Goal: Task Accomplishment & Management: Manage account settings

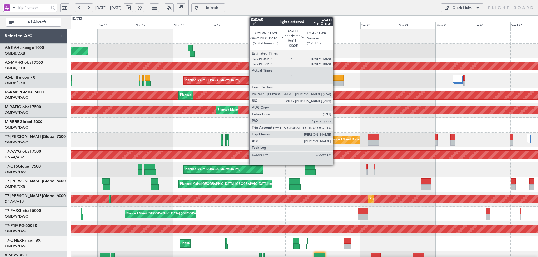
click at [336, 77] on div at bounding box center [338, 78] width 10 height 6
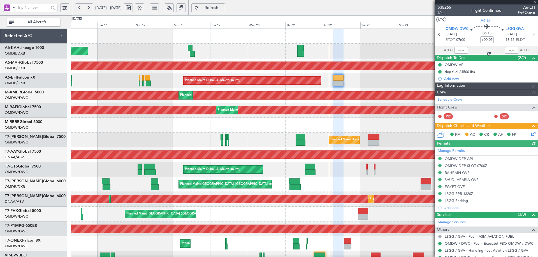
type input "Dherander Fithani (DHF)"
type input "7093"
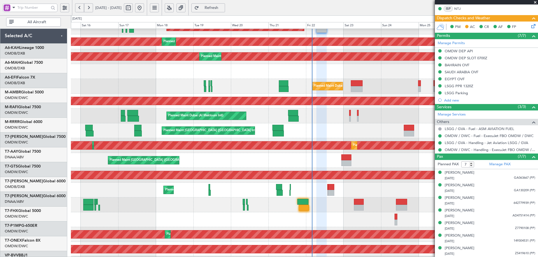
scroll to position [58, 0]
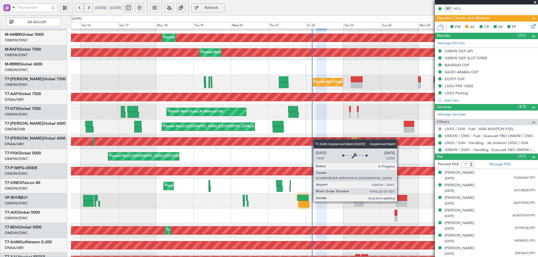
click at [316, 140] on div "Unplanned Maint [GEOGRAPHIC_DATA] (Al Maktoum Intl)" at bounding box center [123, 142] width 1038 height 8
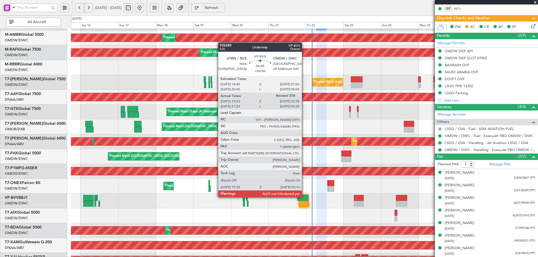
click at [304, 197] on div at bounding box center [302, 198] width 11 height 6
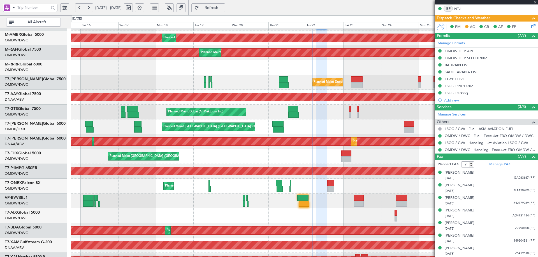
type input "+00:50"
type input "19:38"
type input "1"
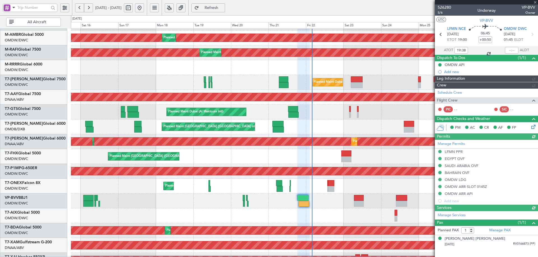
type input "Dherander Fithani (DHF)"
type input "7091"
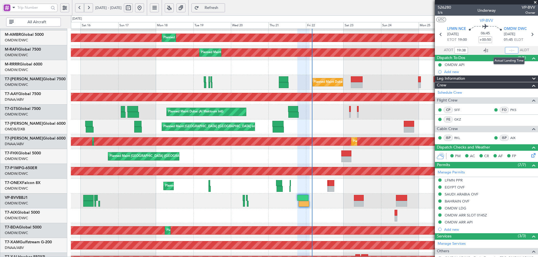
click at [507, 50] on input "text" at bounding box center [511, 50] width 13 height 7
type input "01:59"
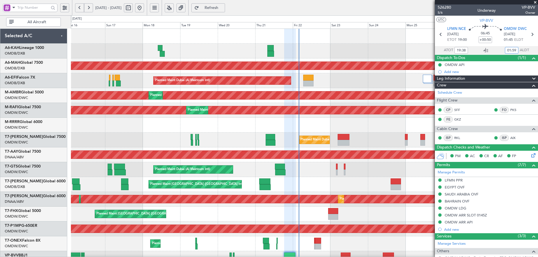
click at [235, 194] on div "Unplanned Maint Budapest (Ferenc Liszt Intl) Planned Maint Dubai (Dubai Intl) P…" at bounding box center [304, 192] width 467 height 327
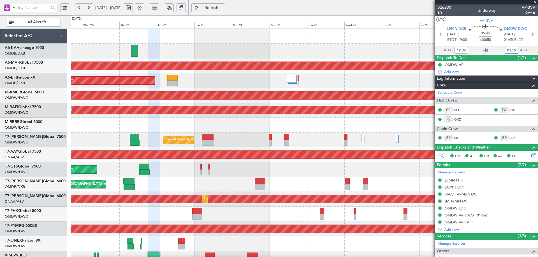
click at [273, 148] on div "Planned Maint Dubai (Dubai Intl) Planned Maint Dubai (Al Maktoum Intl) Planned …" at bounding box center [304, 192] width 467 height 327
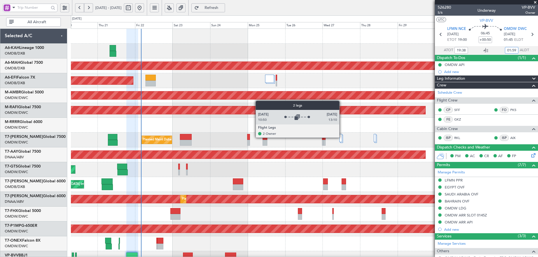
click at [342, 138] on div at bounding box center [340, 138] width 3 height 8
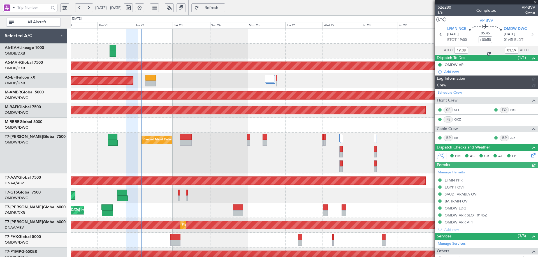
type input "Dherander Fithani (DHF)"
type input "7091"
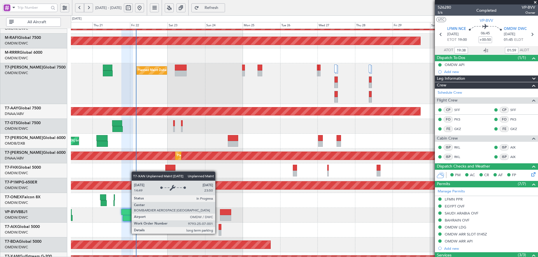
click at [137, 158] on div "Unplanned Maint [GEOGRAPHIC_DATA] (Al Maktoum Intl)" at bounding box center [35, 156] width 863 height 8
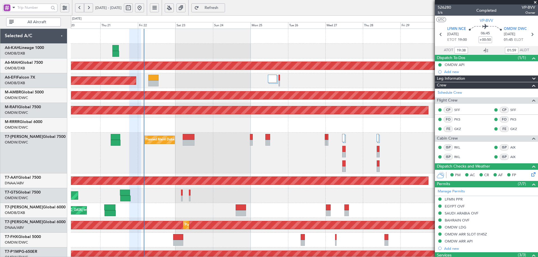
click at [199, 203] on div "Planned Maint Dubai (Dubai Intl) Planned Maint Dubai (Al Maktoum Intl) Planned …" at bounding box center [304, 205] width 467 height 353
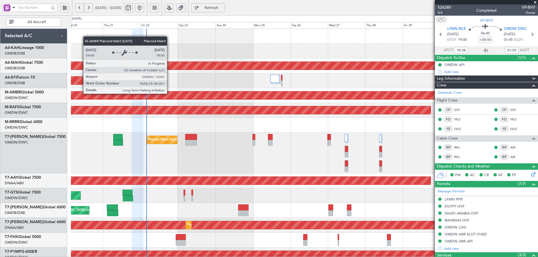
click at [169, 94] on div "Planned Maint Dubai (Al Maktoum Intl)" at bounding box center [120, 96] width 772 height 8
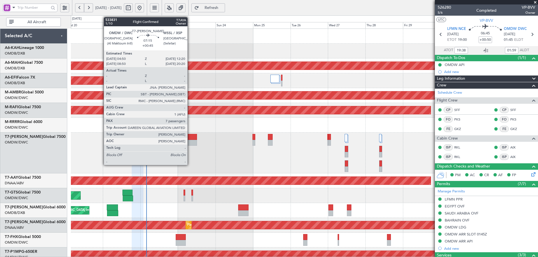
click at [190, 140] on div at bounding box center [191, 137] width 12 height 6
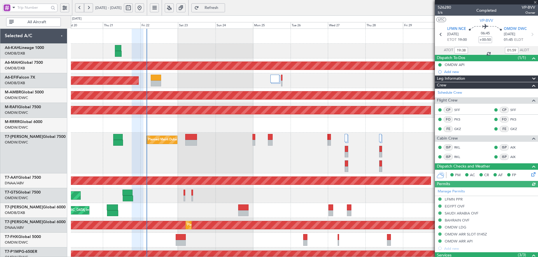
type input "Dherander Fithani (DHF)"
type input "7091"
click at [22, 143] on link "OMDW/DWC Dubai (Al Maktoum Intl)" at bounding box center [16, 142] width 23 height 5
type input "Dherander Fithani (DHF)"
type input "7091"
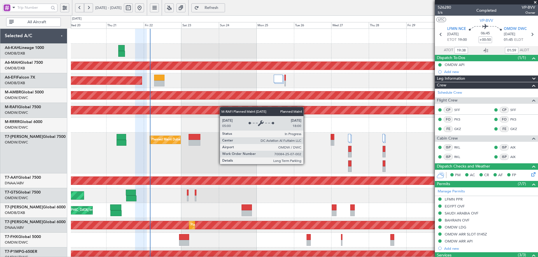
click at [223, 113] on div "Planned Maint Dubai (Dubai Intl) Planned Maint Dubai (Al Maktoum Intl) Planned …" at bounding box center [304, 205] width 467 height 353
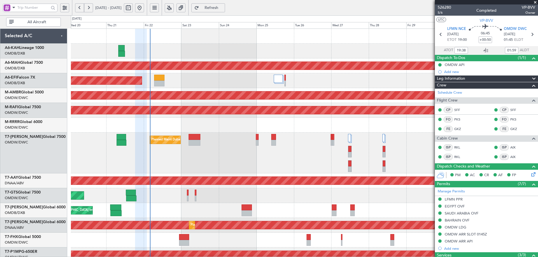
click at [168, 191] on div "Planned Maint Dubai (Al Maktoum Intl)" at bounding box center [304, 196] width 467 height 15
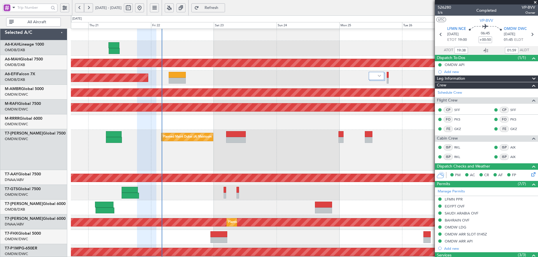
scroll to position [3, 0]
click at [251, 153] on div "Planned Maint Dubai (Al Maktoum Intl)" at bounding box center [304, 150] width 467 height 41
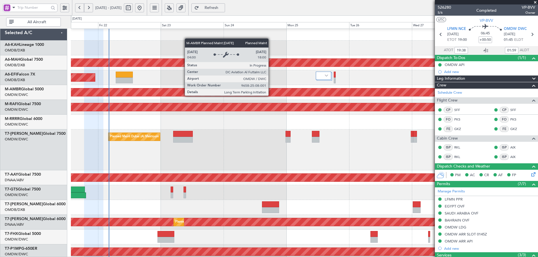
click at [219, 94] on div "Planned Maint Dubai (Al Maktoum Intl)" at bounding box center [156, 93] width 1105 height 8
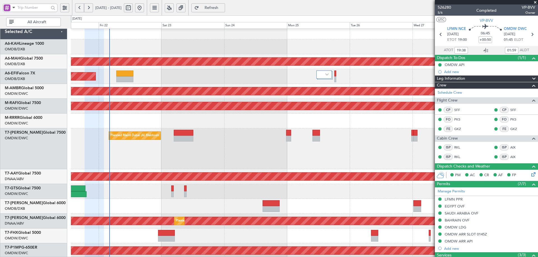
click at [223, 6] on span "Refresh" at bounding box center [211, 8] width 23 height 4
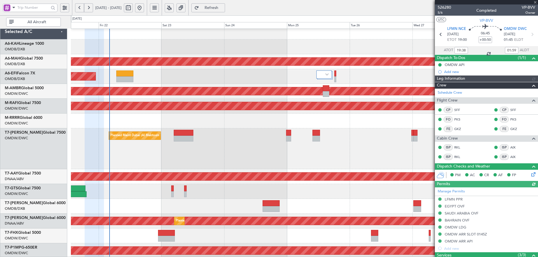
type input "Dherander Fithani (DHF)"
type input "7091"
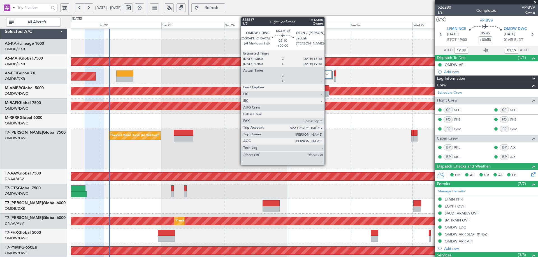
click at [327, 90] on div at bounding box center [326, 88] width 6 height 6
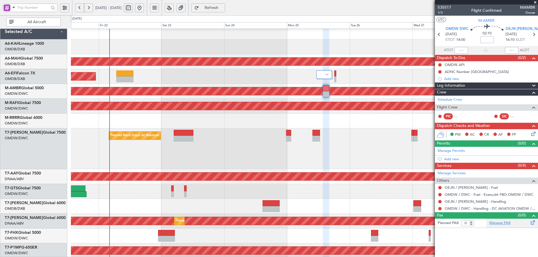
click at [501, 225] on link "Manage PAX" at bounding box center [499, 224] width 21 height 6
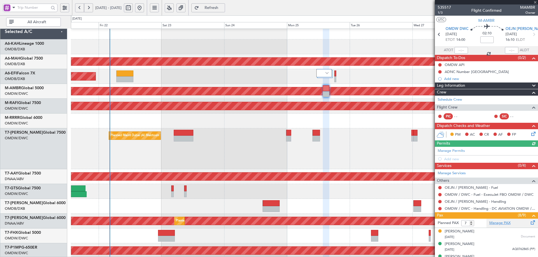
type input "9"
click at [223, 7] on span "Refresh" at bounding box center [211, 8] width 23 height 4
click at [223, 9] on span "Refresh" at bounding box center [211, 8] width 23 height 4
click at [491, 222] on link "Manage PAX" at bounding box center [499, 224] width 21 height 6
click at [223, 6] on span "Refresh" at bounding box center [211, 8] width 23 height 4
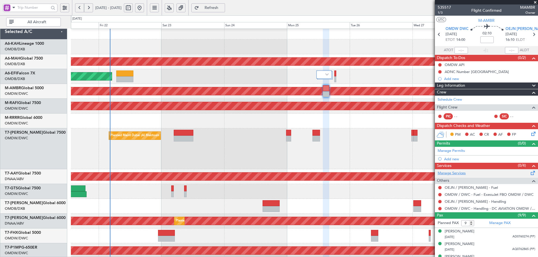
click at [454, 172] on link "Manage Services" at bounding box center [452, 174] width 28 height 6
click at [474, 202] on link "OEJN / JED - Handling" at bounding box center [475, 201] width 61 height 5
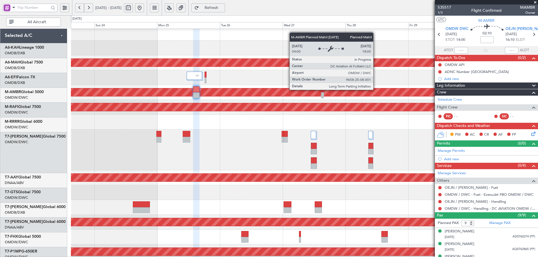
scroll to position [0, 0]
click at [222, 95] on div "Planned Maint Dubai (Al Maktoum Intl)" at bounding box center [92, 93] width 976 height 8
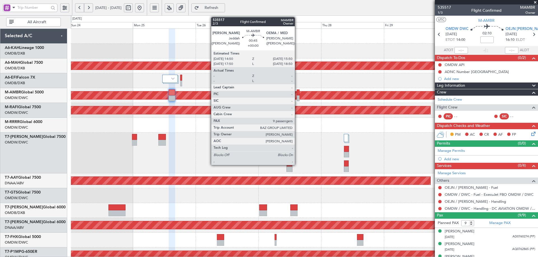
click at [297, 93] on div at bounding box center [298, 93] width 3 height 6
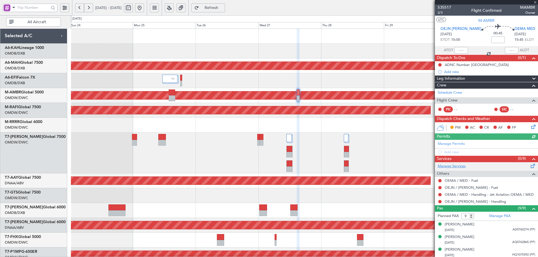
click at [443, 165] on link "Manage Services" at bounding box center [452, 167] width 28 height 6
click at [455, 165] on link "Manage Services" at bounding box center [452, 167] width 28 height 6
click at [222, 6] on span "Refresh" at bounding box center [211, 8] width 23 height 4
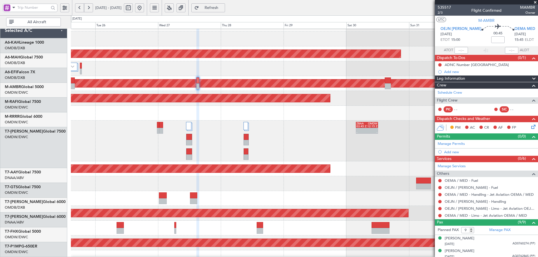
scroll to position [2, 0]
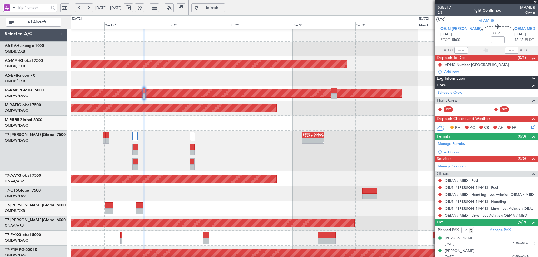
click at [250, 125] on div at bounding box center [304, 123] width 467 height 15
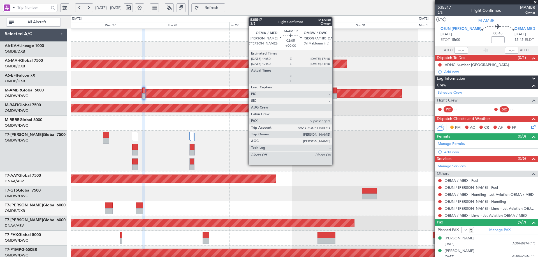
click at [335, 94] on div at bounding box center [334, 97] width 6 height 6
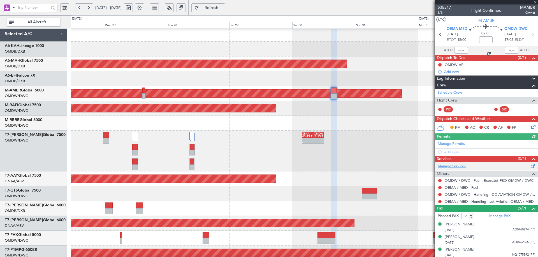
click at [462, 166] on link "Manage Services" at bounding box center [452, 167] width 28 height 6
click at [225, 4] on button "Refresh" at bounding box center [208, 7] width 34 height 9
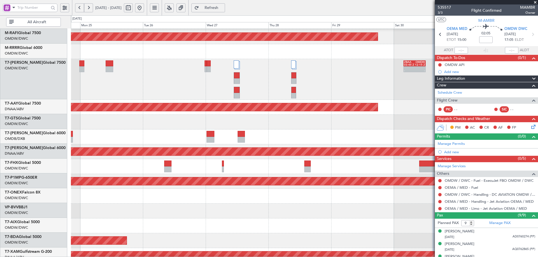
click at [221, 101] on div "Unplanned Maint [GEOGRAPHIC_DATA] (Al Maktoum Intl)" at bounding box center [304, 107] width 467 height 15
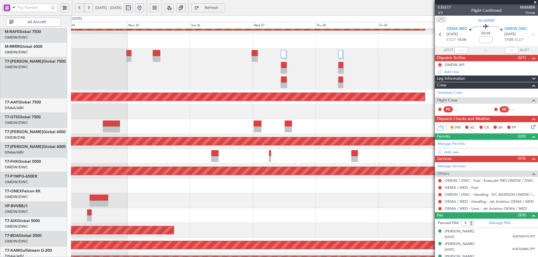
scroll to position [84, 0]
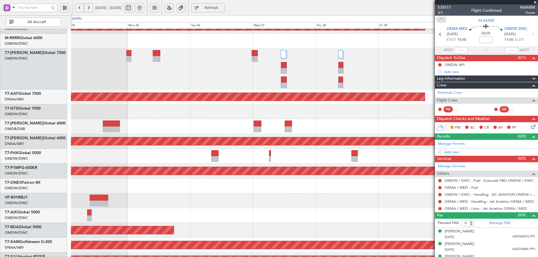
click at [205, 164] on div "Planned Maint Savannah (Savannah/hilton Head Intl)" at bounding box center [304, 171] width 467 height 15
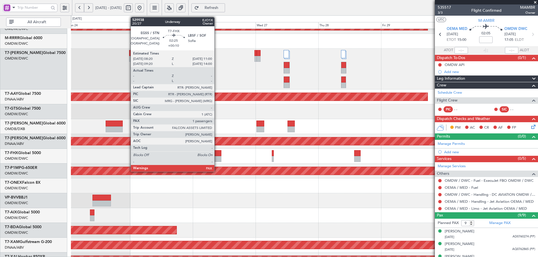
click at [217, 157] on div at bounding box center [217, 159] width 7 height 6
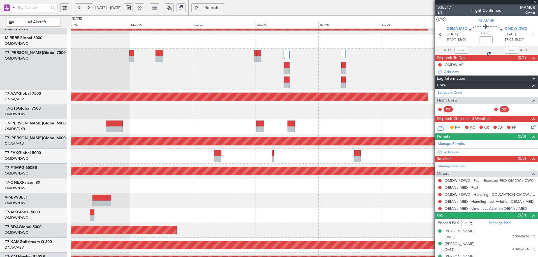
type input "+00:10"
type input "2"
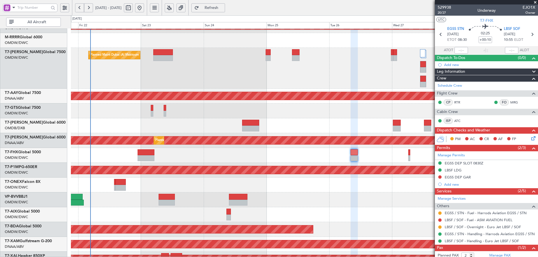
scroll to position [85, 0]
click at [285, 157] on div at bounding box center [304, 155] width 467 height 15
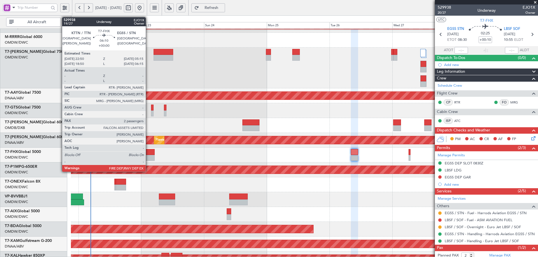
click at [148, 152] on div at bounding box center [146, 152] width 17 height 6
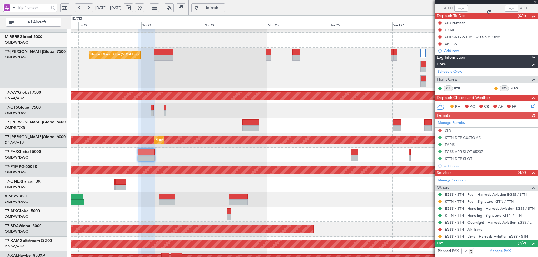
scroll to position [66, 0]
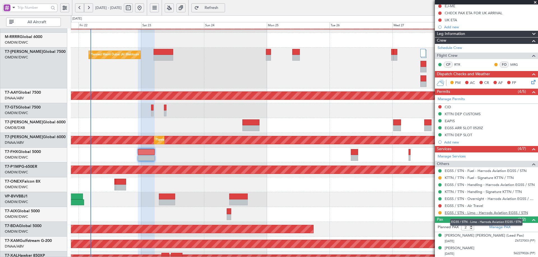
click at [458, 214] on link "EGSS / STN - Limo - Harrods Aviation EGSS / STN" at bounding box center [486, 213] width 83 height 5
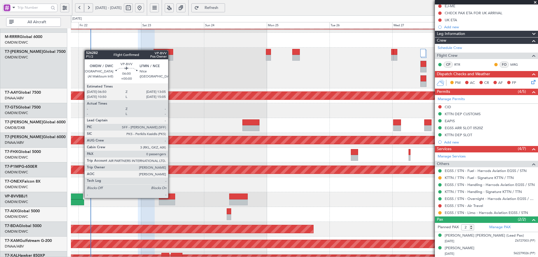
click at [171, 198] on div at bounding box center [167, 197] width 17 height 6
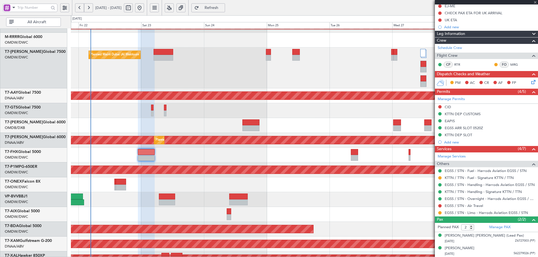
type input "0"
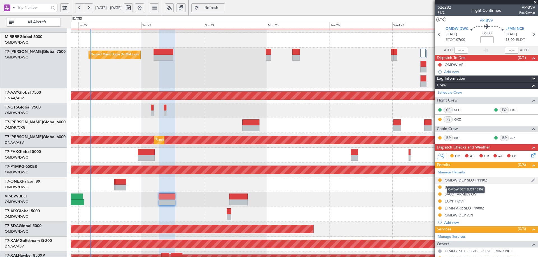
click at [472, 180] on div "OMDW DEP SLOT 1330Z" at bounding box center [466, 180] width 43 height 5
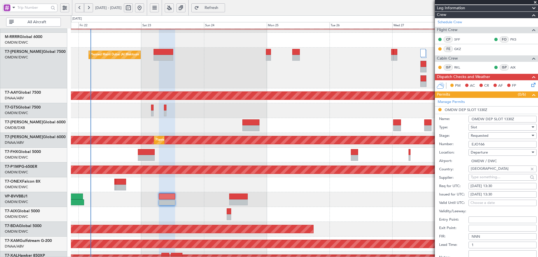
scroll to position [84, 0]
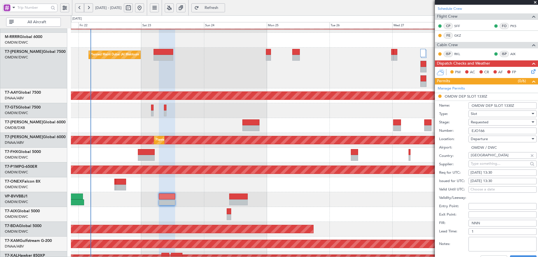
click at [497, 172] on div "22/08/2025 13:30" at bounding box center [502, 173] width 64 height 6
select select "8"
select select "2025"
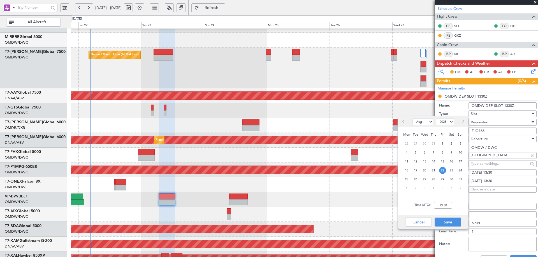
click at [448, 171] on span "23" at bounding box center [451, 170] width 7 height 7
click at [443, 206] on input "00:00" at bounding box center [443, 205] width 18 height 7
type input "07:00"
drag, startPoint x: 438, startPoint y: 223, endPoint x: 468, endPoint y: 198, distance: 39.2
click at [438, 221] on button "Save" at bounding box center [448, 222] width 27 height 9
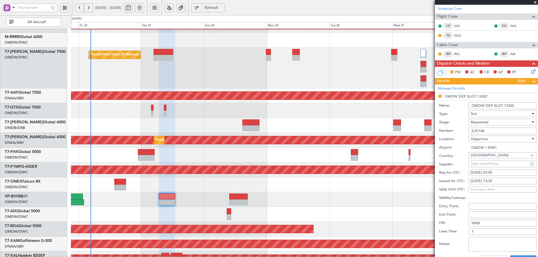
click at [478, 181] on div "22/08/2025 13:30" at bounding box center [502, 182] width 64 height 6
select select "8"
select select "2025"
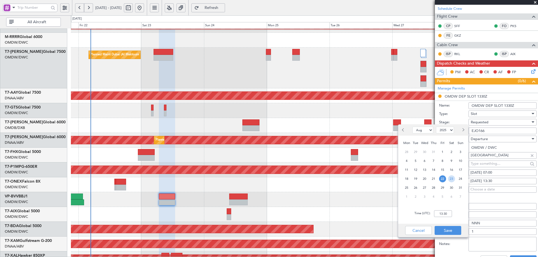
drag, startPoint x: 451, startPoint y: 179, endPoint x: 446, endPoint y: 185, distance: 7.8
click at [451, 178] on span "23" at bounding box center [451, 179] width 7 height 7
click at [440, 213] on input "00:00" at bounding box center [443, 214] width 18 height 7
type input "07:00"
click at [448, 230] on button "Save" at bounding box center [448, 230] width 27 height 9
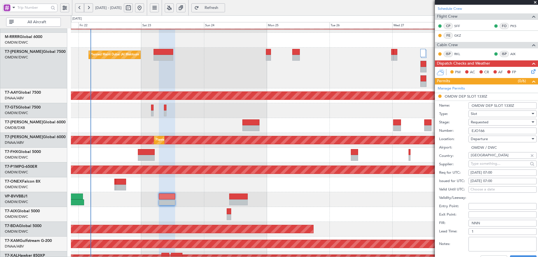
scroll to position [140, 0]
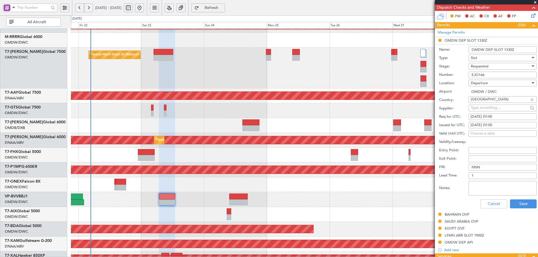
click at [501, 67] on div "Requested" at bounding box center [501, 66] width 60 height 8
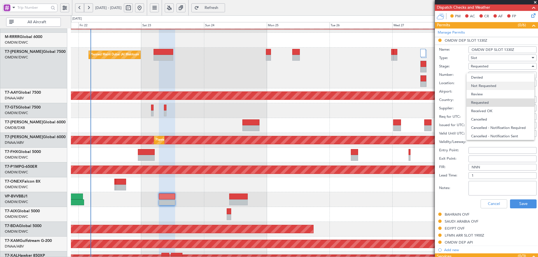
scroll to position [3, 0]
click at [485, 111] on span "Received OK" at bounding box center [500, 108] width 59 height 8
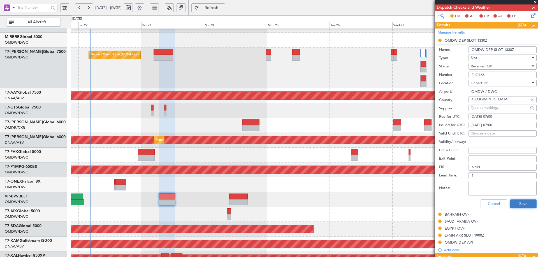
click at [511, 205] on button "Save" at bounding box center [523, 204] width 27 height 9
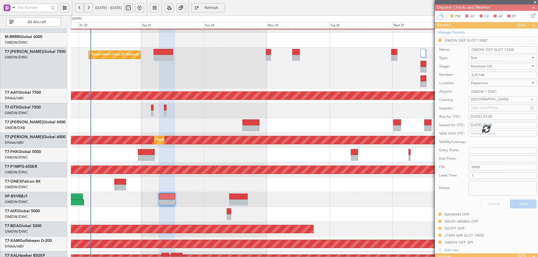
scroll to position [34, 0]
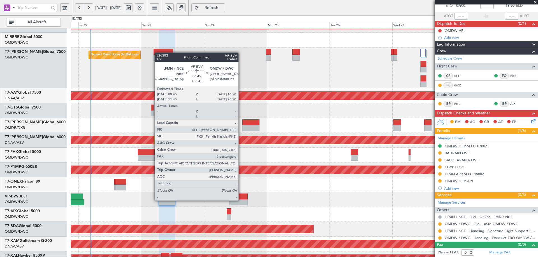
click at [241, 200] on div at bounding box center [238, 203] width 19 height 6
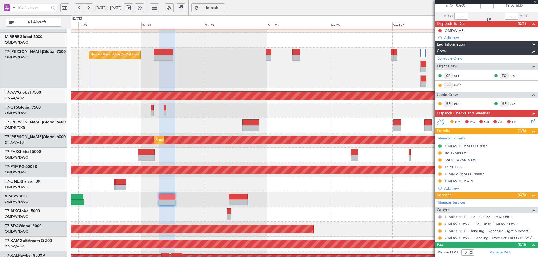
type input "+00:45"
type input "9"
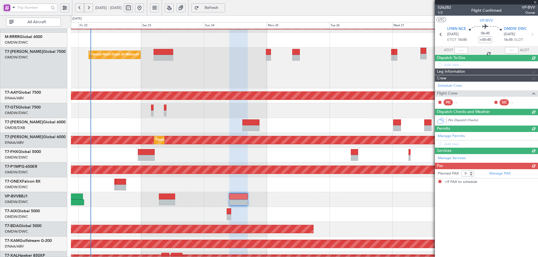
scroll to position [0, 0]
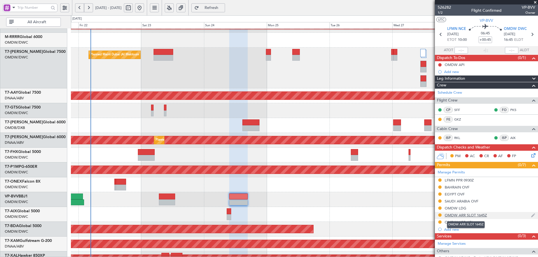
click at [485, 216] on div "OMDW ARR SLOT 1645Z" at bounding box center [466, 215] width 42 height 5
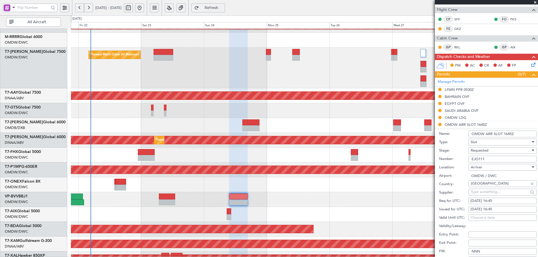
scroll to position [112, 0]
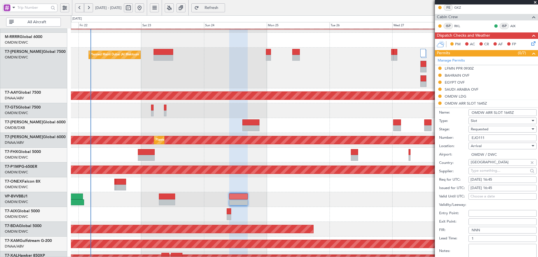
click at [484, 127] on span "Requested" at bounding box center [480, 129] width 18 height 5
click at [486, 171] on span "Received OK" at bounding box center [500, 172] width 59 height 8
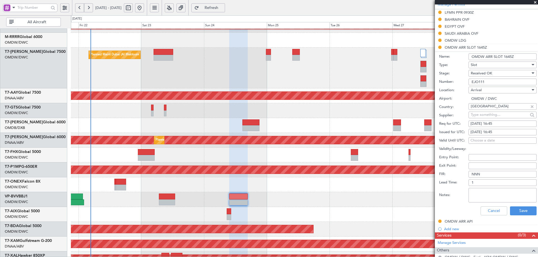
click at [500, 125] on div "23/08/2025 16:45" at bounding box center [502, 124] width 64 height 6
select select "8"
select select "2025"
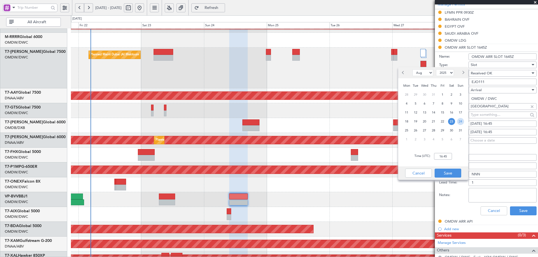
click at [460, 122] on span "24" at bounding box center [460, 121] width 7 height 7
click at [448, 157] on input "00:00" at bounding box center [443, 156] width 18 height 7
type input "16:45"
click at [447, 170] on button "Save" at bounding box center [448, 173] width 27 height 9
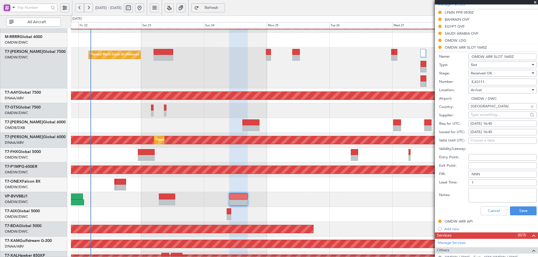
click at [480, 132] on div "23/08/2025 16:45" at bounding box center [502, 133] width 64 height 6
select select "8"
select select "2025"
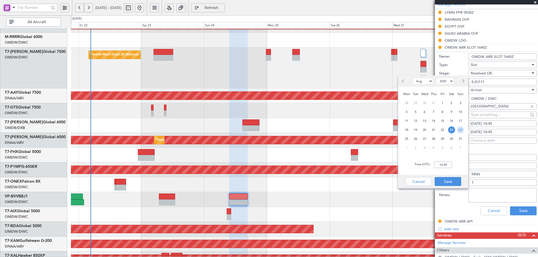
click at [459, 128] on span "24" at bounding box center [460, 130] width 7 height 7
click at [446, 163] on input "00:00" at bounding box center [443, 165] width 18 height 7
type input "16:45"
click at [455, 180] on button "Save" at bounding box center [448, 181] width 27 height 9
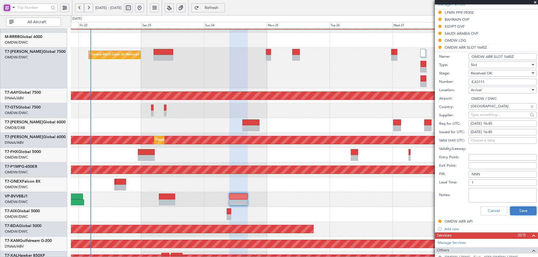
click at [510, 213] on button "Save" at bounding box center [523, 211] width 27 height 9
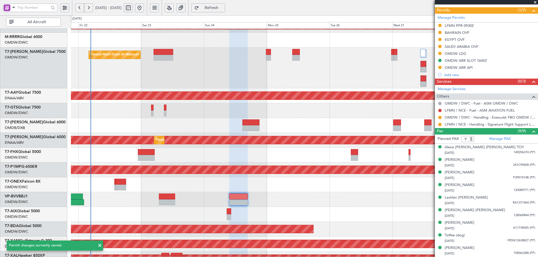
scroll to position [155, 0]
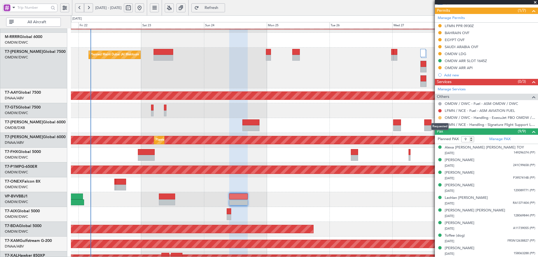
click at [439, 117] on button at bounding box center [439, 117] width 3 height 3
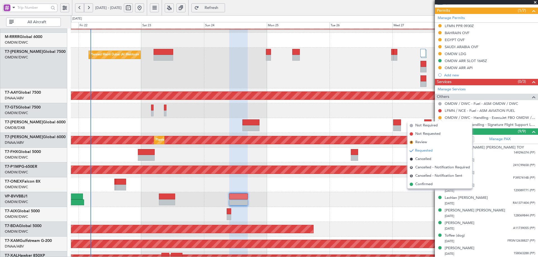
click at [421, 186] on span "Confirmed" at bounding box center [423, 185] width 17 height 6
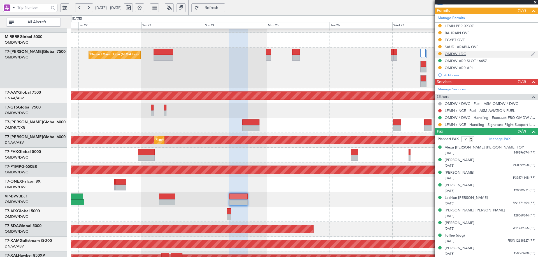
click at [460, 52] on div "OMDW LDG" at bounding box center [456, 54] width 22 height 5
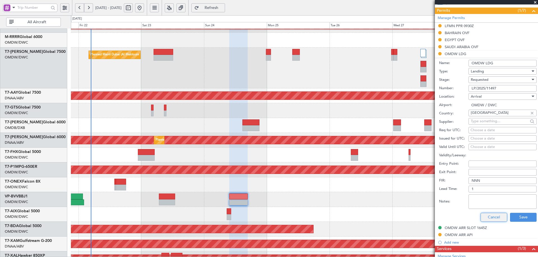
click at [494, 219] on button "Cancel" at bounding box center [493, 217] width 27 height 9
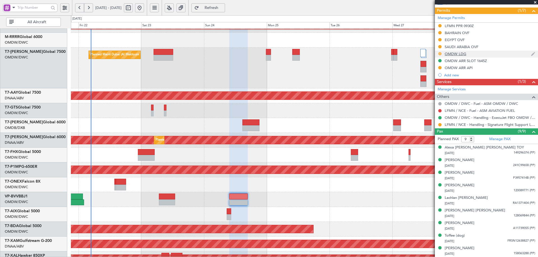
click at [439, 54] on button at bounding box center [439, 53] width 3 height 3
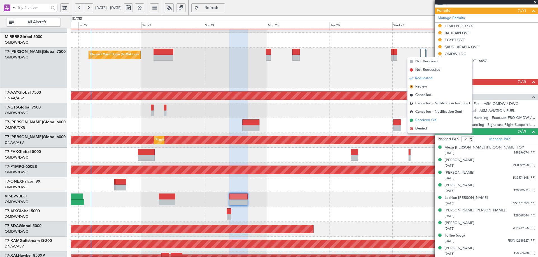
click at [424, 120] on span "Received OK" at bounding box center [425, 121] width 21 height 6
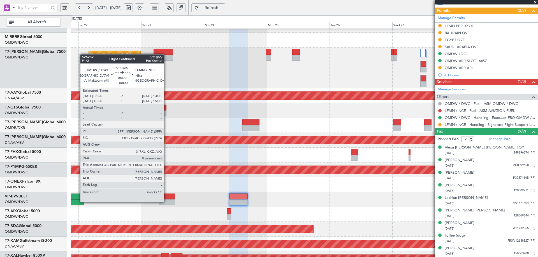
click at [166, 202] on div at bounding box center [167, 203] width 17 height 6
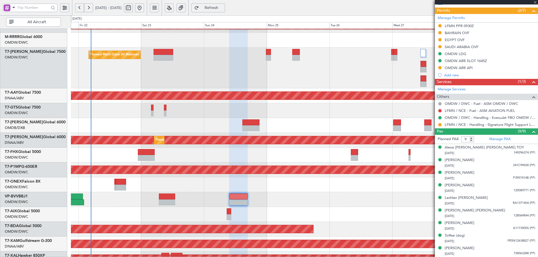
type input "0"
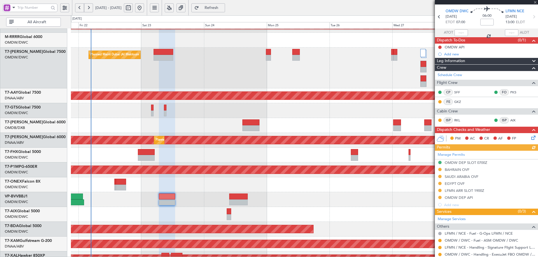
scroll to position [34, 0]
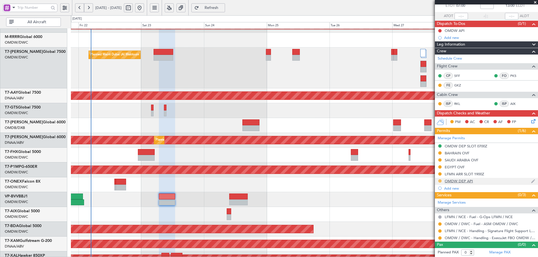
click at [441, 182] on button at bounding box center [439, 181] width 3 height 3
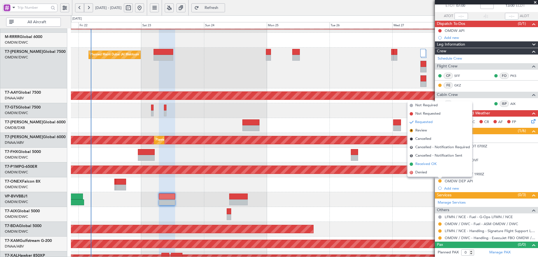
click at [428, 163] on span "Received OK" at bounding box center [425, 165] width 21 height 6
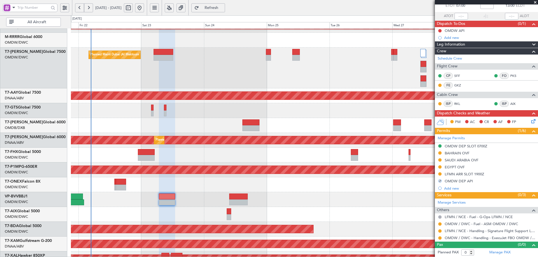
drag, startPoint x: 440, startPoint y: 238, endPoint x: 436, endPoint y: 231, distance: 7.8
click at [440, 238] on button at bounding box center [439, 238] width 3 height 3
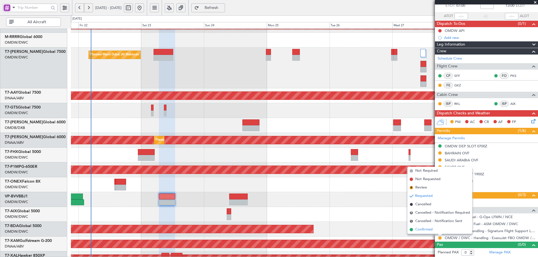
click at [421, 229] on span "Confirmed" at bounding box center [423, 230] width 17 height 6
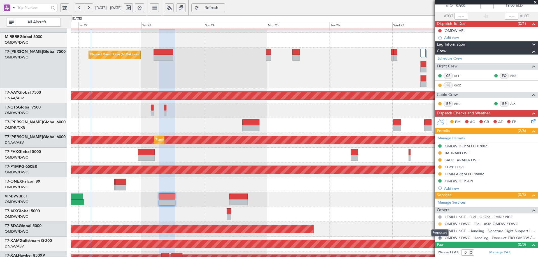
click at [440, 224] on button at bounding box center [439, 224] width 3 height 3
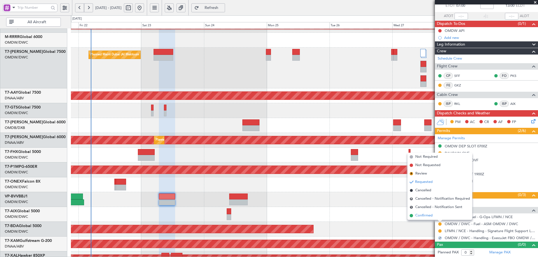
click at [419, 218] on span "Confirmed" at bounding box center [423, 216] width 17 height 6
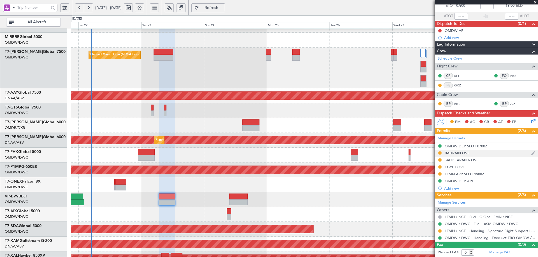
click at [463, 155] on div "BAHRAIN OVF" at bounding box center [457, 153] width 25 height 5
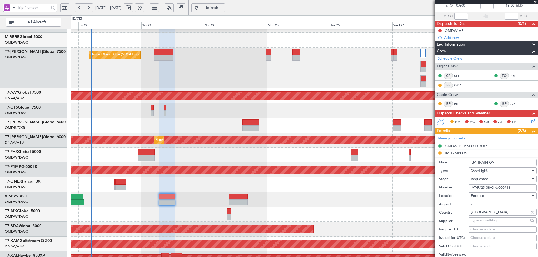
drag, startPoint x: 517, startPoint y: 190, endPoint x: 444, endPoint y: 196, distance: 72.8
click at [444, 196] on form "Name: BAHRAIN OVF Type: Overflight Stage: Requested Number: AT/P/25-08/ON/00091…" at bounding box center [486, 240] width 103 height 167
paste input "R1"
type input "AT/P/25-08/ON/000918R1"
click at [488, 180] on span "Requested" at bounding box center [480, 179] width 18 height 5
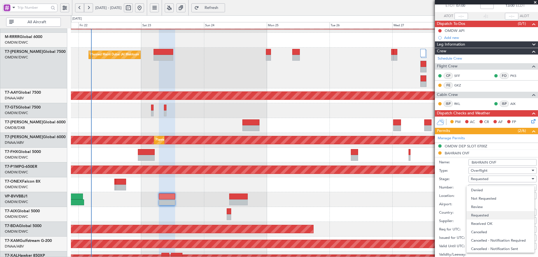
scroll to position [3, 0]
click at [486, 221] on span "Received OK" at bounding box center [500, 221] width 59 height 8
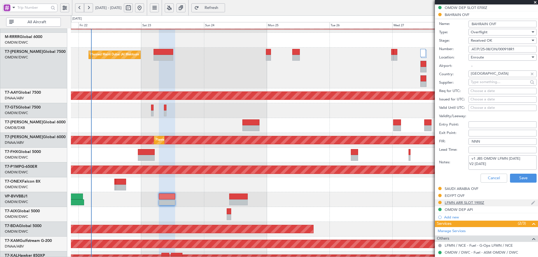
scroll to position [174, 0]
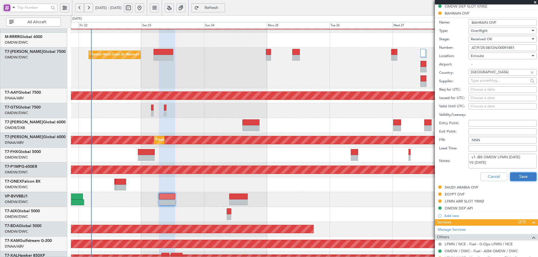
click at [516, 180] on button "Save" at bounding box center [523, 177] width 27 height 9
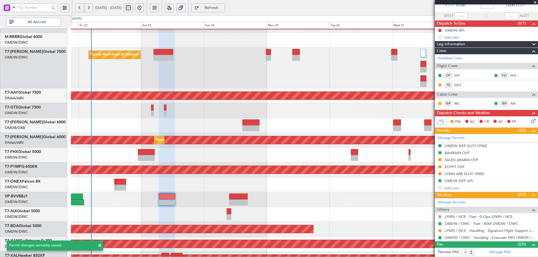
scroll to position [34, 0]
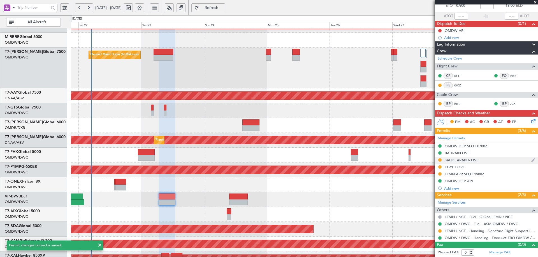
click at [455, 160] on div "SAUDI ARABIA OVF" at bounding box center [462, 160] width 34 height 5
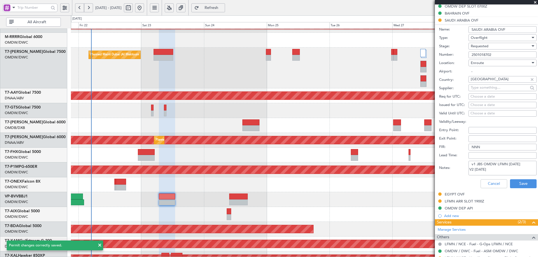
drag, startPoint x: 492, startPoint y: 54, endPoint x: 445, endPoint y: 53, distance: 46.8
click at [445, 53] on div "Number: 2501018702" at bounding box center [487, 55] width 97 height 8
click at [494, 43] on div "Requested" at bounding box center [501, 46] width 60 height 8
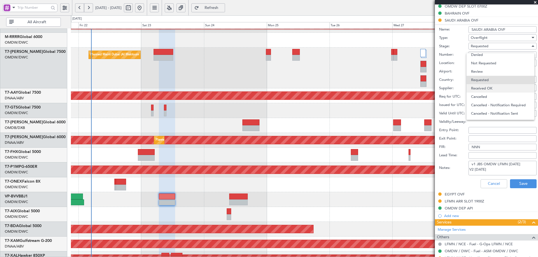
click at [490, 88] on span "Received OK" at bounding box center [500, 88] width 59 height 8
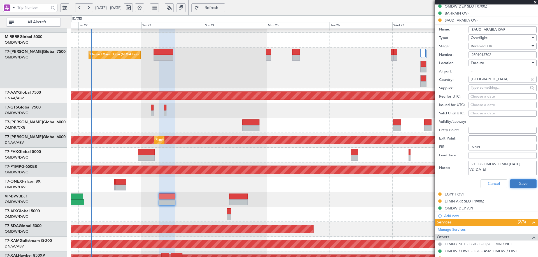
click at [523, 184] on button "Save" at bounding box center [523, 184] width 27 height 9
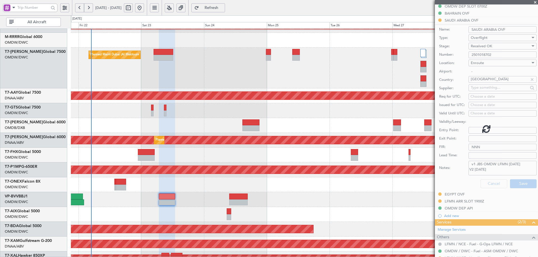
scroll to position [34, 0]
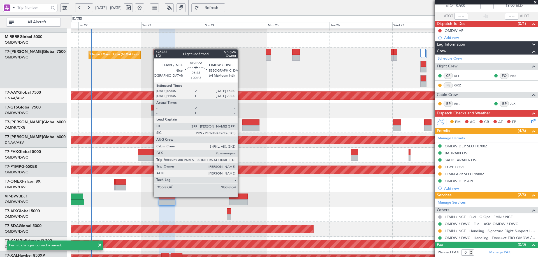
click at [240, 197] on div at bounding box center [238, 197] width 19 height 6
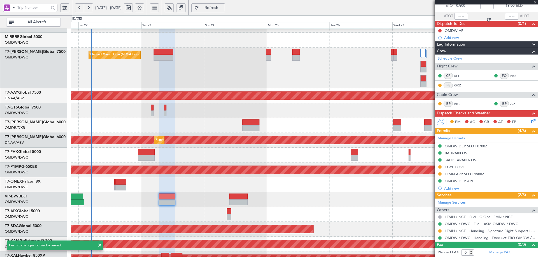
type input "+00:45"
type input "9"
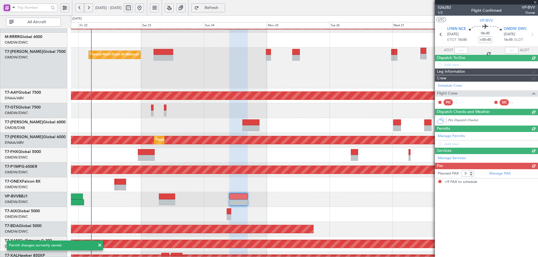
scroll to position [0, 0]
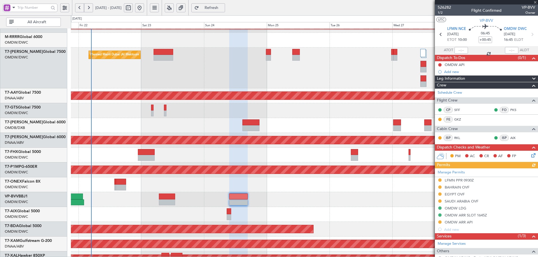
click at [451, 201] on div "Manage Permits LFMN PPR 0930Z BAHRAIN OVF EGYPT OVF SAUDI ARABIA OVF OMDW LDG O…" at bounding box center [486, 201] width 103 height 65
click at [472, 202] on div "SAUDI ARABIA OVF" at bounding box center [462, 201] width 34 height 5
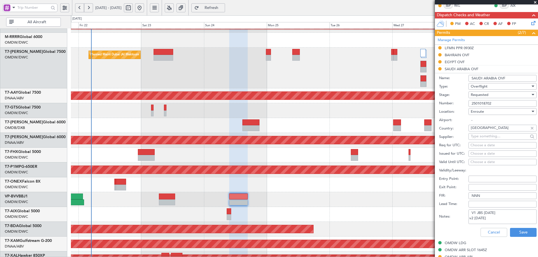
scroll to position [140, 0]
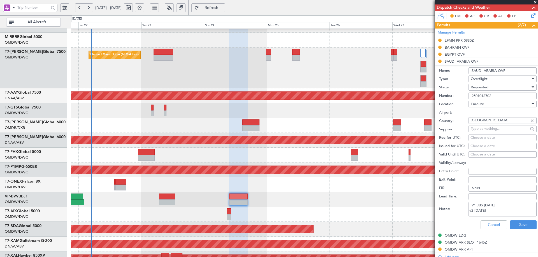
drag, startPoint x: 498, startPoint y: 96, endPoint x: 454, endPoint y: 105, distance: 44.9
click at [454, 105] on form "Name: SAUDI ARABIA OVF Type: Overflight Stage: Requested Number: 2501018702 Loc…" at bounding box center [486, 148] width 103 height 167
click at [499, 87] on div "Requested" at bounding box center [501, 87] width 60 height 8
click at [492, 131] on span "Received OK" at bounding box center [500, 130] width 59 height 8
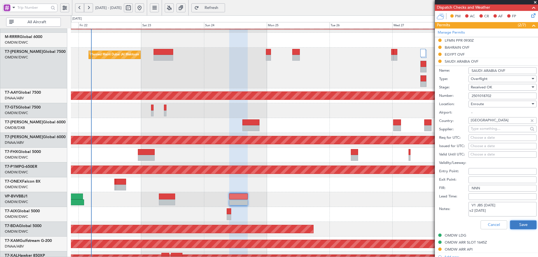
click at [517, 226] on button "Save" at bounding box center [523, 225] width 27 height 9
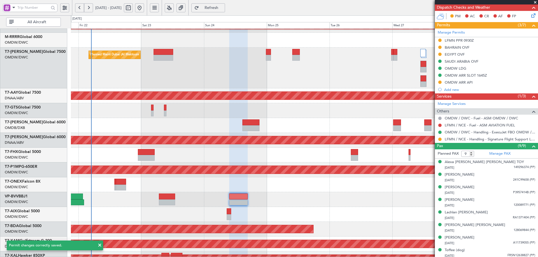
click at [450, 50] on mat-tooltip-component "BAHRAIN OVF" at bounding box center [457, 57] width 31 height 15
click at [469, 49] on div "BAHRAIN OVF" at bounding box center [457, 47] width 25 height 5
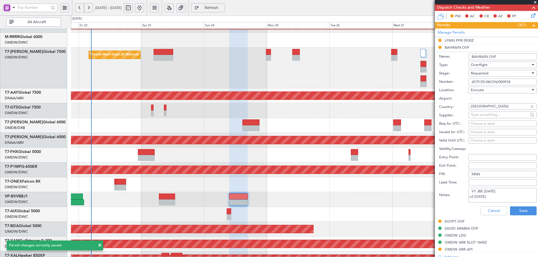
drag, startPoint x: 516, startPoint y: 82, endPoint x: 445, endPoint y: 84, distance: 71.2
click at [445, 84] on div "Number: AT/P/25-08/ON/000918" at bounding box center [487, 82] width 97 height 8
paste input "R1"
type input "AT/P/25-08/ON/000918R1"
click at [498, 73] on div "Requested" at bounding box center [501, 73] width 60 height 8
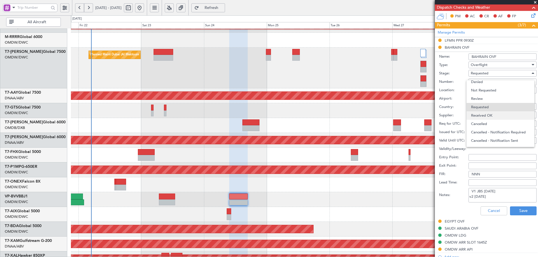
click at [488, 114] on span "Received OK" at bounding box center [500, 115] width 59 height 8
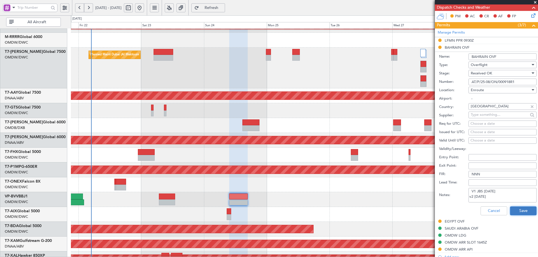
click at [514, 209] on button "Save" at bounding box center [523, 211] width 27 height 9
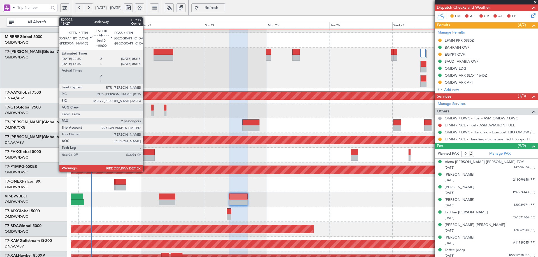
click at [145, 158] on div at bounding box center [146, 158] width 17 height 6
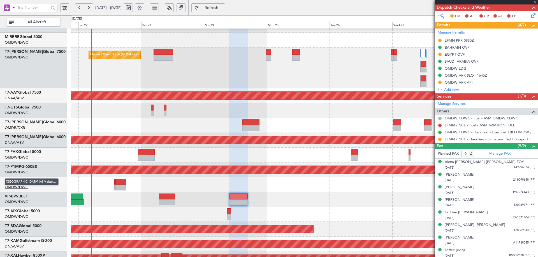
type input "2"
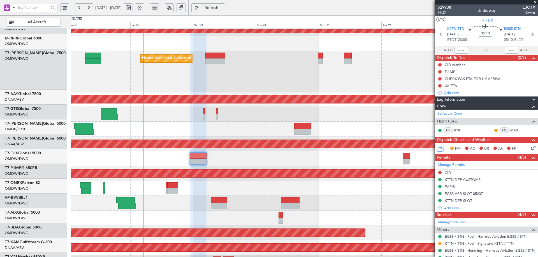
scroll to position [82, 0]
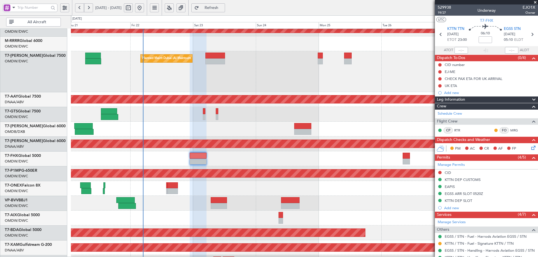
click at [187, 131] on div "Planned Maint [GEOGRAPHIC_DATA] ([GEOGRAPHIC_DATA] Intl)" at bounding box center [304, 129] width 467 height 15
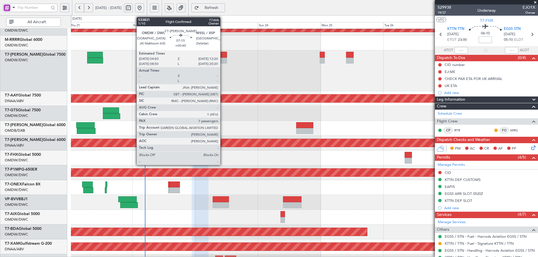
click at [223, 53] on div at bounding box center [217, 55] width 20 height 6
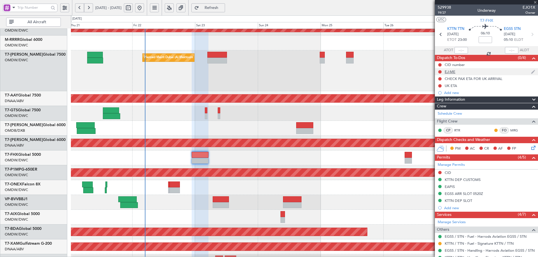
type input "+00:45"
type input "7"
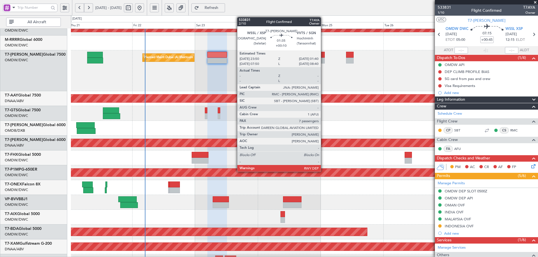
click at [323, 54] on div at bounding box center [322, 55] width 5 height 6
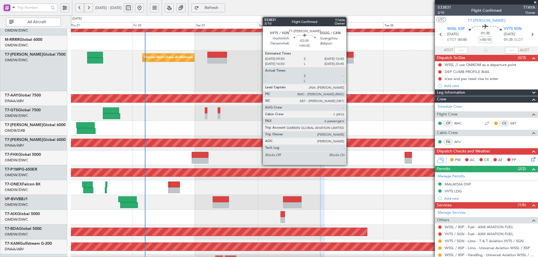
click at [349, 54] on div at bounding box center [350, 55] width 8 height 6
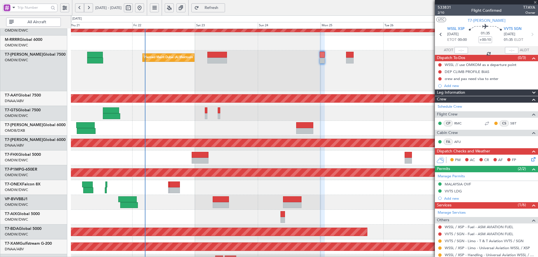
type input "+00:35"
type input "6"
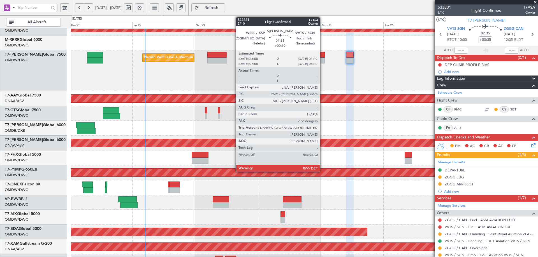
click at [322, 54] on div at bounding box center [322, 55] width 5 height 6
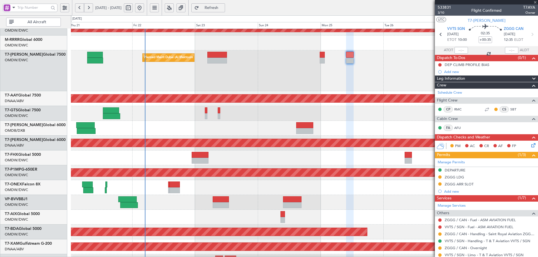
type input "+00:10"
type input "7"
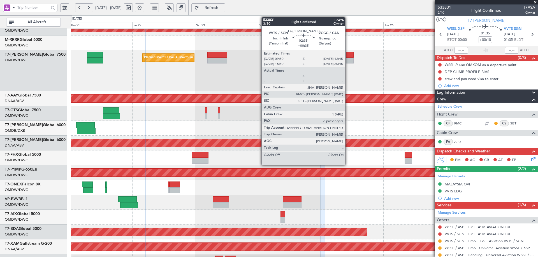
click at [348, 58] on div at bounding box center [350, 61] width 8 height 6
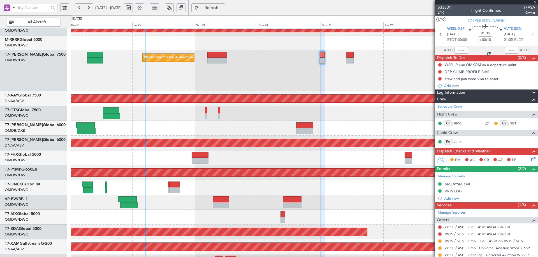
type input "+00:35"
type input "6"
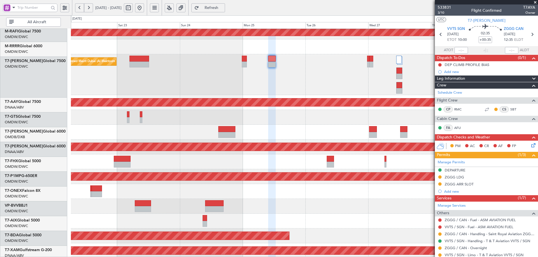
scroll to position [75, 0]
click at [282, 79] on div "Planned Maint Dubai (Al Maktoum Intl) - - ZBAA 03:45 Z OMDW 12:15 Z" at bounding box center [304, 74] width 467 height 41
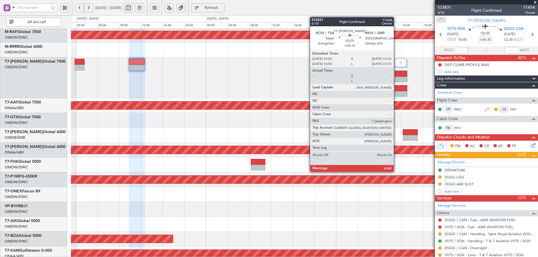
click at [396, 90] on div at bounding box center [401, 88] width 12 height 6
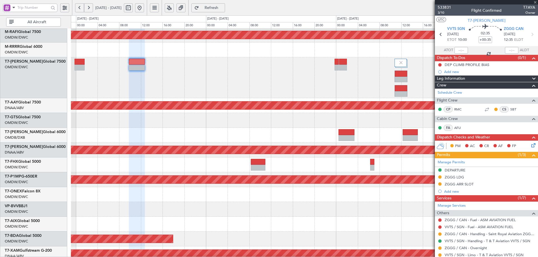
type input "+00:15"
type input "7"
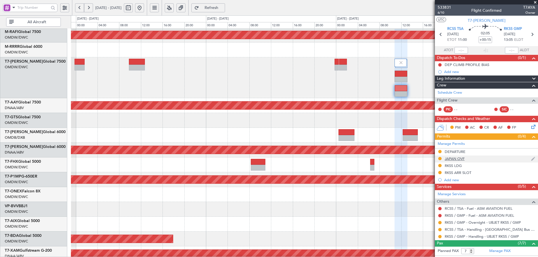
click at [451, 160] on div "JAPAN OVF" at bounding box center [455, 159] width 20 height 5
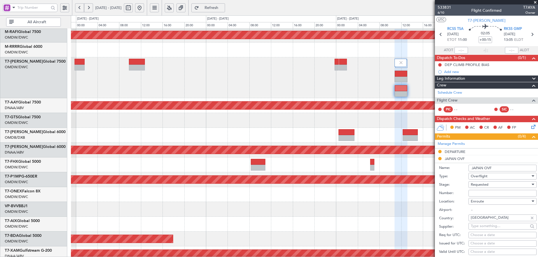
scroll to position [84, 0]
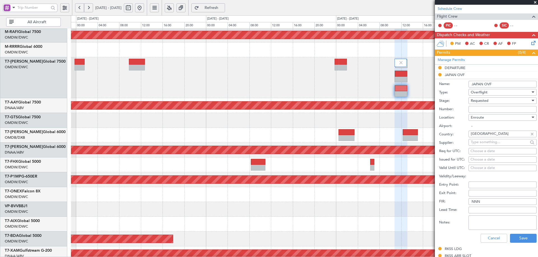
click at [487, 101] on span "Requested" at bounding box center [480, 100] width 18 height 5
drag, startPoint x: 485, startPoint y: 144, endPoint x: 492, endPoint y: 121, distance: 24.0
click at [486, 143] on span "Received OK" at bounding box center [500, 143] width 59 height 8
click at [493, 111] on input "Number:" at bounding box center [502, 109] width 68 height 7
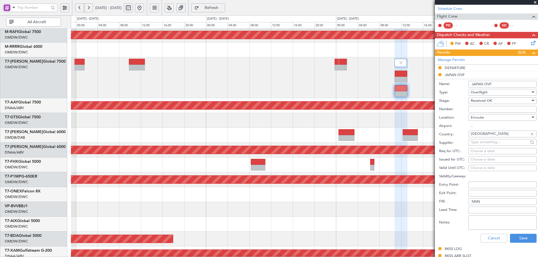
type input "a"
type input "APPROVED"
click at [486, 118] on div "Enroute" at bounding box center [501, 117] width 60 height 8
click at [486, 118] on div at bounding box center [269, 128] width 538 height 257
click at [484, 224] on textarea "Notes:" at bounding box center [502, 223] width 68 height 15
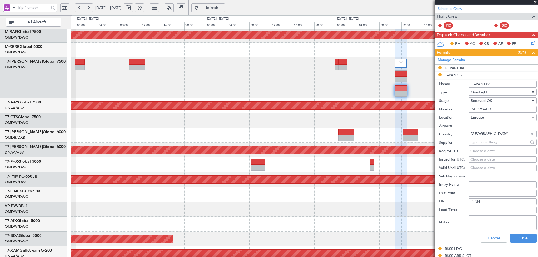
paste textarea "CONFIRMED BY FPL"
type textarea "CONFIRMED BY FPL"
click at [514, 239] on button "Save" at bounding box center [523, 238] width 27 height 9
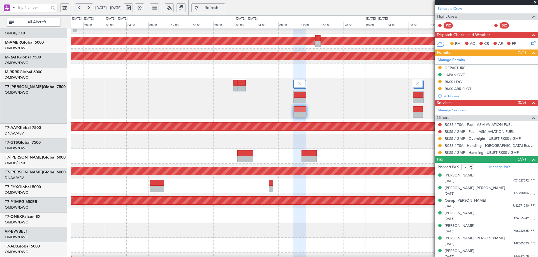
scroll to position [40, 0]
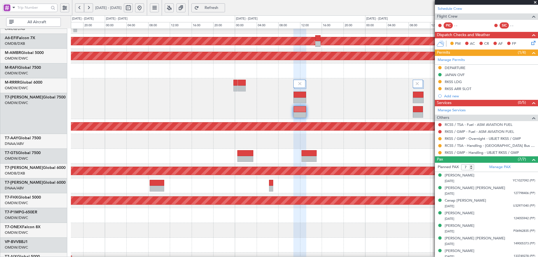
click at [272, 164] on div "LFPB 14:50 Z OMDB 21:20 Z - -" at bounding box center [304, 156] width 467 height 15
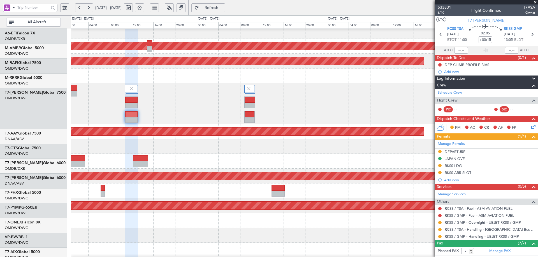
scroll to position [51, 0]
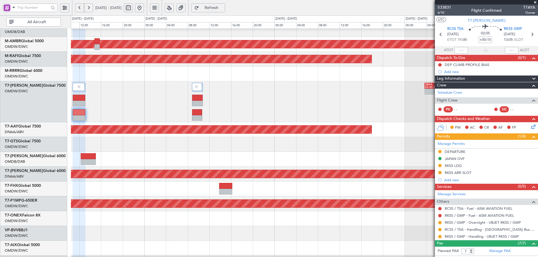
click at [208, 108] on div "- - ZBAA 03:45 Z OMDW 12:15 Z" at bounding box center [304, 102] width 467 height 41
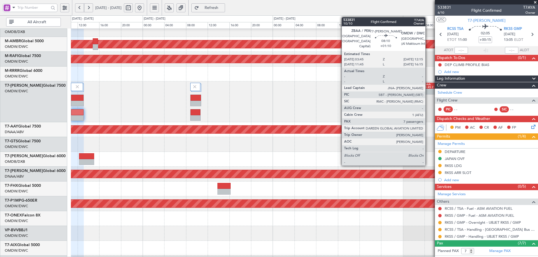
click at [428, 89] on div at bounding box center [434, 90] width 22 height 3
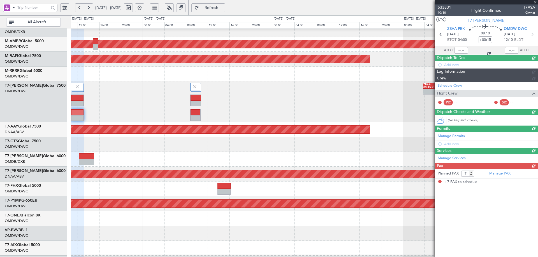
type input "+01:10"
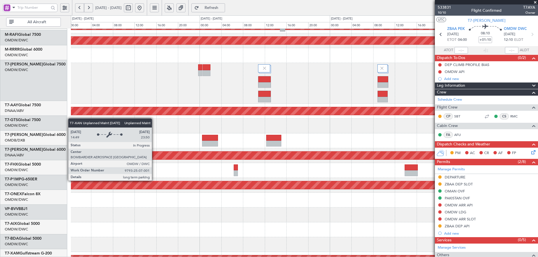
click at [374, 154] on div "Unplanned Maint [GEOGRAPHIC_DATA] (Al Maktoum Intl)" at bounding box center [161, 156] width 1114 height 8
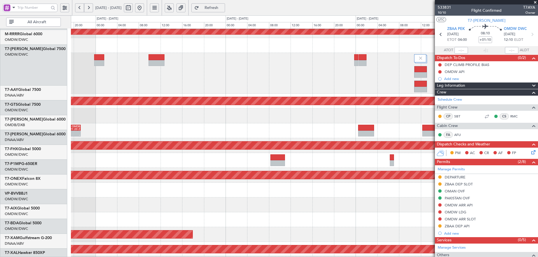
click at [339, 198] on div "- - LFMN 09:45 Z OMDW 16:50 Z" at bounding box center [304, 205] width 467 height 15
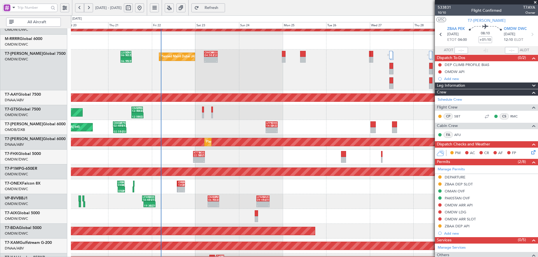
scroll to position [83, 0]
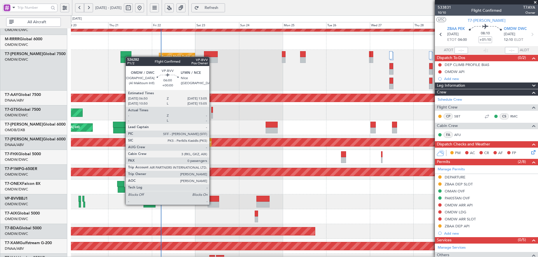
click at [211, 205] on div at bounding box center [213, 205] width 11 height 6
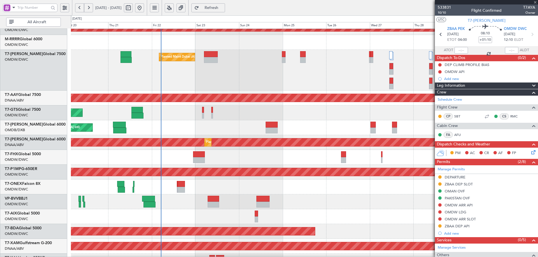
type input "0"
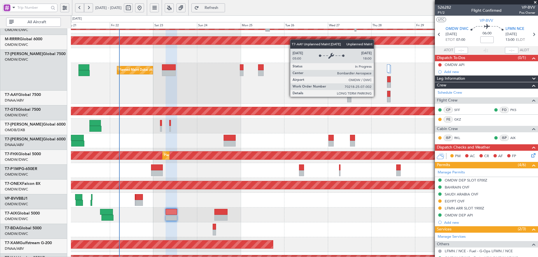
scroll to position [66, 0]
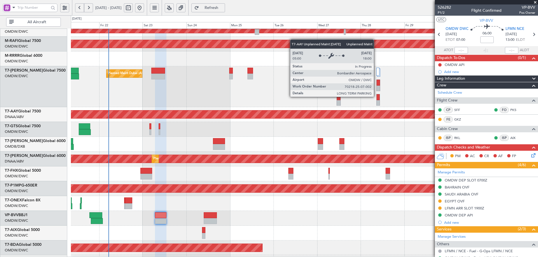
click at [324, 113] on div "Unplanned Maint [GEOGRAPHIC_DATA] (Al Maktoum Intl)" at bounding box center [20, 115] width 832 height 8
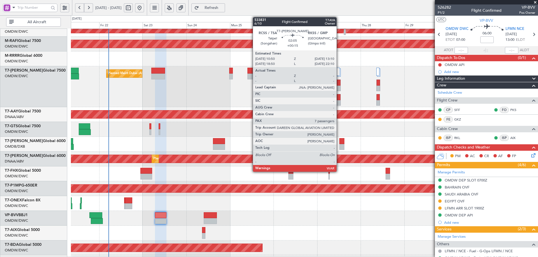
click at [339, 96] on div at bounding box center [339, 97] width 4 height 6
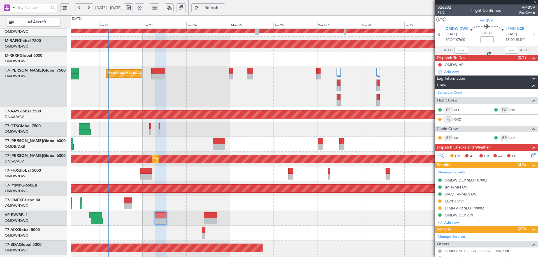
type input "+00:15"
type input "7"
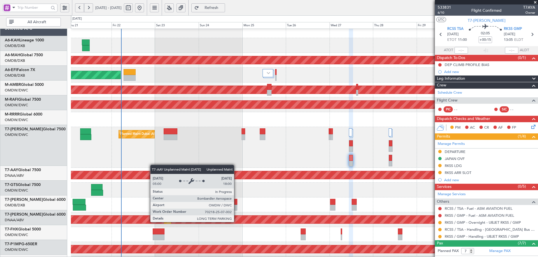
scroll to position [0, 0]
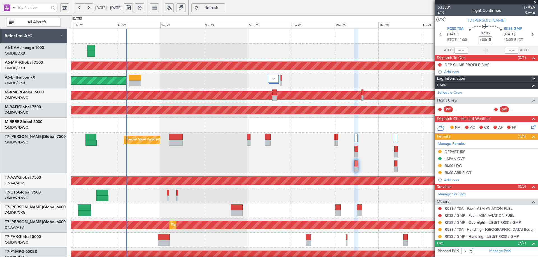
click at [163, 186] on div "Unplanned Maint [GEOGRAPHIC_DATA] (Al Maktoum Intl) Planned Maint [GEOGRAPHIC_D…" at bounding box center [304, 181] width 467 height 15
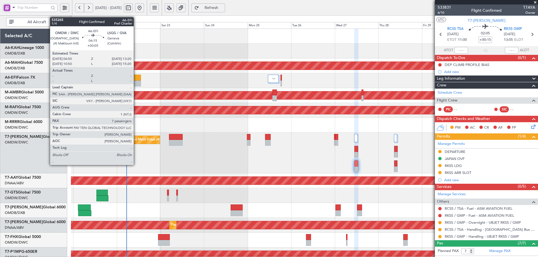
click at [136, 80] on div at bounding box center [135, 78] width 12 height 6
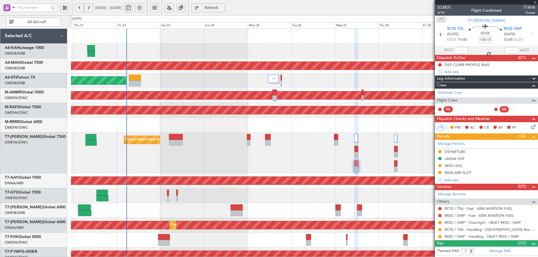
type input "+00:05"
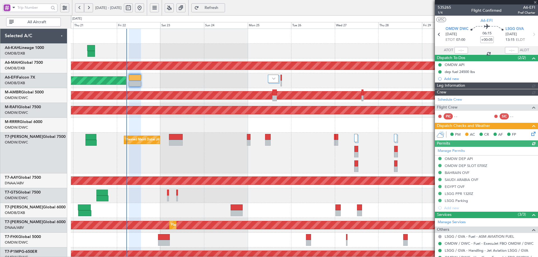
type input "Dherander Fithani (DHF)"
type input "7093"
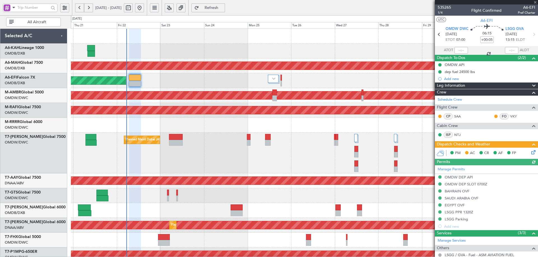
scroll to position [126, 0]
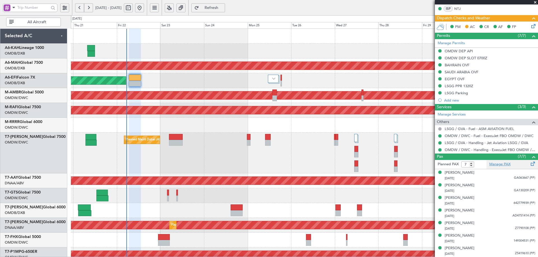
click at [489, 164] on link "Manage PAX" at bounding box center [499, 165] width 21 height 6
type input "Dherander Fithani (DHF)"
type input "7093"
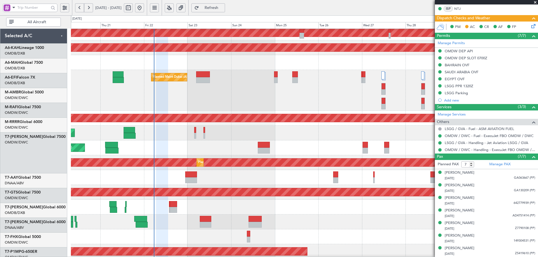
scroll to position [67, 0]
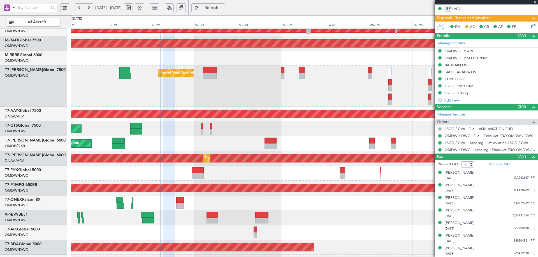
click at [183, 144] on div "Planned Maint [GEOGRAPHIC_DATA] ([GEOGRAPHIC_DATA] Intl)" at bounding box center [304, 143] width 467 height 15
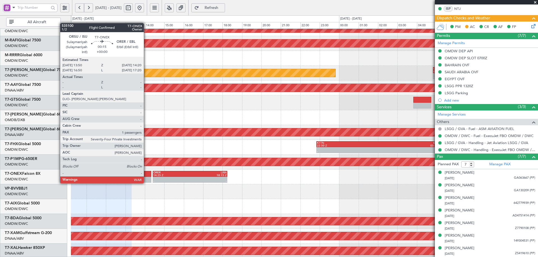
click at [146, 178] on div at bounding box center [146, 180] width 10 height 6
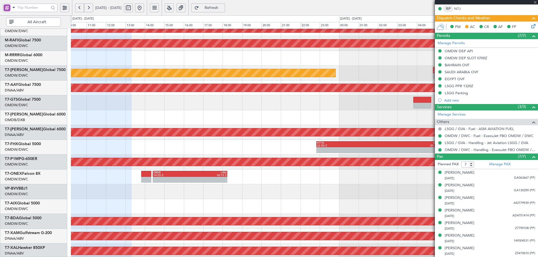
type input "1"
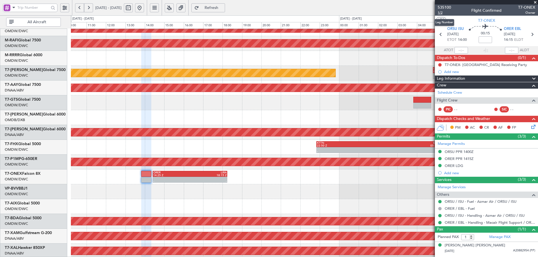
click at [441, 13] on span "1/2" at bounding box center [444, 12] width 13 height 5
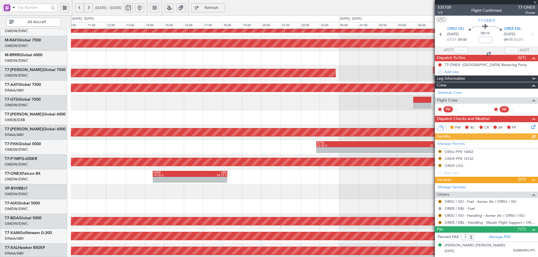
click at [223, 9] on span "Refresh" at bounding box center [211, 8] width 23 height 4
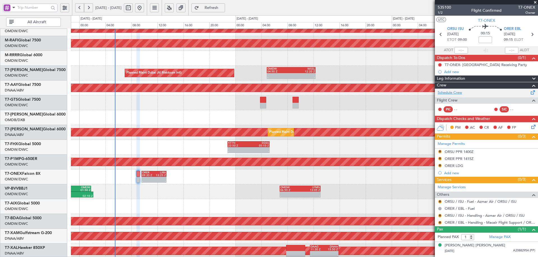
click at [453, 91] on link "Schedule Crew" at bounding box center [450, 93] width 24 height 6
click at [473, 223] on link "ORER / EBL - Handling - Macair Flight Support / ORER" at bounding box center [490, 222] width 90 height 5
click at [223, 7] on span "Refresh" at bounding box center [211, 8] width 23 height 4
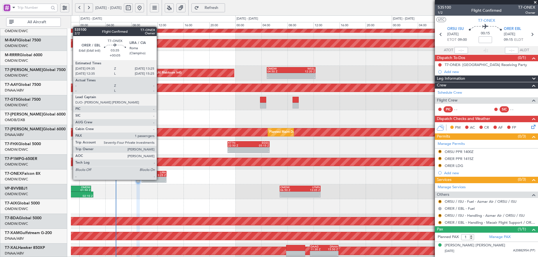
click at [159, 175] on div "13:25 Z" at bounding box center [160, 175] width 12 height 3
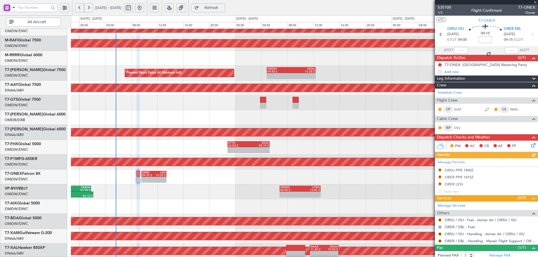
type input "+00:05"
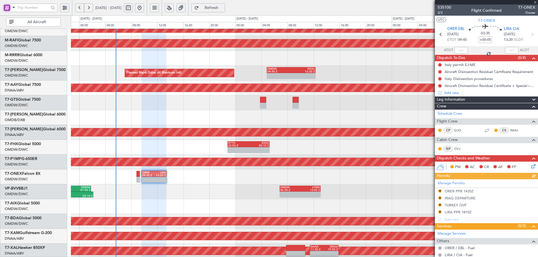
scroll to position [51, 0]
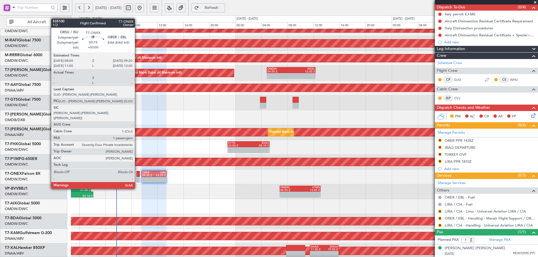
click at [137, 173] on div at bounding box center [137, 174] width 3 height 6
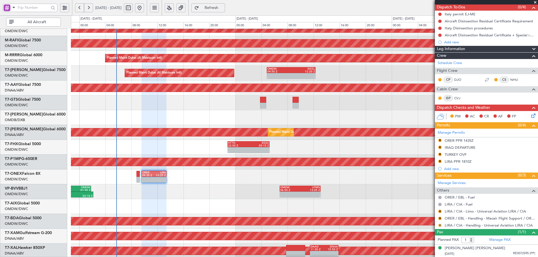
click at [440, 226] on button "R" at bounding box center [439, 225] width 3 height 3
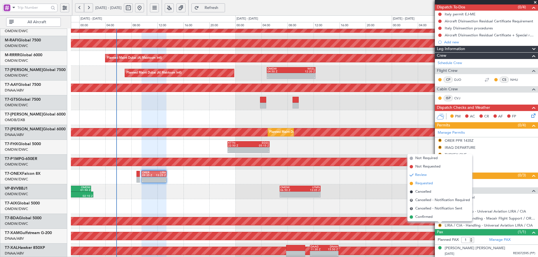
click at [426, 183] on span "Requested" at bounding box center [424, 184] width 18 height 6
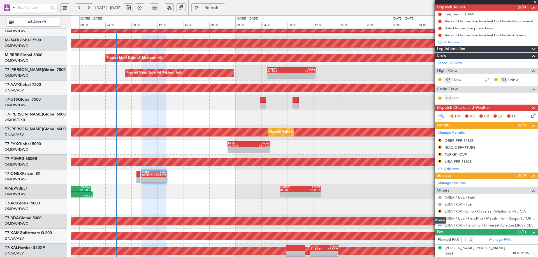
click at [441, 218] on div "Review" at bounding box center [440, 220] width 12 height 7
click at [440, 154] on button "R" at bounding box center [439, 154] width 3 height 3
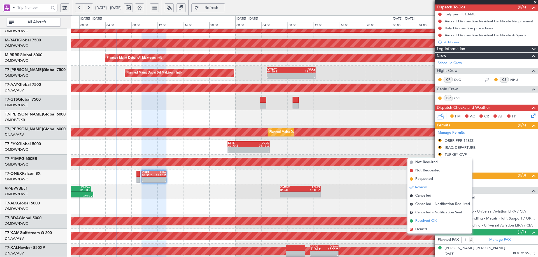
click at [421, 222] on span "Received OK" at bounding box center [425, 222] width 21 height 6
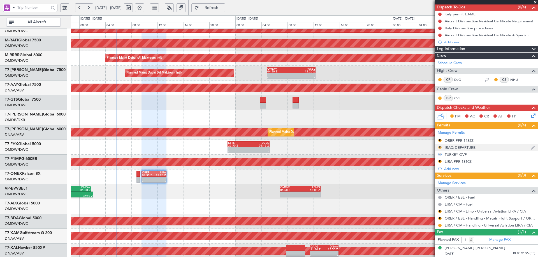
click at [440, 147] on button "R" at bounding box center [439, 147] width 3 height 3
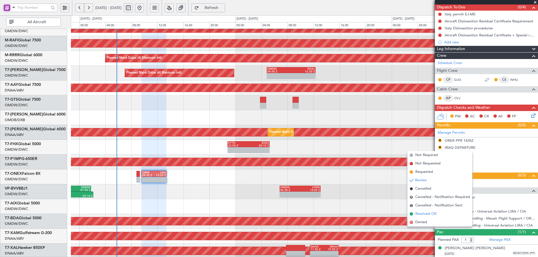
click at [426, 216] on span "Received OK" at bounding box center [425, 215] width 21 height 6
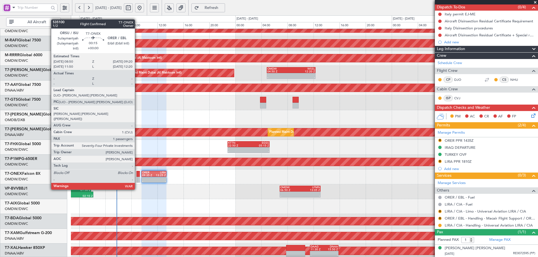
click at [137, 174] on div at bounding box center [137, 174] width 3 height 6
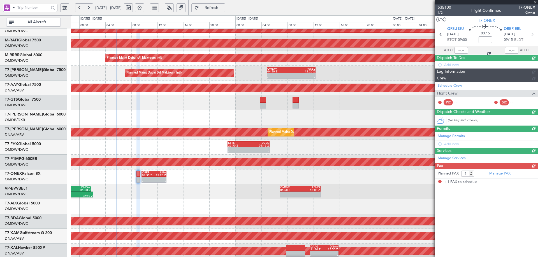
scroll to position [0, 0]
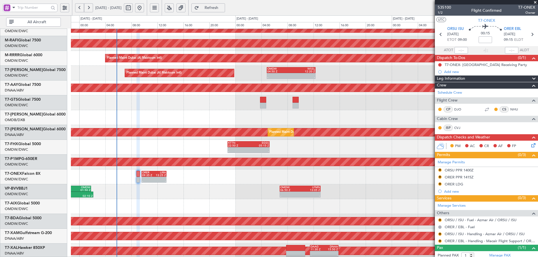
click at [462, 170] on div "ORSU PPR 1400Z" at bounding box center [459, 170] width 29 height 5
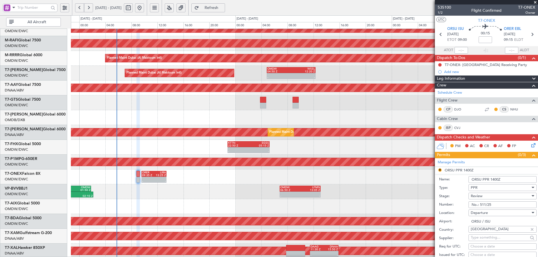
drag, startPoint x: 492, startPoint y: 205, endPoint x: 480, endPoint y: 203, distance: 12.2
click at [480, 203] on input "No.: 511/25" at bounding box center [502, 205] width 68 height 7
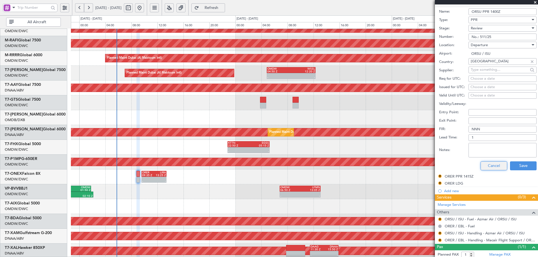
click at [487, 165] on button "Cancel" at bounding box center [493, 166] width 27 height 9
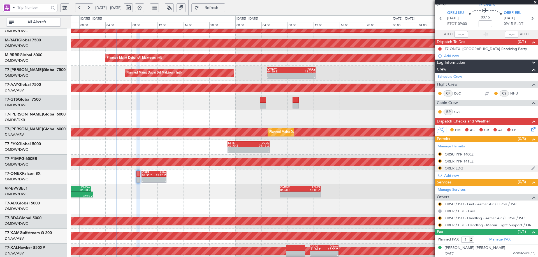
scroll to position [16, 0]
click at [463, 162] on mat-tooltip-component "ORSU PPR 1400Z" at bounding box center [459, 164] width 35 height 15
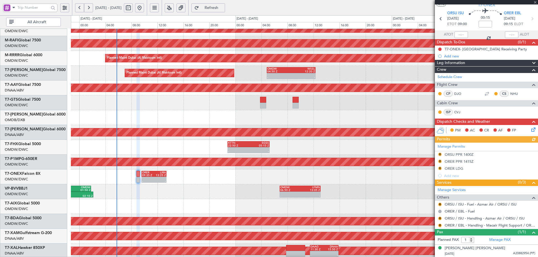
click at [391, 184] on div "- - ORER 09:35 Z LIRA 13:25 Z 05:21 Z 09:13 Z LIRA 05:00 Z ORBI 08:55 Z" at bounding box center [304, 177] width 467 height 15
click at [455, 161] on div "ORER PPR 1415Z" at bounding box center [459, 161] width 29 height 5
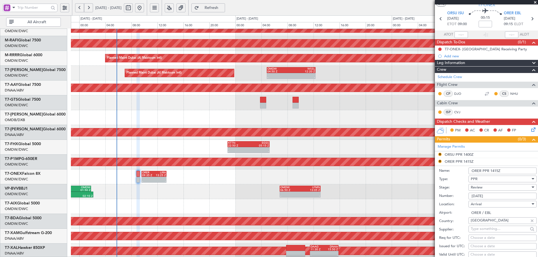
drag, startPoint x: 491, startPoint y: 196, endPoint x: 459, endPoint y: 191, distance: 32.2
click at [459, 191] on form "Name: ORER PPR 1415Z Type: PPR Stage: Review Number: 3361/08/22 Location: Arriv…" at bounding box center [486, 249] width 103 height 167
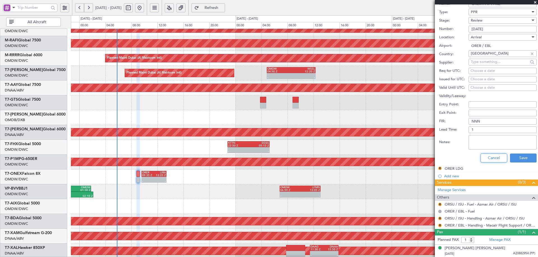
click at [491, 158] on button "Cancel" at bounding box center [493, 158] width 27 height 9
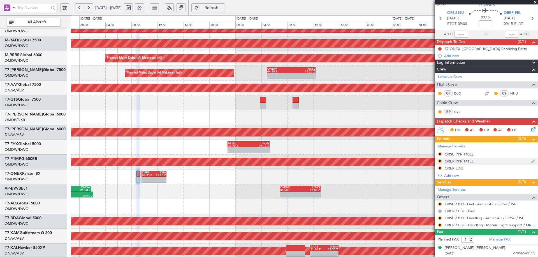
scroll to position [16, 0]
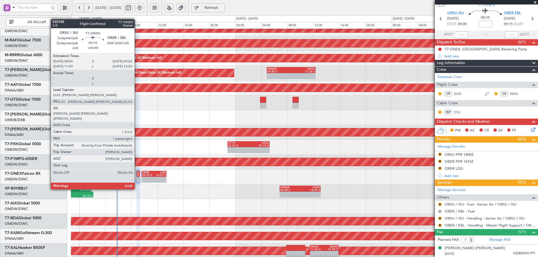
click at [137, 174] on div at bounding box center [137, 174] width 3 height 6
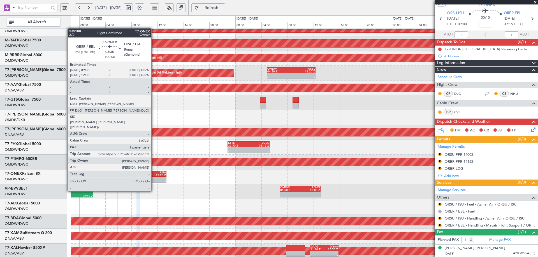
click at [154, 176] on div "13:25 Z" at bounding box center [160, 175] width 12 height 3
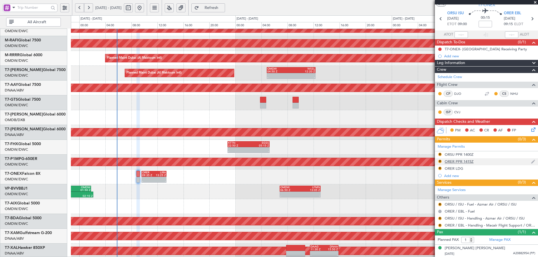
click at [461, 161] on div "ORER PPR 1415Z" at bounding box center [459, 161] width 29 height 5
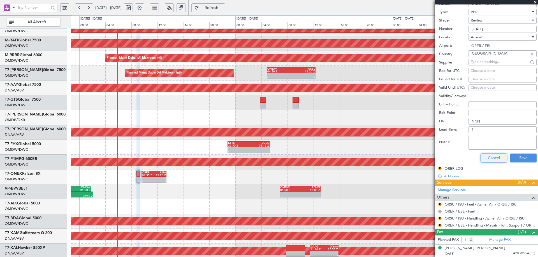
click at [491, 157] on button "Cancel" at bounding box center [493, 158] width 27 height 9
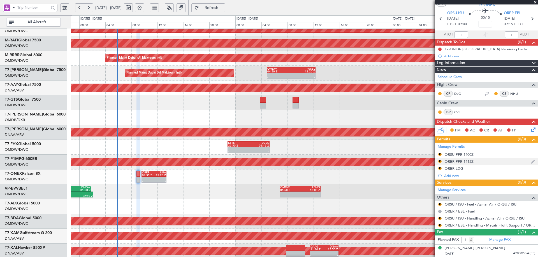
click at [465, 163] on div "ORER PPR 1415Z" at bounding box center [459, 161] width 29 height 5
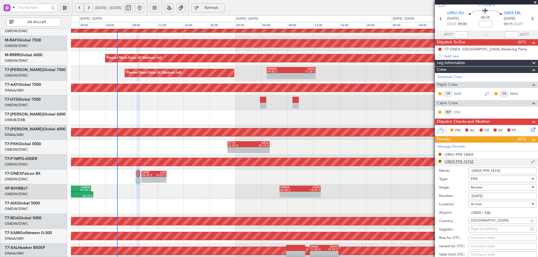
scroll to position [183, 0]
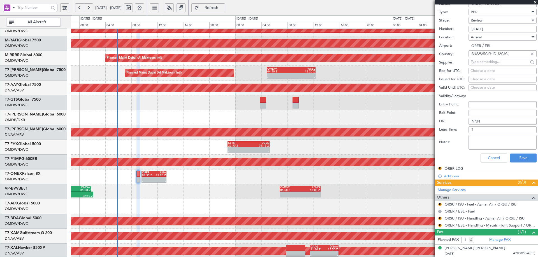
drag, startPoint x: 495, startPoint y: 29, endPoint x: 471, endPoint y: 34, distance: 24.0
click at [471, 34] on form "Name: ORER PPR 1415Z Type: PPR Stage: Review Number: 3361/08/22 Location: Arriv…" at bounding box center [486, 81] width 103 height 167
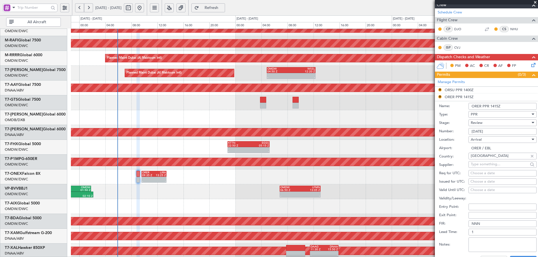
scroll to position [15, 0]
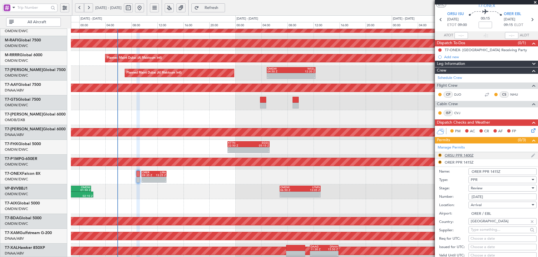
click at [461, 155] on div "ORSU PPR 1400Z" at bounding box center [459, 155] width 29 height 5
drag, startPoint x: 492, startPoint y: 189, endPoint x: 481, endPoint y: 190, distance: 11.5
click at [480, 190] on input "No.: 511/25" at bounding box center [502, 190] width 68 height 7
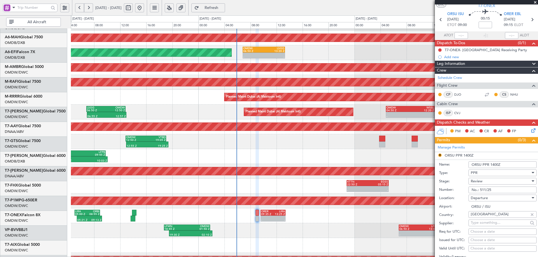
click at [249, 134] on div "Unplanned Maint [GEOGRAPHIC_DATA] (Al Maktoum Intl)" at bounding box center [304, 127] width 467 height 15
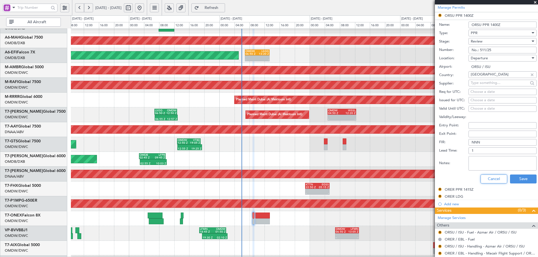
drag, startPoint x: 496, startPoint y: 179, endPoint x: 421, endPoint y: 184, distance: 75.8
click at [496, 179] on button "Cancel" at bounding box center [493, 179] width 27 height 9
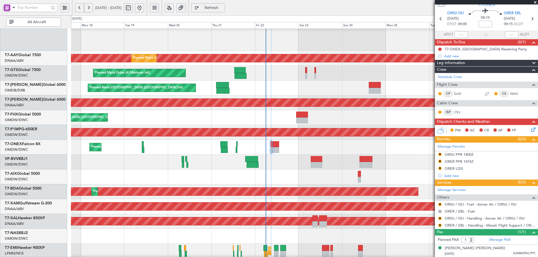
scroll to position [122, 0]
click at [290, 92] on div "Planned Maint [GEOGRAPHIC_DATA] ([GEOGRAPHIC_DATA] Intl)" at bounding box center [304, 88] width 467 height 15
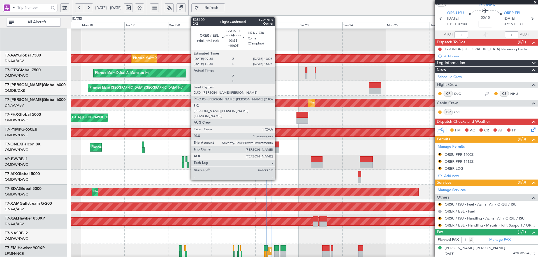
click at [277, 146] on div at bounding box center [275, 145] width 7 height 6
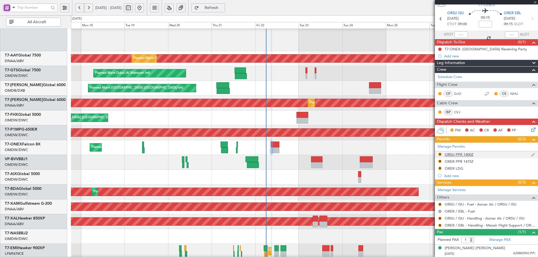
type input "+00:05"
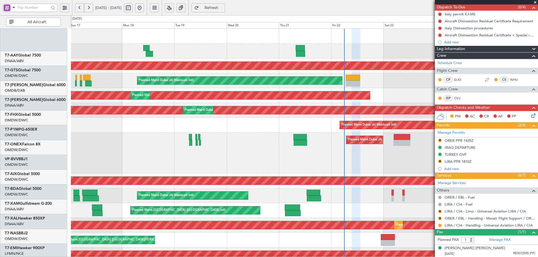
scroll to position [0, 0]
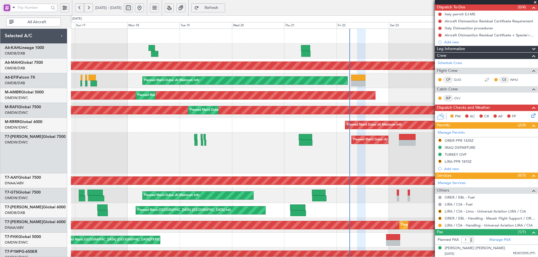
click at [169, 230] on div "Unplanned Maint Budapest (Ferenc Liszt Intl) Planned Maint Dubai (Dubai Intl) P…" at bounding box center [304, 205] width 467 height 353
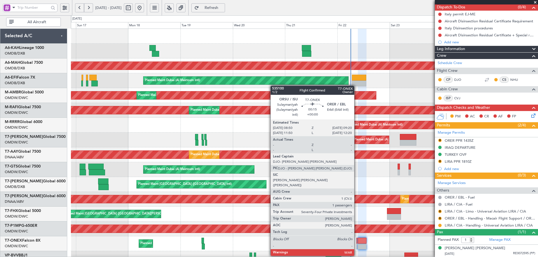
click at [357, 241] on div at bounding box center [356, 241] width 1 height 6
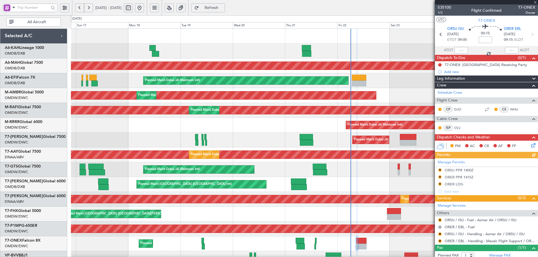
click at [439, 170] on div "Manage Permits R ORSU PPR 1400Z R ORER PPR 1415Z R ORER LDG Add new" at bounding box center [486, 177] width 103 height 37
click at [439, 170] on button "R" at bounding box center [439, 170] width 3 height 3
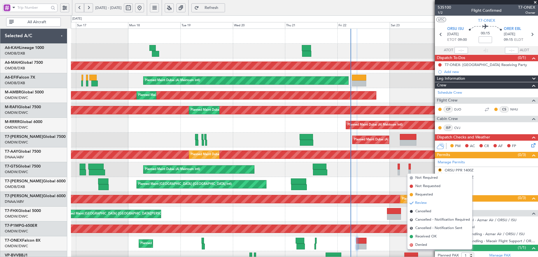
click at [422, 237] on span "Received OK" at bounding box center [425, 237] width 21 height 6
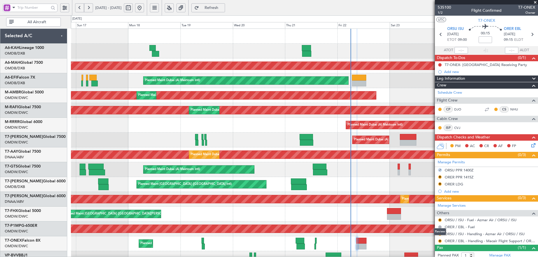
click at [439, 234] on div "Review" at bounding box center [440, 232] width 12 height 7
click at [440, 234] on button "R" at bounding box center [439, 234] width 3 height 3
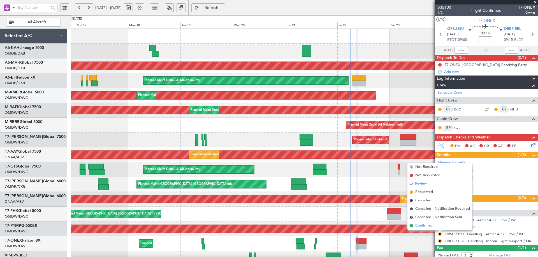
click at [424, 224] on span "Confirmed" at bounding box center [423, 226] width 17 height 6
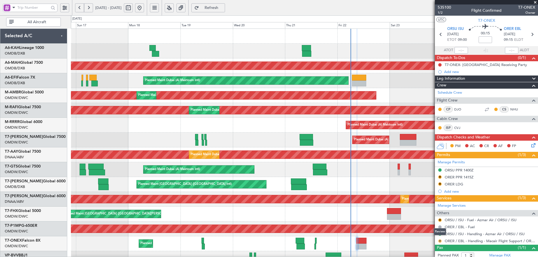
click at [440, 241] on button "R" at bounding box center [439, 241] width 3 height 3
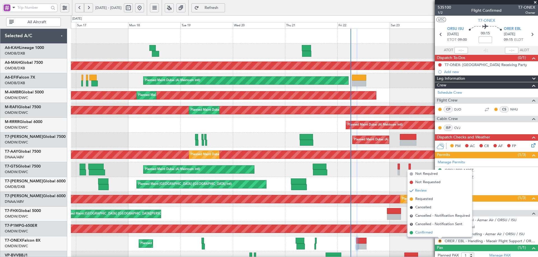
click at [423, 233] on span "Confirmed" at bounding box center [423, 233] width 17 height 6
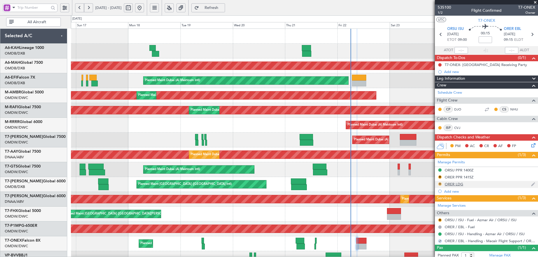
click at [440, 185] on button "R" at bounding box center [439, 184] width 3 height 3
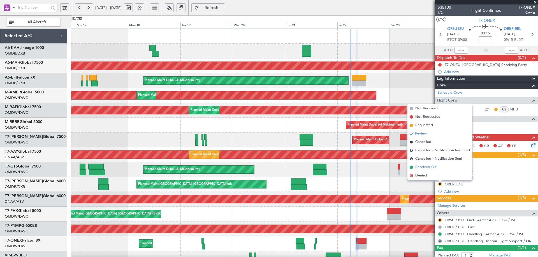
click at [421, 167] on span "Received OK" at bounding box center [425, 168] width 21 height 6
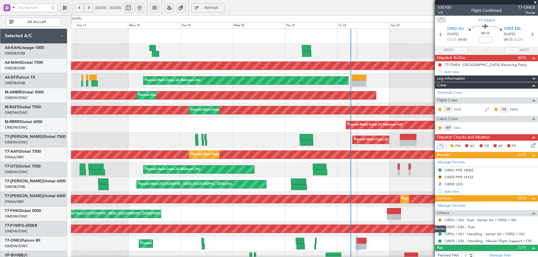
click at [440, 220] on button "R" at bounding box center [439, 220] width 3 height 3
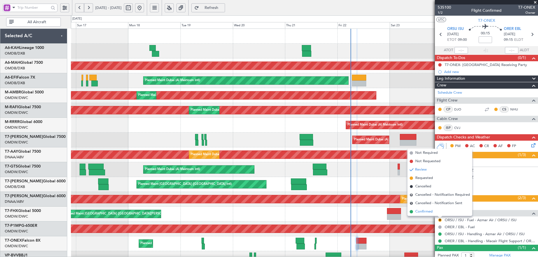
click at [429, 212] on span "Confirmed" at bounding box center [423, 212] width 17 height 6
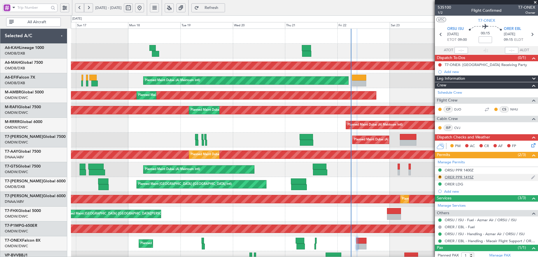
click at [438, 177] on div "R" at bounding box center [440, 177] width 4 height 4
click at [440, 177] on button "R" at bounding box center [439, 177] width 3 height 3
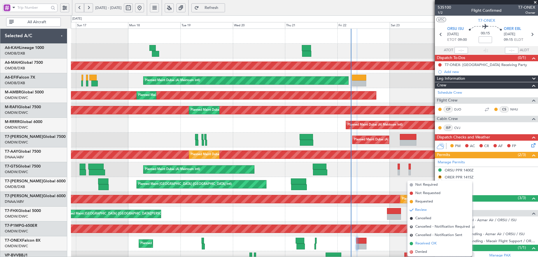
click at [423, 245] on span "Received OK" at bounding box center [425, 244] width 21 height 6
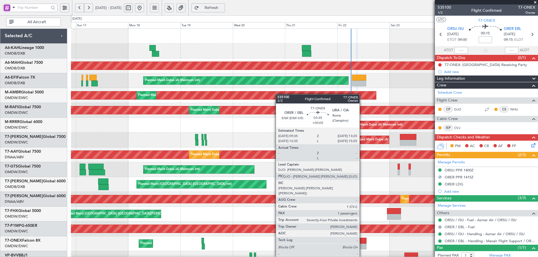
click at [362, 242] on div at bounding box center [362, 241] width 8 height 6
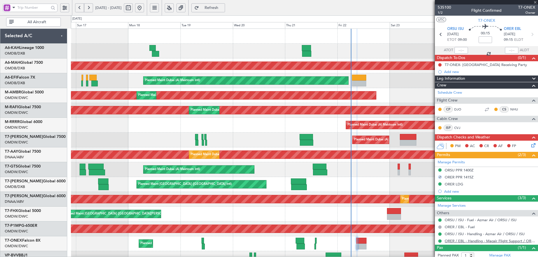
type input "+00:05"
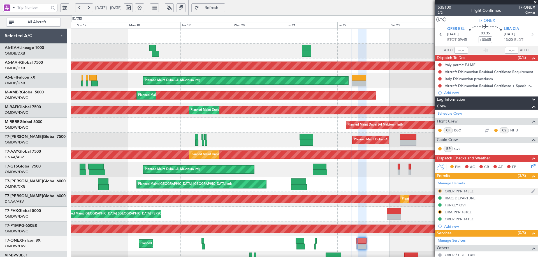
click at [440, 192] on button "R" at bounding box center [439, 191] width 3 height 3
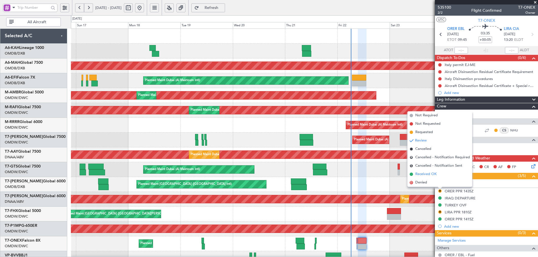
click at [428, 173] on span "Received OK" at bounding box center [425, 175] width 21 height 6
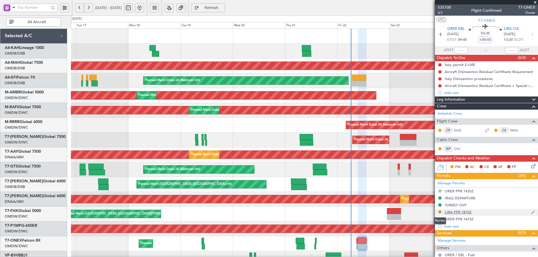
click at [440, 212] on button "R" at bounding box center [439, 212] width 3 height 3
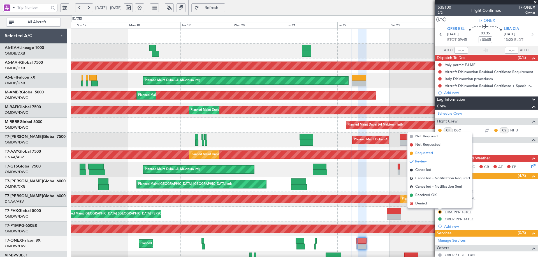
click at [425, 154] on span "Requested" at bounding box center [424, 154] width 18 height 6
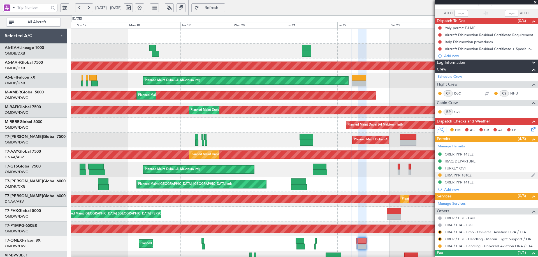
scroll to position [58, 0]
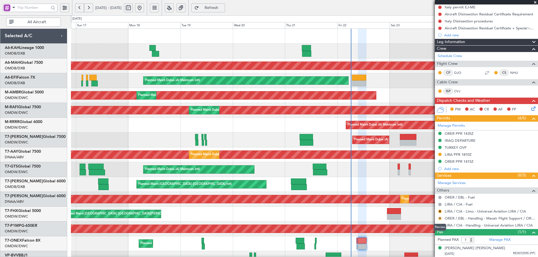
click at [439, 219] on button "R" at bounding box center [439, 218] width 3 height 3
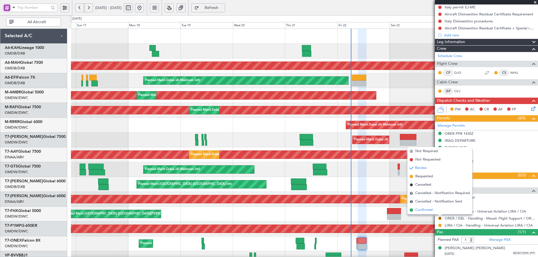
click at [428, 211] on span "Confirmed" at bounding box center [423, 211] width 17 height 6
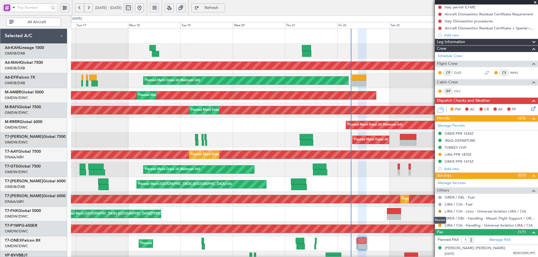
click at [439, 211] on button "R" at bounding box center [439, 211] width 3 height 3
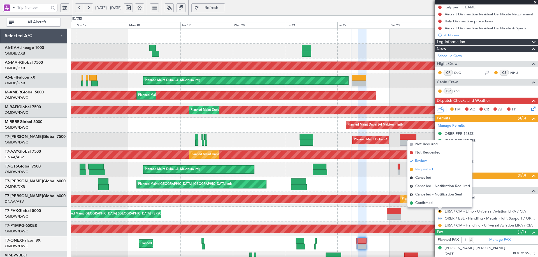
click at [424, 168] on span "Requested" at bounding box center [424, 170] width 18 height 6
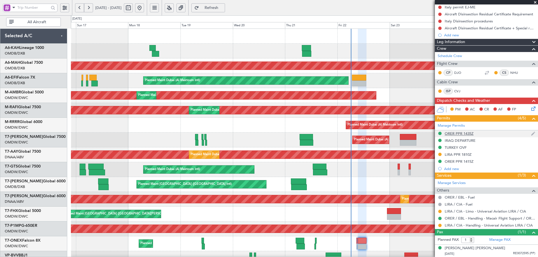
click at [468, 134] on div "ORER PPR 1435Z" at bounding box center [459, 133] width 29 height 5
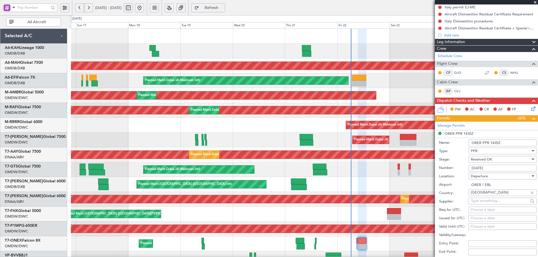
drag, startPoint x: 492, startPoint y: 168, endPoint x: 464, endPoint y: 168, distance: 27.7
click at [464, 168] on div "Number: 3361/08/22" at bounding box center [487, 168] width 97 height 8
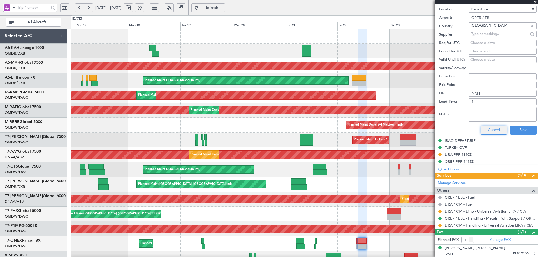
click at [483, 132] on button "Cancel" at bounding box center [493, 130] width 27 height 9
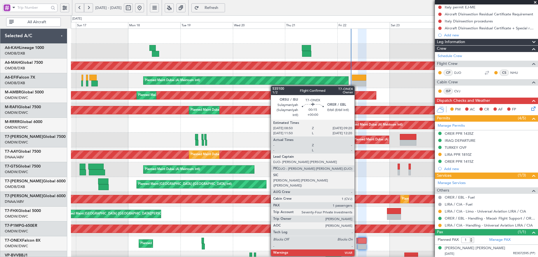
click at [357, 241] on div at bounding box center [356, 241] width 1 height 6
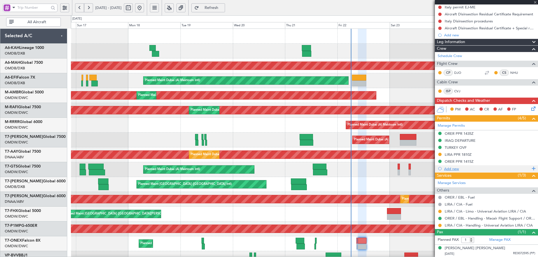
scroll to position [0, 0]
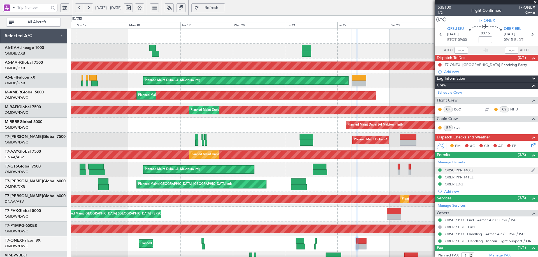
click at [467, 170] on div "ORSU PPR 1400Z" at bounding box center [459, 170] width 29 height 5
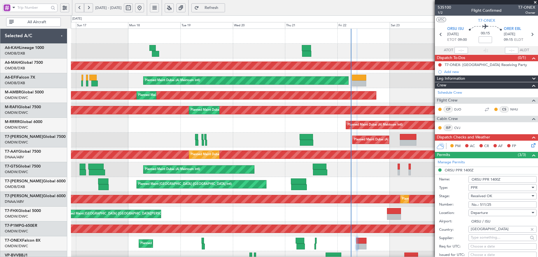
drag, startPoint x: 492, startPoint y: 204, endPoint x: 480, endPoint y: 205, distance: 12.4
click at [480, 205] on input "No.: 511/25" at bounding box center [502, 205] width 68 height 7
drag, startPoint x: 500, startPoint y: 180, endPoint x: 495, endPoint y: 179, distance: 5.1
click at [495, 179] on input "ORSU PPR 1400Z" at bounding box center [502, 179] width 68 height 7
drag, startPoint x: 494, startPoint y: 179, endPoint x: 480, endPoint y: 167, distance: 18.3
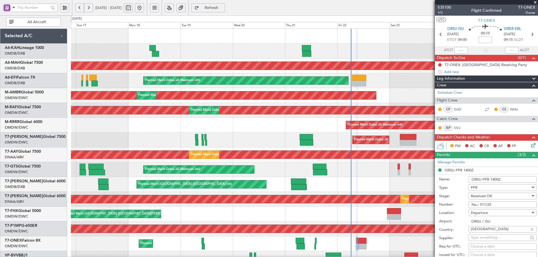
click at [490, 179] on input "ORSU PPR 1400Z" at bounding box center [502, 179] width 68 height 7
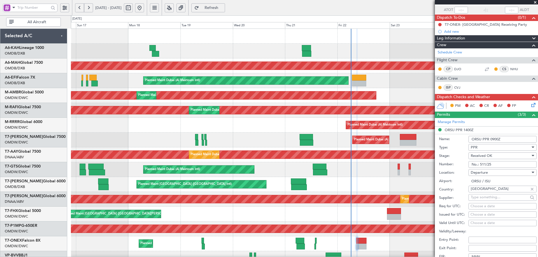
scroll to position [183, 0]
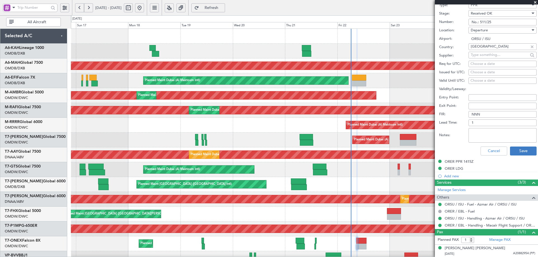
type input "ORSU PPR 0900Z"
click at [519, 150] on button "Save" at bounding box center [523, 151] width 27 height 9
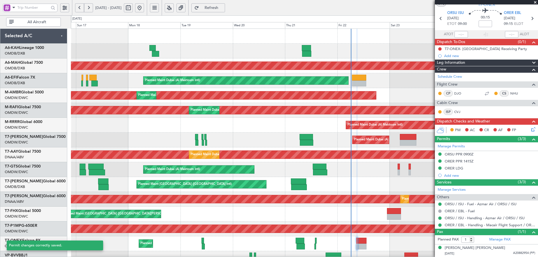
scroll to position [16, 0]
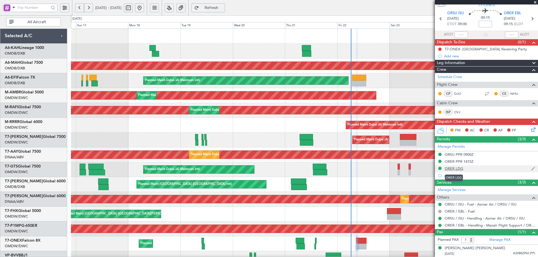
click at [453, 169] on div "ORER LDG" at bounding box center [454, 168] width 18 height 5
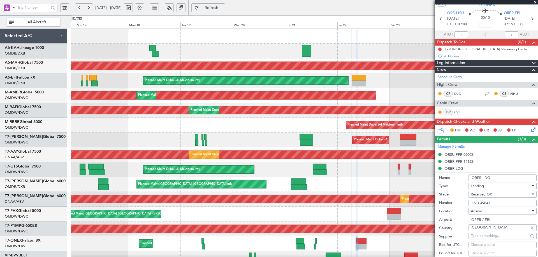
drag, startPoint x: 494, startPoint y: 204, endPoint x: 463, endPoint y: 206, distance: 31.2
click at [463, 206] on div "Number: LND 49843" at bounding box center [487, 203] width 97 height 8
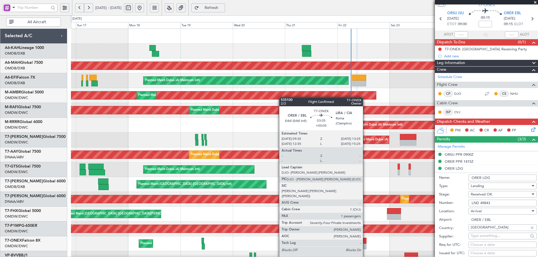
click at [365, 245] on div at bounding box center [362, 247] width 8 height 6
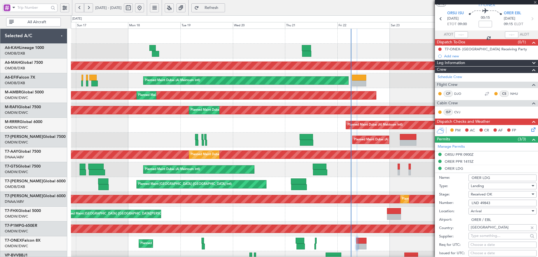
type input "+00:05"
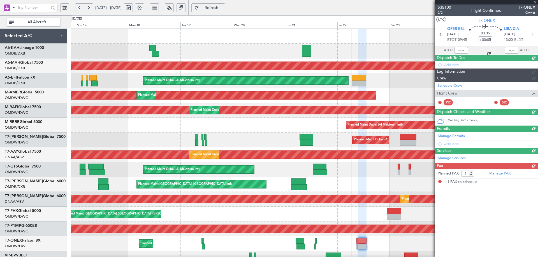
scroll to position [0, 0]
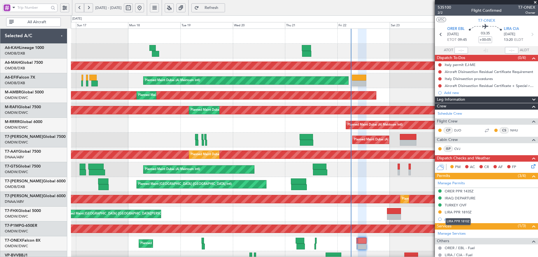
click at [459, 213] on div "LIRA PPR 1810Z" at bounding box center [458, 212] width 27 height 5
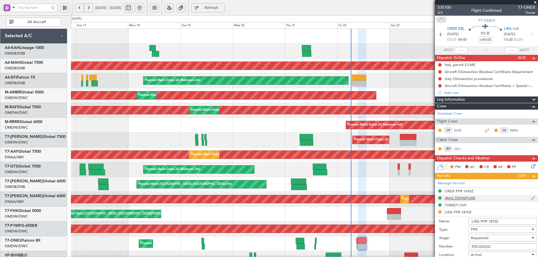
scroll to position [112, 0]
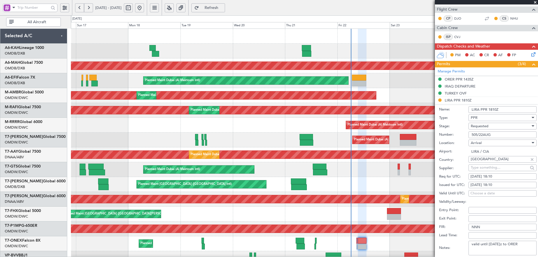
drag, startPoint x: 497, startPoint y: 134, endPoint x: 463, endPoint y: 134, distance: 34.2
click at [463, 134] on div "Number: 505/22AUG" at bounding box center [487, 135] width 97 height 8
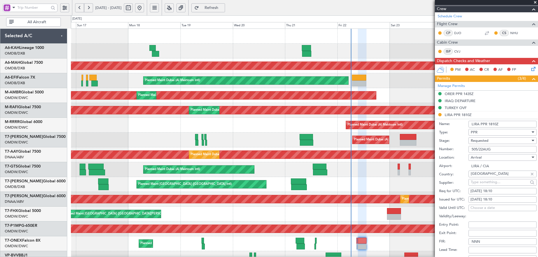
scroll to position [168, 0]
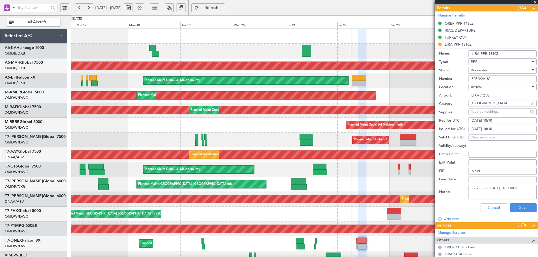
click at [491, 52] on input "LIRA PPR 1810Z" at bounding box center [502, 53] width 68 height 7
type input "LIRA PPR 1320Z"
click at [523, 208] on button "Save" at bounding box center [523, 208] width 27 height 9
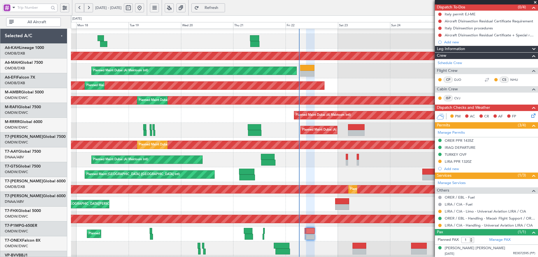
scroll to position [10, 0]
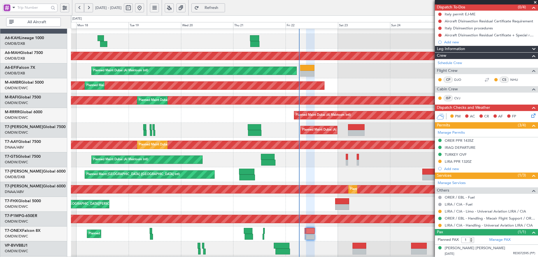
click at [167, 201] on div "Planned Maint [GEOGRAPHIC_DATA] ([GEOGRAPHIC_DATA][PERSON_NAME])" at bounding box center [304, 204] width 467 height 15
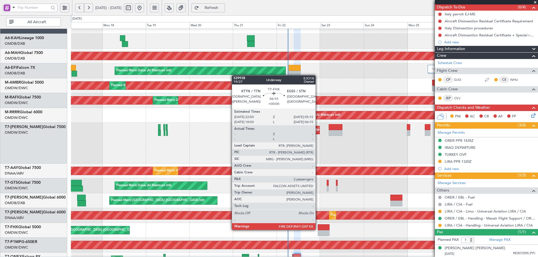
click at [318, 230] on div at bounding box center [324, 228] width 12 height 6
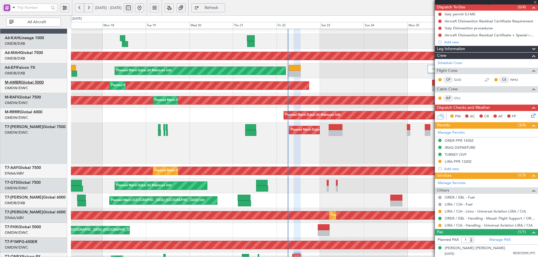
type input "2"
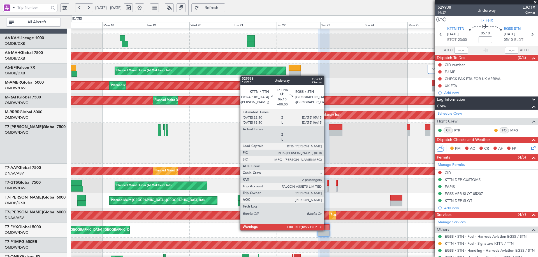
click at [326, 231] on div at bounding box center [324, 234] width 12 height 6
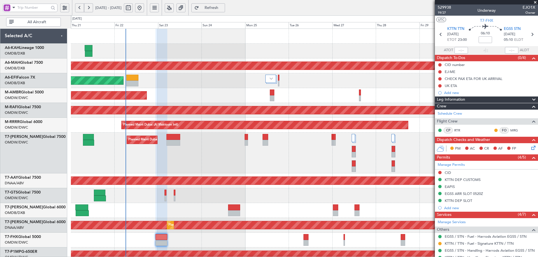
click at [167, 164] on div "Planned Maint Dubai (Al Maktoum Intl)" at bounding box center [304, 153] width 467 height 41
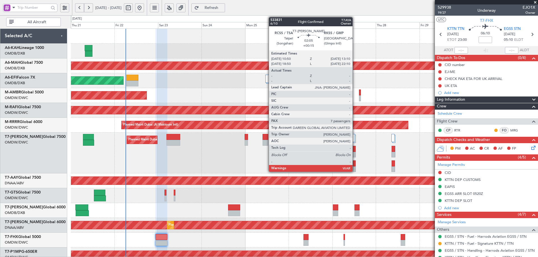
click at [354, 164] on div at bounding box center [354, 164] width 4 height 6
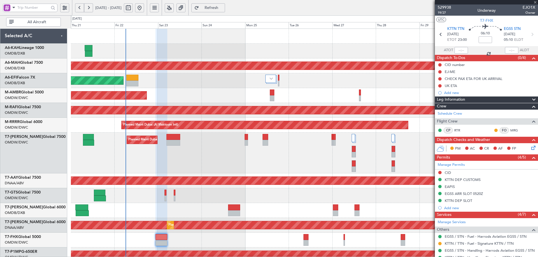
type input "+00:15"
type input "7"
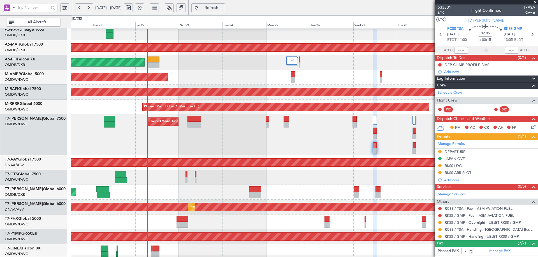
click at [162, 188] on div "Planned Maint [GEOGRAPHIC_DATA] ([GEOGRAPHIC_DATA] Intl)" at bounding box center [304, 192] width 467 height 15
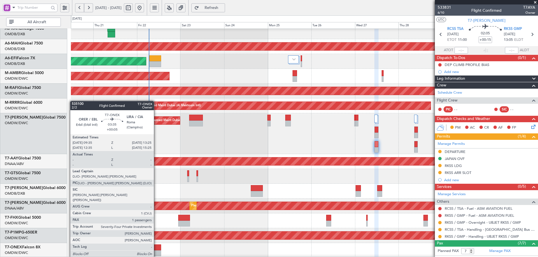
click at [156, 249] on div at bounding box center [157, 248] width 7 height 6
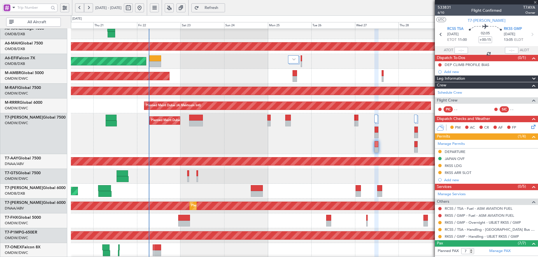
type input "+00:05"
type input "1"
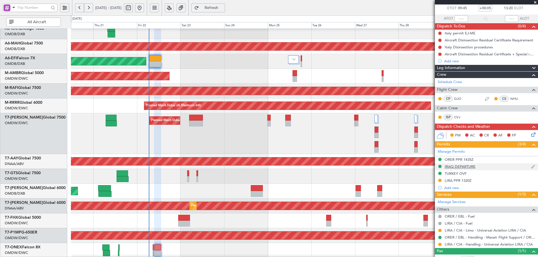
scroll to position [51, 0]
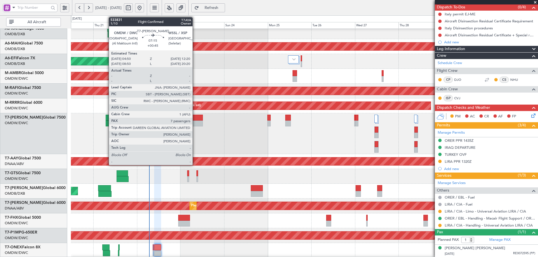
click at [195, 120] on div at bounding box center [196, 118] width 14 height 6
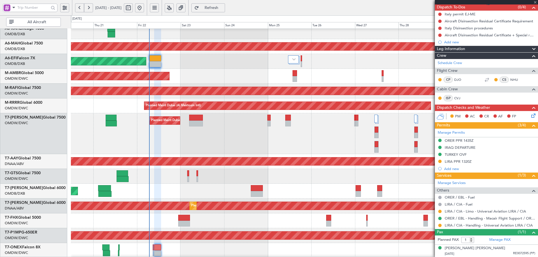
type input "+00:45"
type input "7"
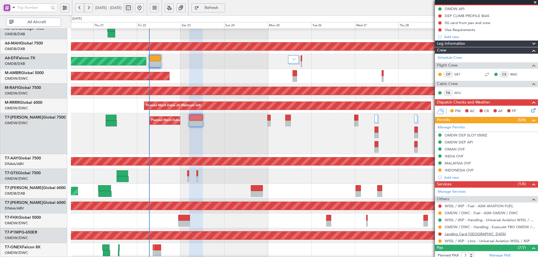
scroll to position [28, 0]
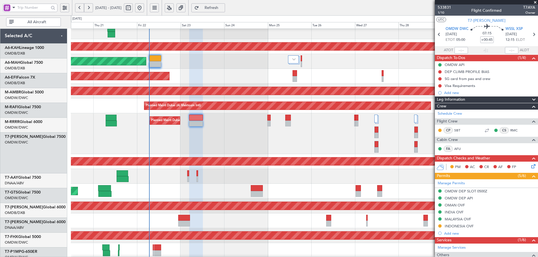
scroll to position [28, 0]
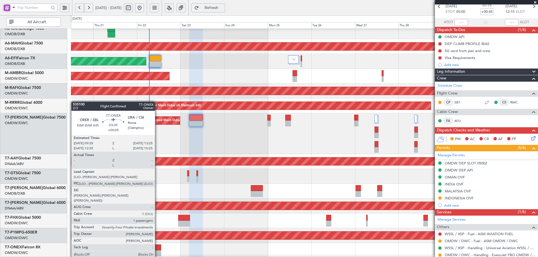
click at [157, 249] on div at bounding box center [157, 248] width 7 height 6
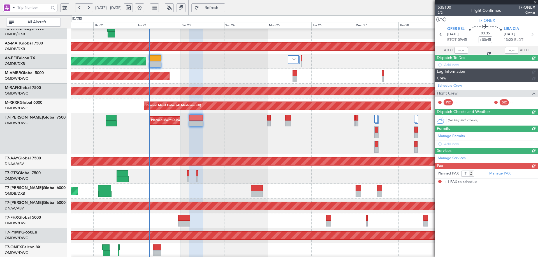
type input "+00:05"
type input "1"
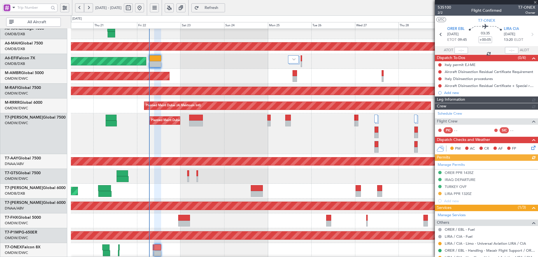
type input "[PERSON_NAME] (ANI)"
type input "7042"
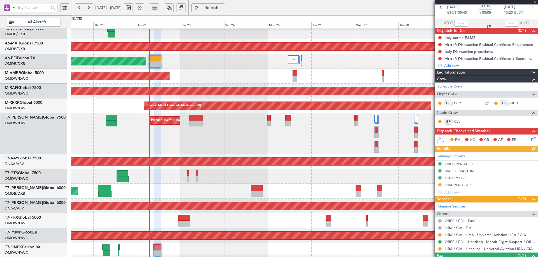
scroll to position [51, 0]
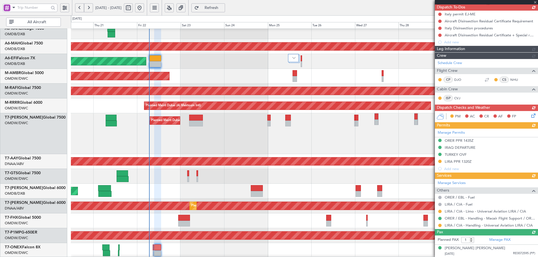
type input "[PERSON_NAME] (ANI)"
type input "7042"
type input "[PERSON_NAME] (ANI)"
type input "7042"
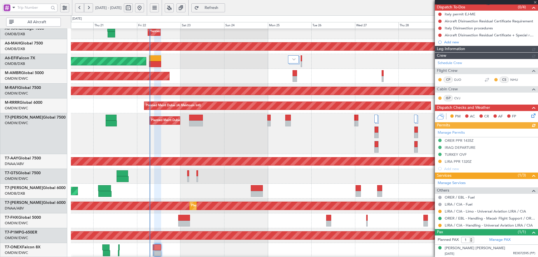
type input "[PERSON_NAME] (ANI)"
type input "7042"
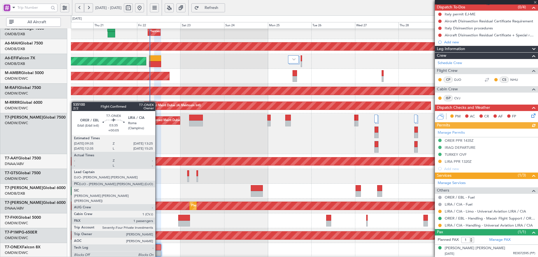
click at [157, 249] on div at bounding box center [157, 248] width 7 height 6
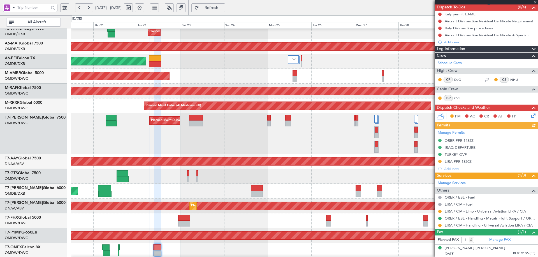
click at [466, 162] on div "Manage Permits ORER PPR 1435Z IRAQ DEPARTURE TURKEY OVF LIRA PPR 1320Z Add new" at bounding box center [486, 151] width 103 height 44
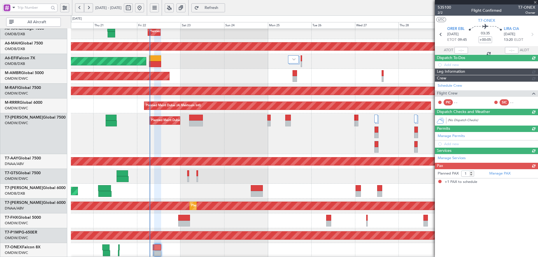
scroll to position [0, 0]
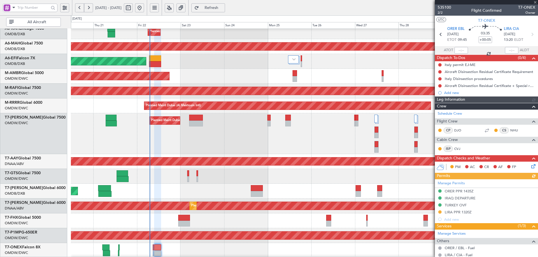
type input "[PERSON_NAME] (ANI)"
type input "7042"
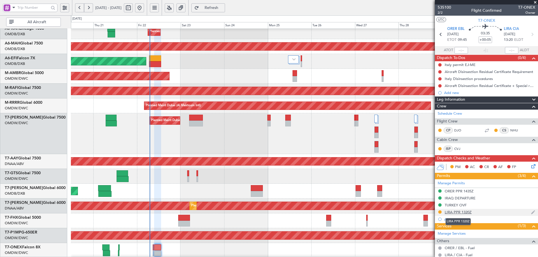
click at [467, 212] on div "LIRA PPR 1320Z" at bounding box center [458, 212] width 27 height 5
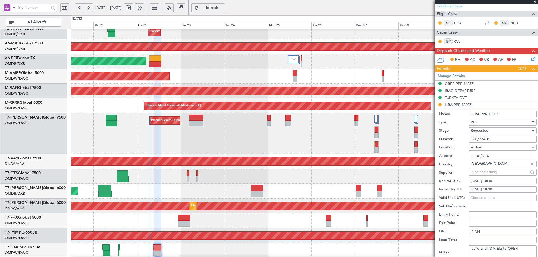
scroll to position [112, 0]
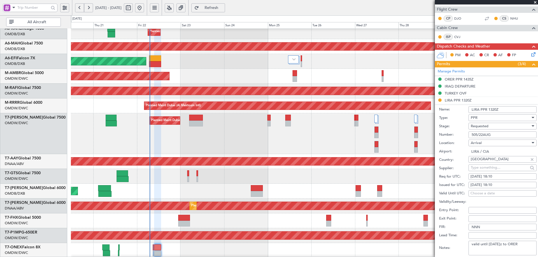
click at [492, 176] on div "[DATE] 18:10" at bounding box center [502, 177] width 64 height 6
select select "8"
select select "2025"
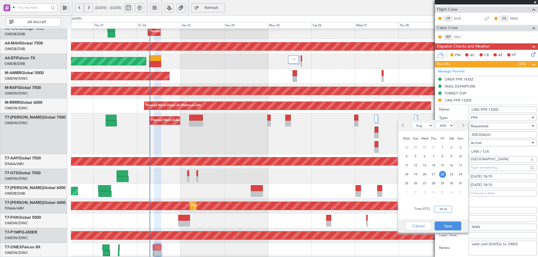
click at [441, 208] on input "18:10" at bounding box center [443, 209] width 18 height 7
type input "13:20"
drag, startPoint x: 445, startPoint y: 228, endPoint x: 461, endPoint y: 221, distance: 17.4
click at [445, 228] on button "Save" at bounding box center [448, 226] width 27 height 9
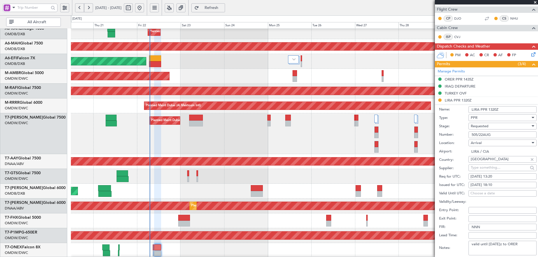
click at [497, 186] on div "[DATE] 18:10" at bounding box center [502, 186] width 64 height 6
select select "8"
select select "2025"
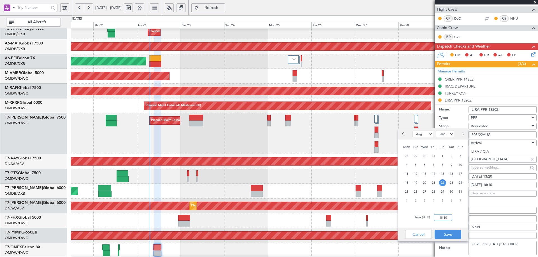
click at [443, 219] on input "18:10" at bounding box center [443, 218] width 18 height 7
type input "13:20"
click at [447, 235] on button "Save" at bounding box center [448, 234] width 27 height 9
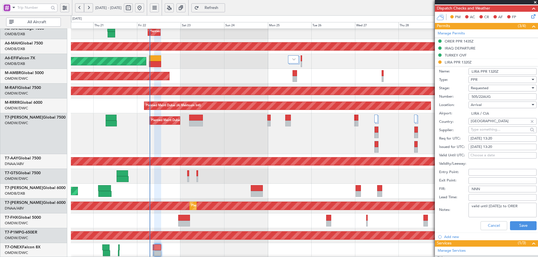
scroll to position [218, 0]
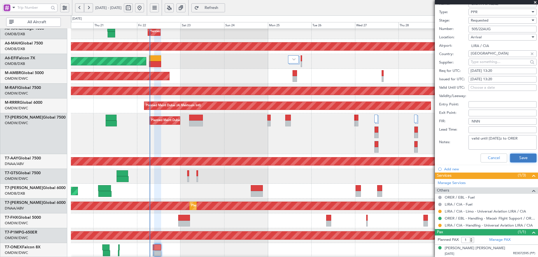
click at [516, 158] on button "Save" at bounding box center [523, 158] width 27 height 9
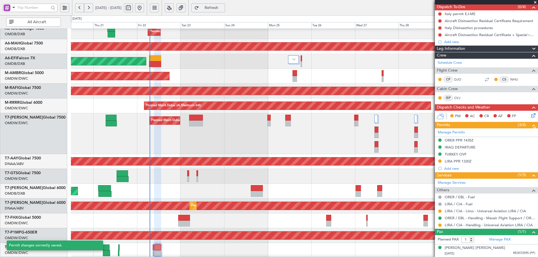
scroll to position [51, 0]
click at [440, 161] on button at bounding box center [439, 161] width 3 height 3
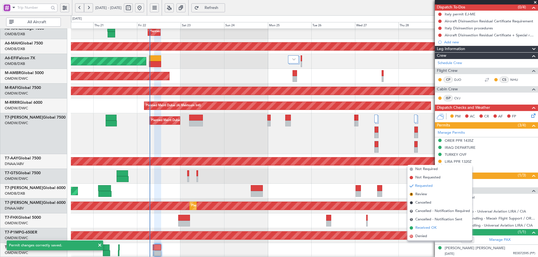
click at [414, 228] on li "Received OK" at bounding box center [439, 228] width 65 height 8
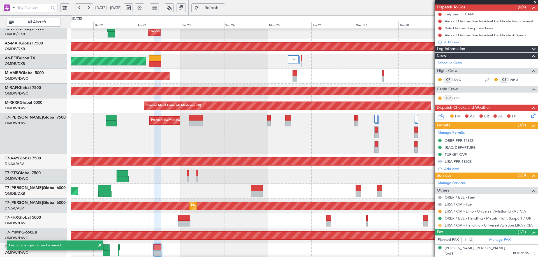
click at [439, 226] on button at bounding box center [439, 225] width 3 height 3
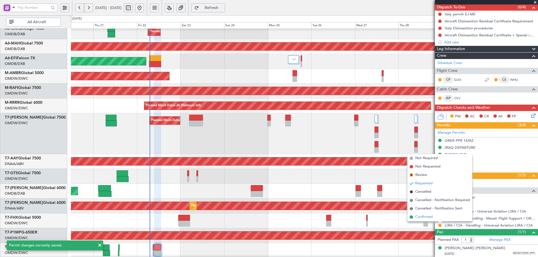
click at [426, 217] on span "Confirmed" at bounding box center [423, 218] width 17 height 6
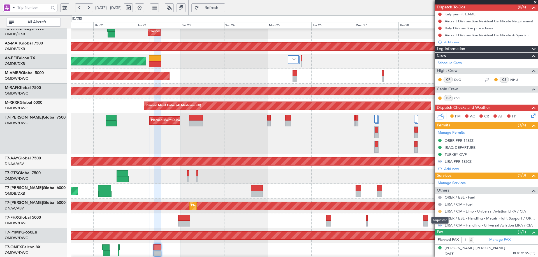
click at [440, 211] on button at bounding box center [439, 211] width 3 height 3
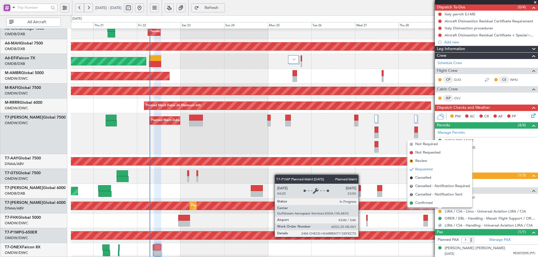
click at [362, 237] on div "Planned Maint Savannah (Savannah/hilton Head Intl)" at bounding box center [304, 236] width 1400 height 8
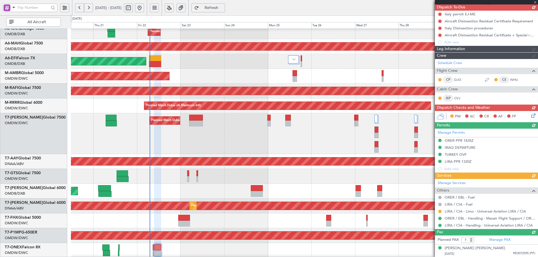
type input "[PERSON_NAME] (ANI)"
type input "7042"
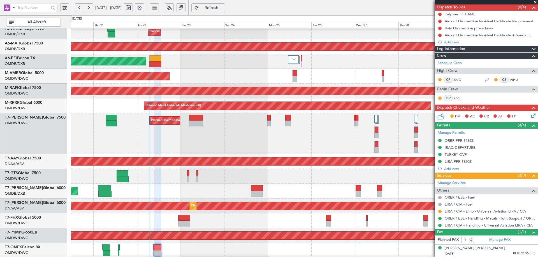
drag, startPoint x: 440, startPoint y: 35, endPoint x: 440, endPoint y: 48, distance: 13.4
click at [440, 35] on button at bounding box center [439, 35] width 3 height 3
click at [431, 59] on li "Completed" at bounding box center [440, 60] width 30 height 8
click at [440, 28] on button at bounding box center [439, 28] width 3 height 3
drag, startPoint x: 436, startPoint y: 55, endPoint x: 440, endPoint y: 34, distance: 20.4
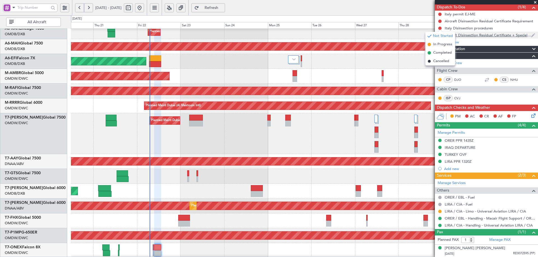
click at [436, 53] on span "Completed" at bounding box center [442, 53] width 18 height 6
drag, startPoint x: 439, startPoint y: 20, endPoint x: 433, endPoint y: 37, distance: 17.5
click at [439, 20] on button at bounding box center [439, 21] width 3 height 3
click at [436, 46] on span "Completed" at bounding box center [442, 46] width 18 height 6
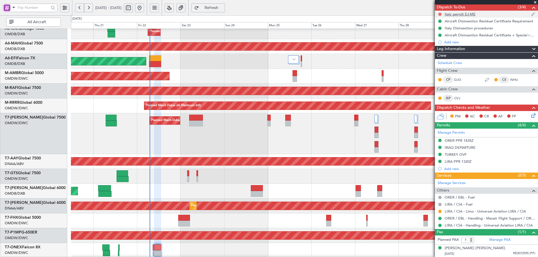
click at [441, 13] on button at bounding box center [439, 14] width 3 height 3
drag, startPoint x: 447, startPoint y: 38, endPoint x: 452, endPoint y: 50, distance: 12.8
click at [447, 38] on span "Completed" at bounding box center [442, 39] width 18 height 6
click at [530, 115] on icon at bounding box center [532, 115] width 4 height 4
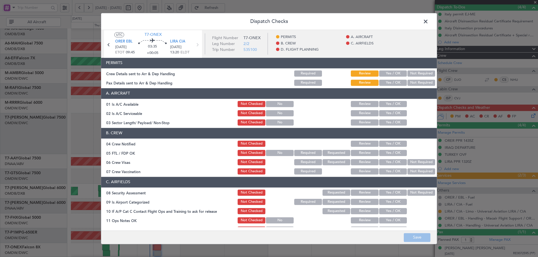
click at [387, 76] on button "Yes / OK" at bounding box center [393, 74] width 28 height 6
click at [387, 82] on button "Yes / OK" at bounding box center [393, 83] width 28 height 6
drag, startPoint x: 385, startPoint y: 102, endPoint x: 390, endPoint y: 117, distance: 16.2
click at [385, 103] on button "Yes / OK" at bounding box center [393, 104] width 28 height 6
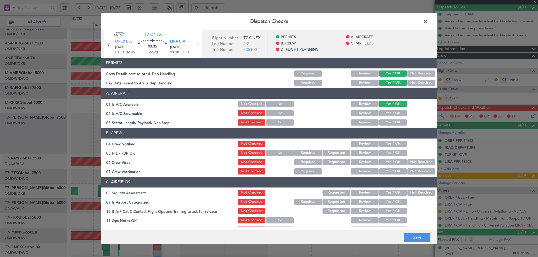
drag, startPoint x: 388, startPoint y: 115, endPoint x: 386, endPoint y: 124, distance: 8.6
click at [388, 115] on button "Yes / OK" at bounding box center [393, 113] width 28 height 6
drag, startPoint x: 385, startPoint y: 122, endPoint x: 386, endPoint y: 126, distance: 4.0
click at [385, 123] on button "Yes / OK" at bounding box center [393, 123] width 28 height 6
drag, startPoint x: 387, startPoint y: 143, endPoint x: 389, endPoint y: 157, distance: 14.4
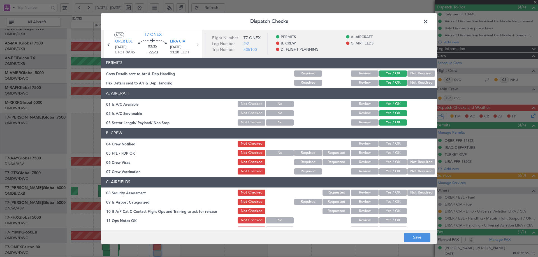
click at [387, 143] on button "Yes / OK" at bounding box center [393, 144] width 28 height 6
click at [389, 154] on button "Yes / OK" at bounding box center [393, 153] width 28 height 6
drag, startPoint x: 381, startPoint y: 164, endPoint x: 386, endPoint y: 165, distance: 4.8
click at [381, 164] on button "Yes / OK" at bounding box center [393, 162] width 28 height 6
drag, startPoint x: 417, startPoint y: 172, endPoint x: 406, endPoint y: 182, distance: 15.3
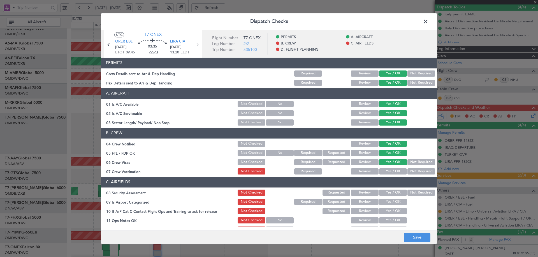
click at [417, 172] on button "Not Required" at bounding box center [421, 172] width 28 height 6
drag, startPoint x: 389, startPoint y: 194, endPoint x: 390, endPoint y: 212, distance: 17.4
click at [388, 197] on div "Yes / OK" at bounding box center [392, 193] width 28 height 8
click at [390, 202] on button "Yes / OK" at bounding box center [393, 202] width 28 height 6
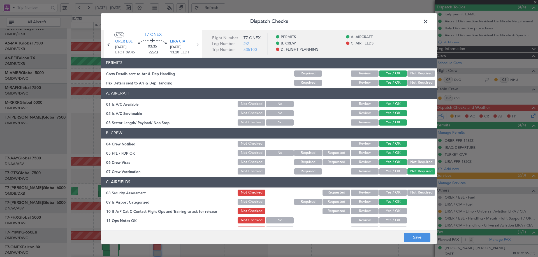
click at [391, 210] on button "Yes / OK" at bounding box center [393, 211] width 28 height 6
drag, startPoint x: 391, startPoint y: 217, endPoint x: 390, endPoint y: 193, distance: 24.4
click at [386, 192] on button "Yes / OK" at bounding box center [393, 193] width 28 height 6
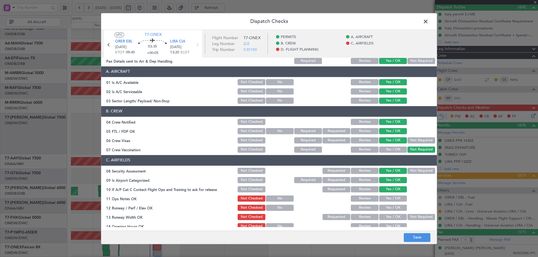
scroll to position [112, 0]
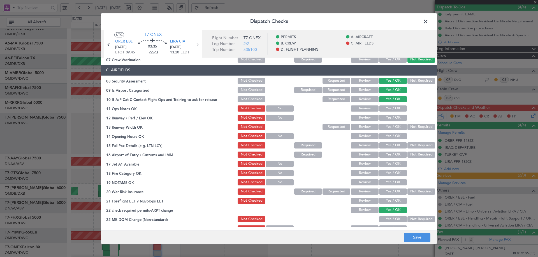
click at [386, 107] on button "Yes / OK" at bounding box center [393, 109] width 28 height 6
drag, startPoint x: 383, startPoint y: 119, endPoint x: 382, endPoint y: 122, distance: 3.5
click at [383, 119] on button "Yes / OK" at bounding box center [393, 118] width 28 height 6
click at [381, 126] on button "Yes / OK" at bounding box center [393, 127] width 28 height 6
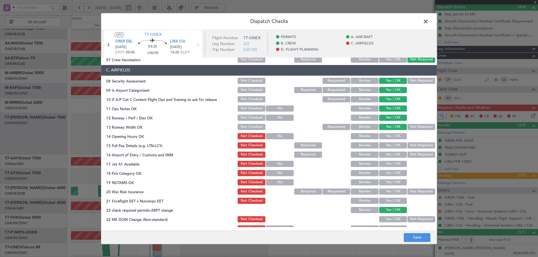
drag, startPoint x: 386, startPoint y: 135, endPoint x: 384, endPoint y: 144, distance: 8.9
click at [386, 136] on button "Yes / OK" at bounding box center [393, 136] width 28 height 6
drag, startPoint x: 384, startPoint y: 144, endPoint x: 388, endPoint y: 151, distance: 7.9
click at [384, 145] on button "Yes / OK" at bounding box center [393, 146] width 28 height 6
drag, startPoint x: 388, startPoint y: 153, endPoint x: 385, endPoint y: 162, distance: 9.6
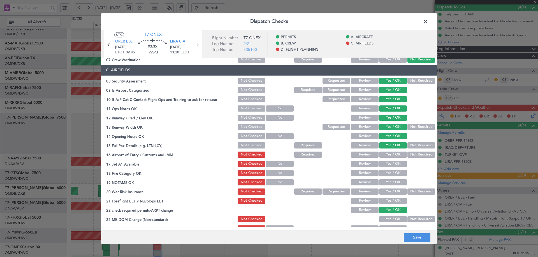
click at [388, 154] on button "Yes / OK" at bounding box center [393, 155] width 28 height 6
drag, startPoint x: 384, startPoint y: 164, endPoint x: 385, endPoint y: 168, distance: 3.5
click at [384, 165] on button "Yes / OK" at bounding box center [393, 164] width 28 height 6
click at [385, 172] on button "Yes / OK" at bounding box center [393, 173] width 28 height 6
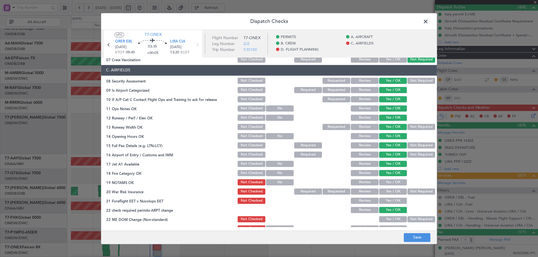
click at [386, 181] on button "Yes / OK" at bounding box center [393, 183] width 28 height 6
click at [415, 194] on button "Not Required" at bounding box center [421, 192] width 28 height 6
click at [386, 199] on button "Yes / OK" at bounding box center [393, 201] width 28 height 6
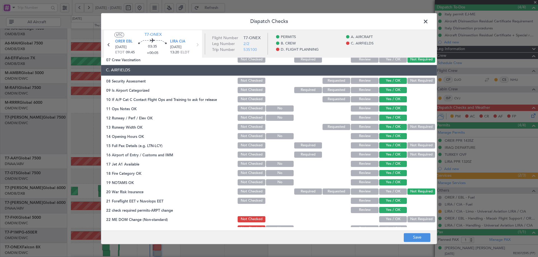
click at [385, 218] on button "Yes / OK" at bounding box center [393, 220] width 28 height 6
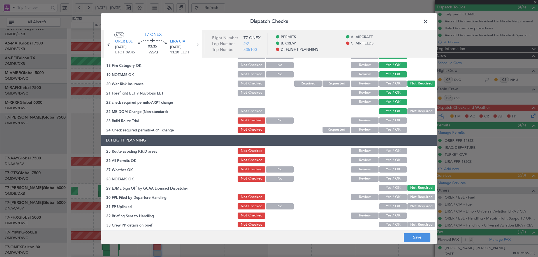
scroll to position [224, 0]
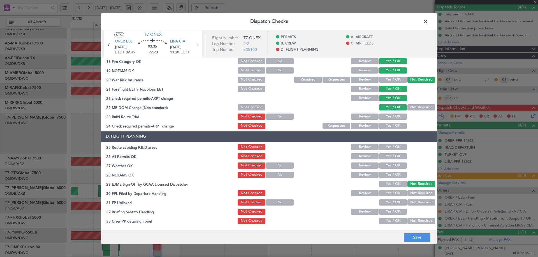
click at [383, 117] on button "Yes / OK" at bounding box center [393, 117] width 28 height 6
click at [388, 128] on button "Yes / OK" at bounding box center [393, 126] width 28 height 6
drag, startPoint x: 389, startPoint y: 148, endPoint x: 387, endPoint y: 159, distance: 11.4
click at [388, 150] on button "Yes / OK" at bounding box center [393, 147] width 28 height 6
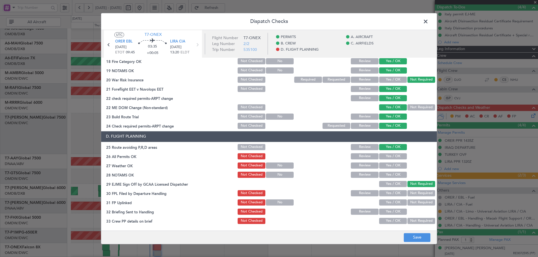
click at [387, 159] on button "Yes / OK" at bounding box center [393, 157] width 28 height 6
drag, startPoint x: 387, startPoint y: 164, endPoint x: 385, endPoint y: 175, distance: 11.2
click at [387, 167] on button "Yes / OK" at bounding box center [393, 166] width 28 height 6
drag, startPoint x: 385, startPoint y: 175, endPoint x: 385, endPoint y: 179, distance: 3.9
click at [385, 177] on button "Yes / OK" at bounding box center [393, 175] width 28 height 6
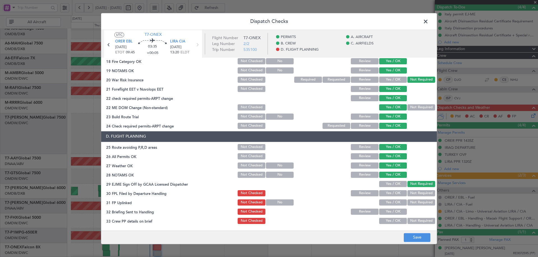
click at [388, 189] on section "D. FLIGHT PLANNING 25 Route avoiding P,R,D areas Not Checked Review Yes / OK 26…" at bounding box center [269, 187] width 336 height 112
drag, startPoint x: 387, startPoint y: 183, endPoint x: 385, endPoint y: 194, distance: 11.1
click at [386, 184] on button "Yes / OK" at bounding box center [393, 184] width 28 height 6
drag, startPoint x: 385, startPoint y: 194, endPoint x: 385, endPoint y: 199, distance: 5.0
click at [385, 195] on button "Yes / OK" at bounding box center [393, 193] width 28 height 6
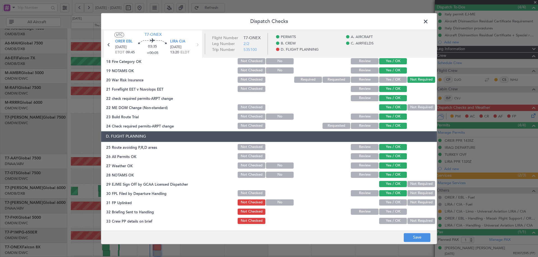
click at [385, 201] on button "Yes / OK" at bounding box center [393, 203] width 28 height 6
drag, startPoint x: 383, startPoint y: 211, endPoint x: 387, endPoint y: 219, distance: 9.0
click at [383, 212] on button "Yes / OK" at bounding box center [393, 212] width 28 height 6
click at [387, 219] on button "Yes / OK" at bounding box center [393, 221] width 28 height 6
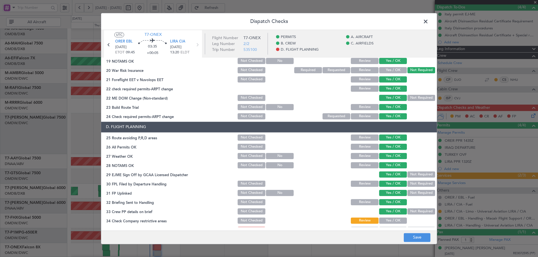
scroll to position [242, 0]
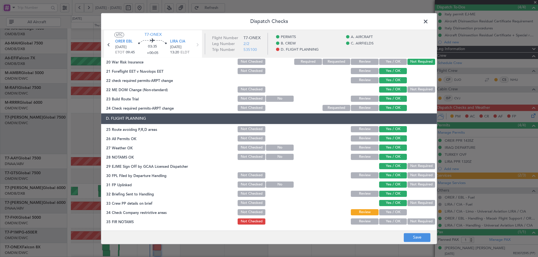
click at [389, 212] on button "Yes / OK" at bounding box center [393, 213] width 28 height 6
click at [391, 221] on button "Yes / OK" at bounding box center [393, 222] width 28 height 6
click at [417, 237] on button "Save" at bounding box center [417, 237] width 27 height 9
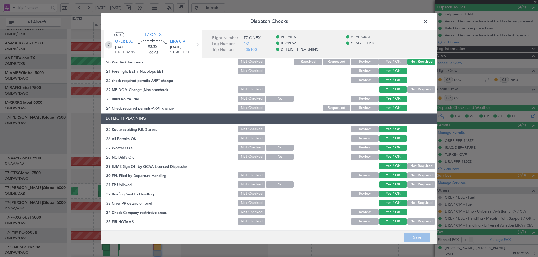
click at [108, 45] on icon at bounding box center [108, 44] width 7 height 7
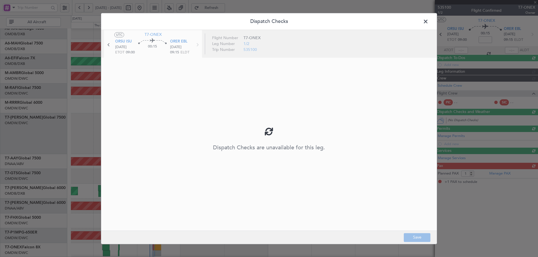
scroll to position [0, 0]
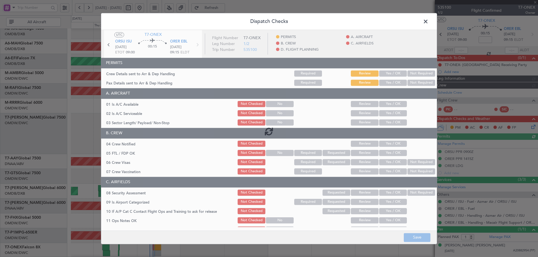
type input "[PERSON_NAME] (ANI)"
type input "7041"
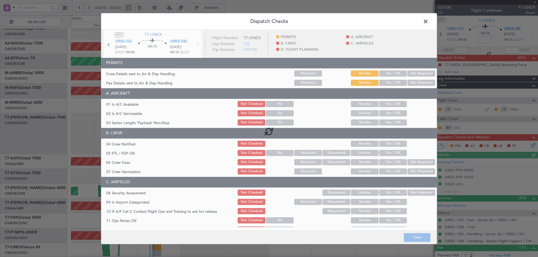
click at [385, 73] on div at bounding box center [269, 131] width 336 height 203
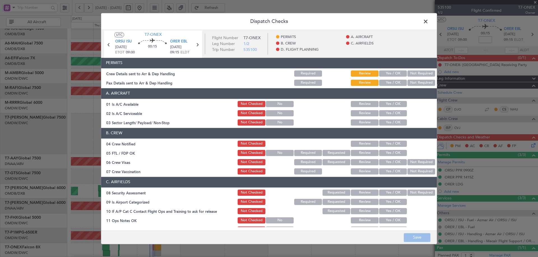
click at [389, 75] on button "Yes / OK" at bounding box center [393, 74] width 28 height 6
click at [389, 81] on button "Yes / OK" at bounding box center [393, 83] width 28 height 6
drag, startPoint x: 390, startPoint y: 102, endPoint x: 389, endPoint y: 104, distance: 3.1
click at [390, 102] on button "Yes / OK" at bounding box center [393, 104] width 28 height 6
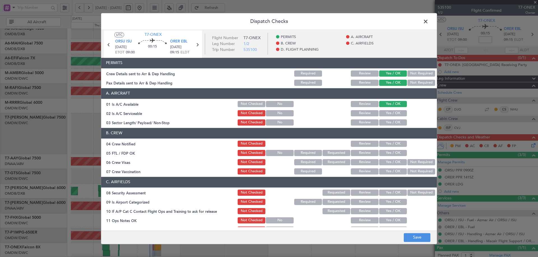
drag, startPoint x: 387, startPoint y: 111, endPoint x: 389, endPoint y: 120, distance: 9.4
click at [387, 112] on button "Yes / OK" at bounding box center [393, 113] width 28 height 6
drag, startPoint x: 389, startPoint y: 120, endPoint x: 391, endPoint y: 126, distance: 6.3
click at [389, 121] on button "Yes / OK" at bounding box center [393, 123] width 28 height 6
click at [397, 145] on button "Yes / OK" at bounding box center [393, 144] width 28 height 6
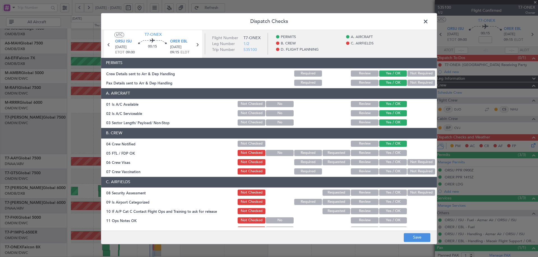
click at [393, 154] on button "Yes / OK" at bounding box center [393, 153] width 28 height 6
drag, startPoint x: 393, startPoint y: 160, endPoint x: 391, endPoint y: 172, distance: 12.1
click at [393, 161] on button "Yes / OK" at bounding box center [393, 162] width 28 height 6
click at [392, 171] on button "Yes / OK" at bounding box center [393, 172] width 28 height 6
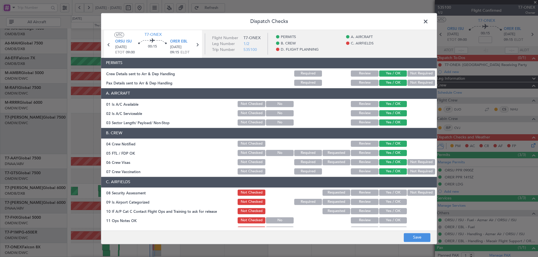
click at [415, 169] on div "Not Required" at bounding box center [420, 172] width 28 height 8
click at [416, 170] on button "Not Required" at bounding box center [421, 172] width 28 height 6
drag, startPoint x: 396, startPoint y: 193, endPoint x: 396, endPoint y: 200, distance: 7.0
click at [396, 194] on button "Yes / OK" at bounding box center [393, 193] width 28 height 6
drag, startPoint x: 395, startPoint y: 201, endPoint x: 393, endPoint y: 213, distance: 11.5
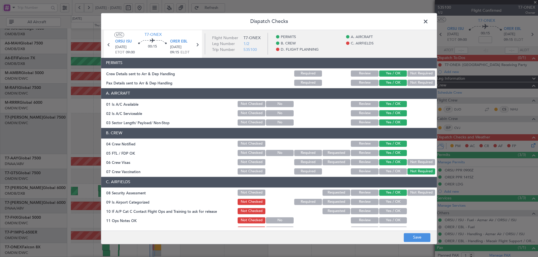
click at [395, 203] on button "Yes / OK" at bounding box center [393, 202] width 28 height 6
click at [393, 213] on button "Yes / OK" at bounding box center [393, 211] width 28 height 6
click at [393, 218] on button "Yes / OK" at bounding box center [393, 221] width 28 height 6
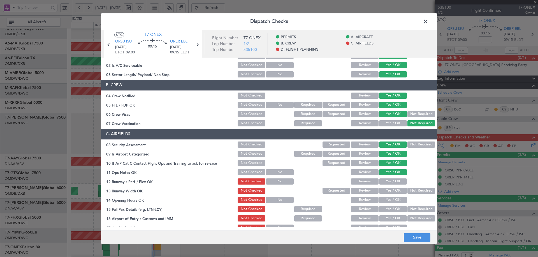
scroll to position [112, 0]
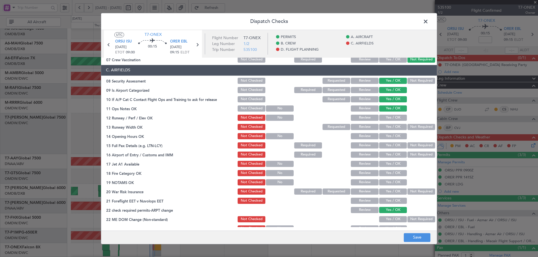
click at [385, 118] on button "Yes / OK" at bounding box center [393, 118] width 28 height 6
click at [382, 128] on button "Yes / OK" at bounding box center [393, 127] width 28 height 6
drag, startPoint x: 386, startPoint y: 134, endPoint x: 386, endPoint y: 139, distance: 4.5
click at [386, 134] on button "Yes / OK" at bounding box center [393, 136] width 28 height 6
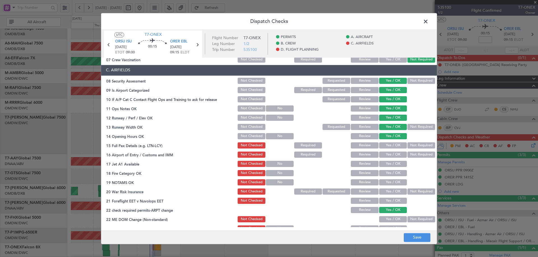
click at [385, 144] on button "Yes / OK" at bounding box center [393, 146] width 28 height 6
drag, startPoint x: 388, startPoint y: 149, endPoint x: 386, endPoint y: 156, distance: 7.2
click at [388, 152] on section "C. AIRFIELDS 08 Security Assessment Not Checked Requested Review Yes / OK Not R…" at bounding box center [269, 153] width 336 height 177
click at [385, 156] on button "Yes / OK" at bounding box center [393, 155] width 28 height 6
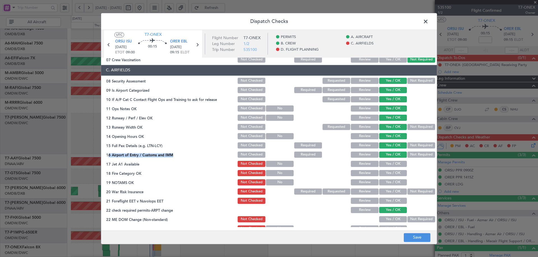
click at [384, 166] on button "Yes / OK" at bounding box center [393, 164] width 28 height 6
click at [389, 176] on div "Yes / OK" at bounding box center [392, 173] width 28 height 8
click at [388, 173] on button "Yes / OK" at bounding box center [393, 173] width 28 height 6
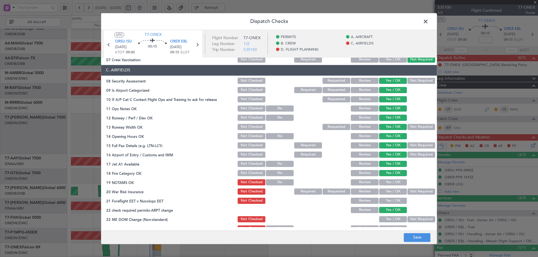
drag, startPoint x: 386, startPoint y: 183, endPoint x: 414, endPoint y: 190, distance: 28.7
click at [387, 184] on button "Yes / OK" at bounding box center [393, 183] width 28 height 6
drag, startPoint x: 420, startPoint y: 192, endPoint x: 404, endPoint y: 205, distance: 20.2
click at [420, 192] on button "Not Required" at bounding box center [421, 192] width 28 height 6
drag, startPoint x: 384, startPoint y: 202, endPoint x: 386, endPoint y: 213, distance: 10.8
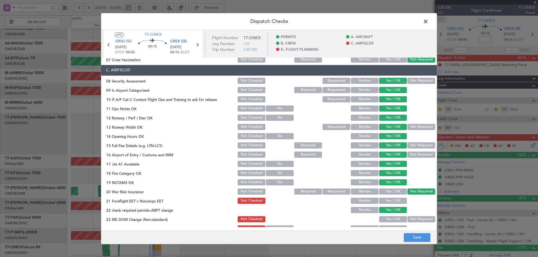
click at [384, 203] on button "Yes / OK" at bounding box center [393, 201] width 28 height 6
click at [386, 218] on button "Yes / OK" at bounding box center [393, 220] width 28 height 6
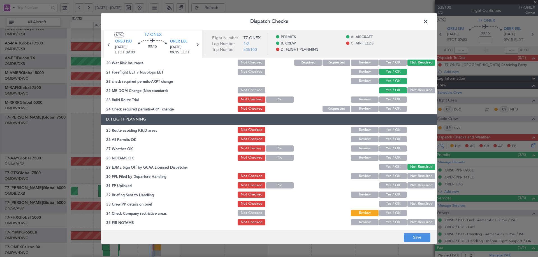
scroll to position [242, 0]
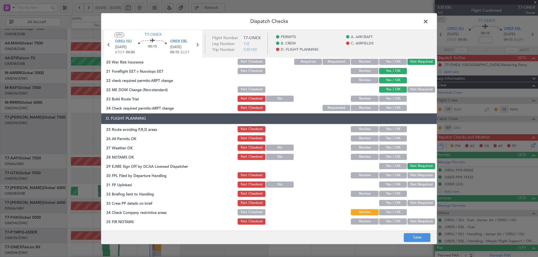
click at [388, 100] on button "Yes / OK" at bounding box center [393, 99] width 28 height 6
drag
click at [388, 106] on button "Yes / OK" at bounding box center [393, 108] width 28 height 6
click at [391, 129] on button "Yes / OK" at bounding box center [393, 129] width 28 height 6
click at [390, 138] on button "Yes / OK" at bounding box center [393, 139] width 28 height 6
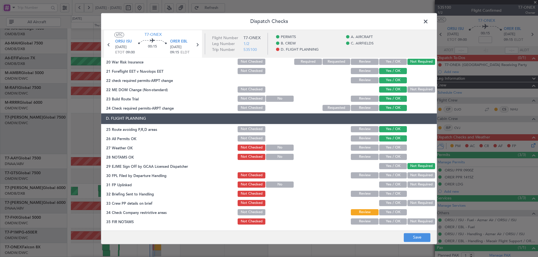
drag, startPoint x: 391, startPoint y: 148, endPoint x: 388, endPoint y: 158, distance: 10.5
click at [391, 148] on button "Yes / OK" at bounding box center [393, 148] width 28 height 6
click at [389, 159] on button "Yes / OK" at bounding box center [393, 157] width 28 height 6
click at [395, 169] on button "Yes / OK" at bounding box center [393, 166] width 28 height 6
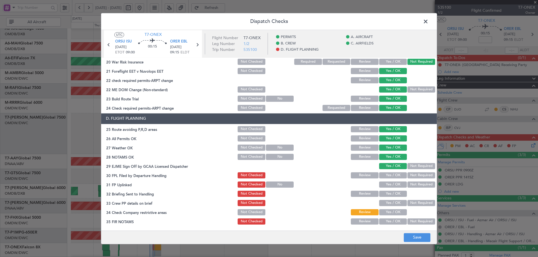
click at [391, 178] on button "Yes / OK" at bounding box center [393, 176] width 28 height 6
drag, startPoint x: 394, startPoint y: 185, endPoint x: 396, endPoint y: 192, distance: 7.1
click at [396, 186] on button "Yes / OK" at bounding box center [393, 185] width 28 height 6
drag, startPoint x: 395, startPoint y: 193, endPoint x: 394, endPoint y: 201, distance: 8.0
click at [395, 193] on button "Yes / OK" at bounding box center [393, 194] width 28 height 6
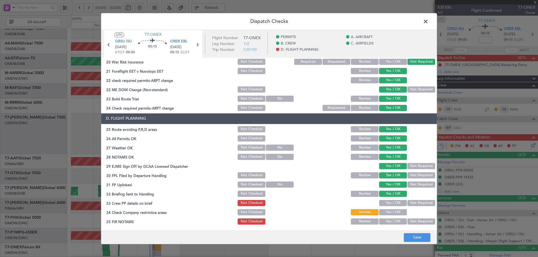
drag, startPoint x: 392, startPoint y: 201, endPoint x: 395, endPoint y: 209, distance: 7.6
click at [393, 205] on button "Yes / OK" at bounding box center [393, 203] width 28 height 6
drag, startPoint x: 393, startPoint y: 214, endPoint x: 393, endPoint y: 217, distance: 3.1
click at [392, 214] on button "Yes / OK" at bounding box center [393, 213] width 28 height 6
click at [392, 223] on button "Yes / OK" at bounding box center [393, 222] width 28 height 6
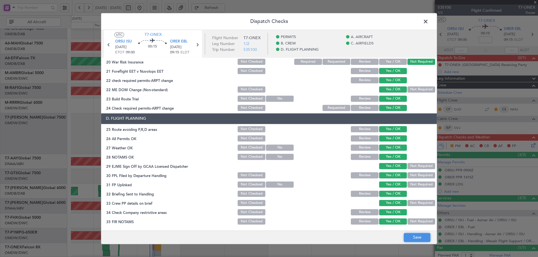
click at [417, 240] on button "Save" at bounding box center [417, 237] width 27 height 9
click at [428, 20] on span at bounding box center [428, 22] width 0 height 11
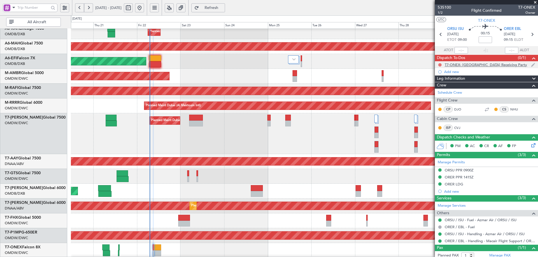
click at [441, 64] on button at bounding box center [439, 64] width 3 height 3
click at [440, 89] on span "Completed" at bounding box center [442, 90] width 18 height 6
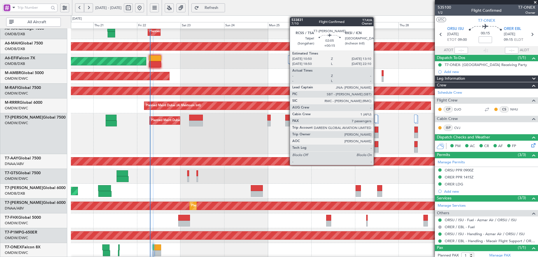
click at [376, 129] on div at bounding box center [377, 130] width 4 height 6
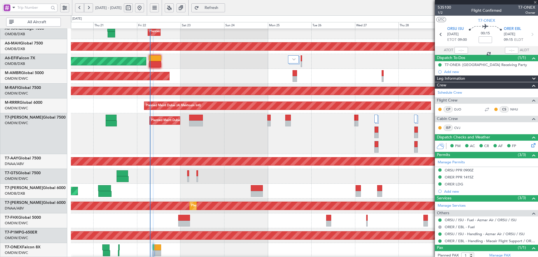
type input "+00:15"
type input "7"
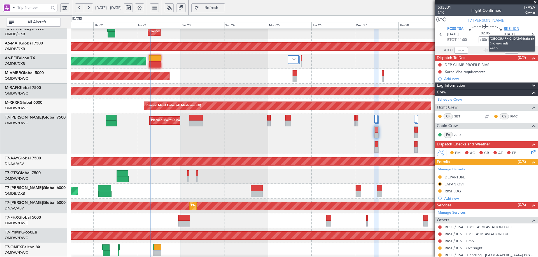
click at [505, 29] on span "RKSI ICN" at bounding box center [511, 29] width 15 height 6
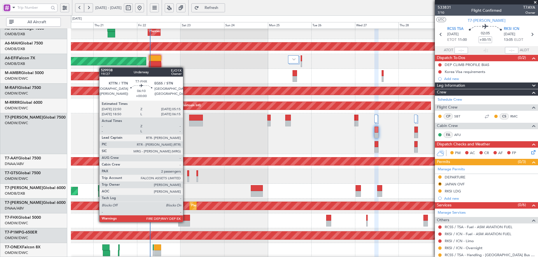
click at [185, 222] on div at bounding box center [184, 224] width 12 height 6
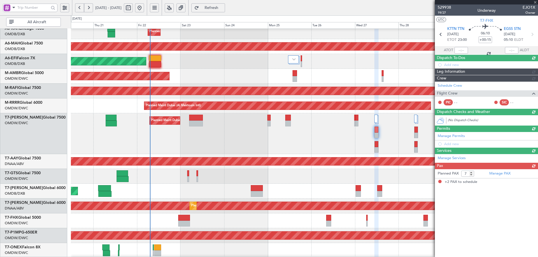
type input "2"
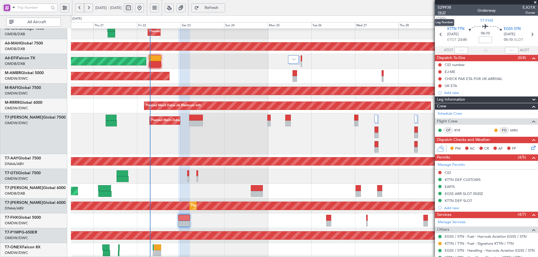
click at [441, 13] on span "19/27" at bounding box center [444, 12] width 13 height 5
drag, startPoint x: 233, startPoint y: 8, endPoint x: 77, endPoint y: 31, distance: 158.4
click at [223, 8] on span "Refresh" at bounding box center [211, 8] width 23 height 4
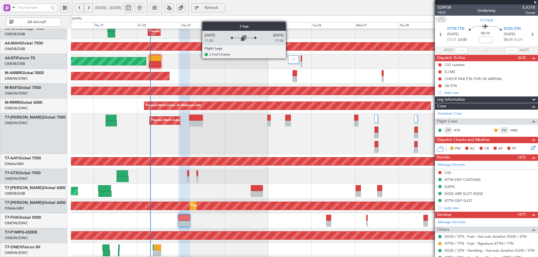
click at [288, 58] on div at bounding box center [293, 59] width 11 height 8
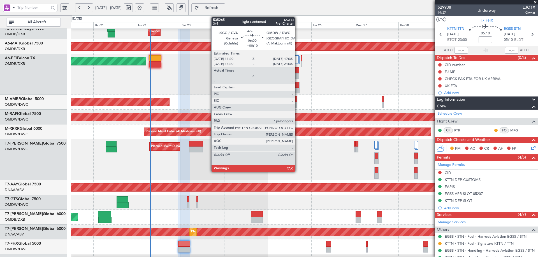
click at [298, 86] on div at bounding box center [293, 85] width 11 height 6
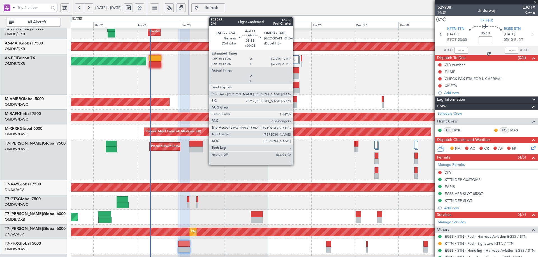
type input "+00:10"
type input "7"
click at [295, 71] on div "Planned Maint Dubai (Al Maktoum Intl)" at bounding box center [304, 74] width 467 height 41
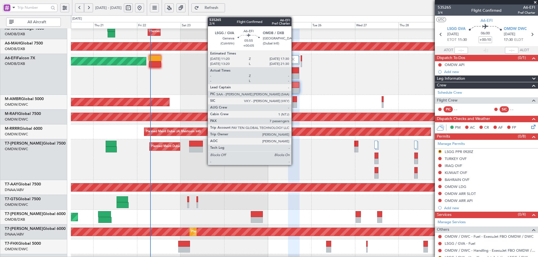
click at [294, 73] on div at bounding box center [293, 76] width 11 height 6
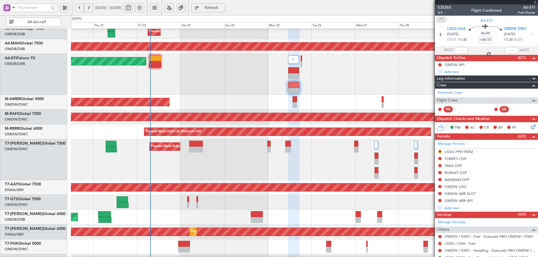
type input "+00:05"
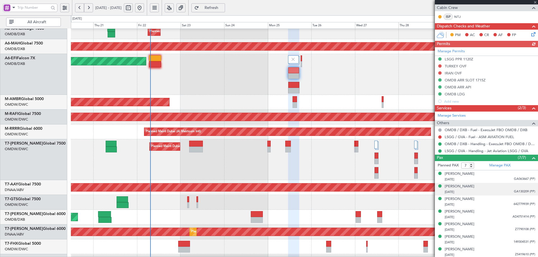
scroll to position [105, 0]
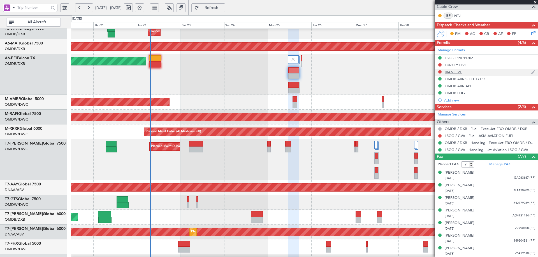
click at [454, 73] on div "IRAN OVF" at bounding box center [453, 72] width 17 height 5
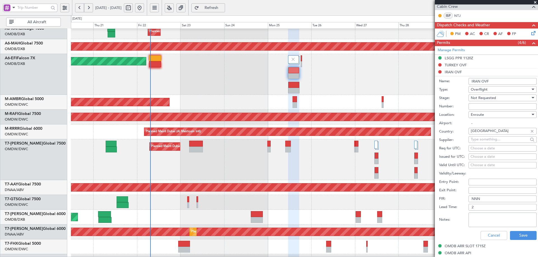
click at [482, 105] on input "Number:" at bounding box center [502, 106] width 68 height 7
paste input "YK/22A08N22003ABB"
type input "YK/22A08N22003ABB"
click at [488, 99] on span "Not Requested" at bounding box center [483, 98] width 25 height 5
click at [488, 143] on span "Received OK" at bounding box center [500, 143] width 59 height 8
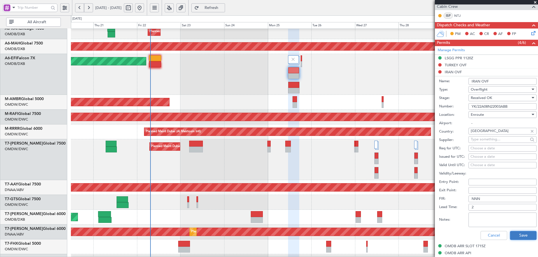
click at [513, 235] on button "Save" at bounding box center [523, 235] width 27 height 9
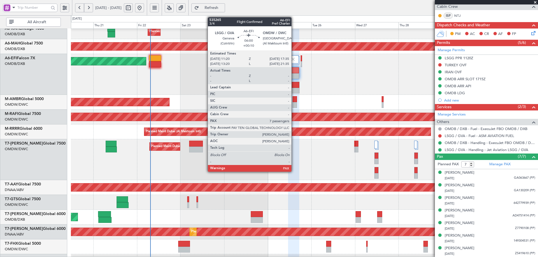
click at [294, 83] on div at bounding box center [293, 85] width 11 height 6
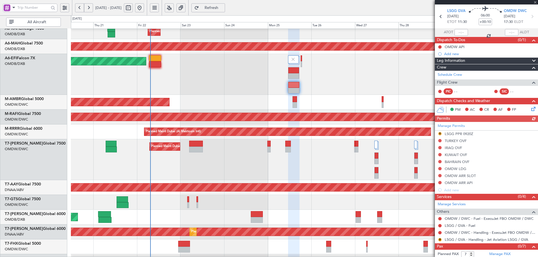
scroll to position [27, 0]
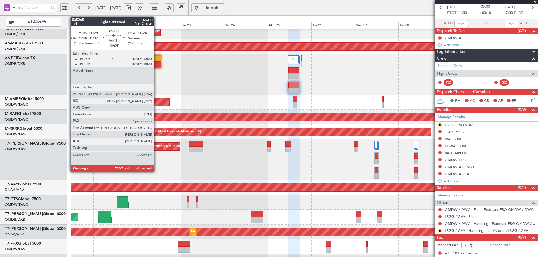
click at [157, 59] on div at bounding box center [155, 58] width 12 height 6
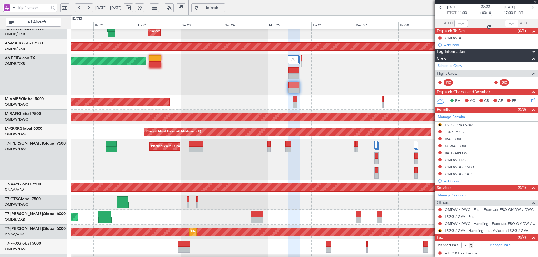
type input "+00:05"
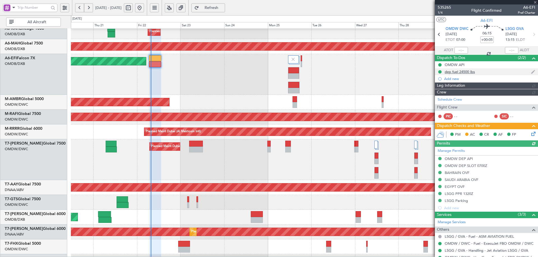
type input "Dherander Fithani (DHF)"
type input "7093"
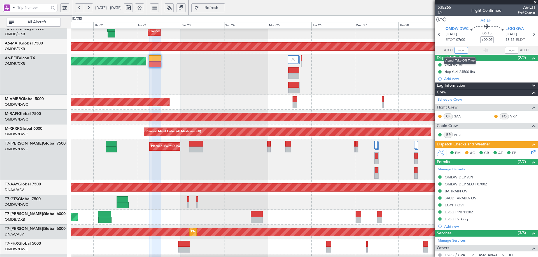
click at [461, 50] on input "text" at bounding box center [460, 50] width 13 height 7
type input "07:35"
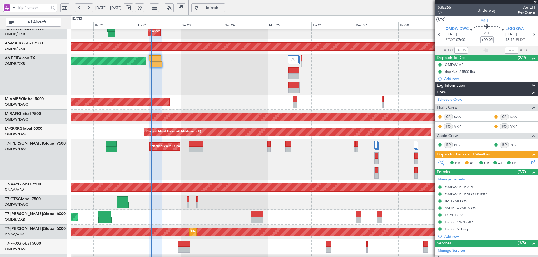
type input "Dherander Fithani (DHF)"
type input "7093"
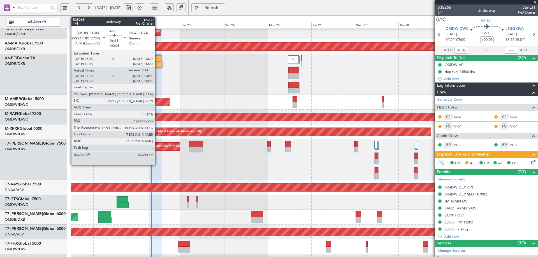
click at [157, 64] on div at bounding box center [156, 64] width 12 height 6
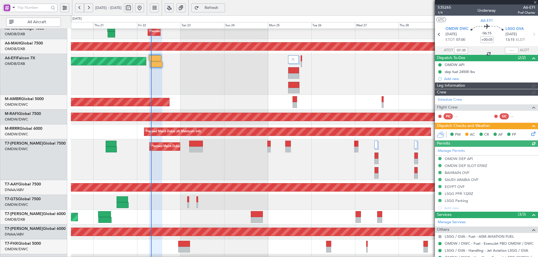
type input "Dherander Fithani (DHF)"
type input "7093"
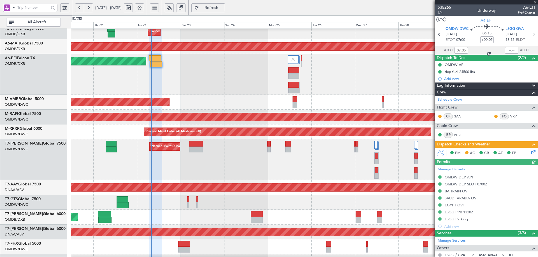
click at [530, 154] on icon at bounding box center [532, 151] width 4 height 4
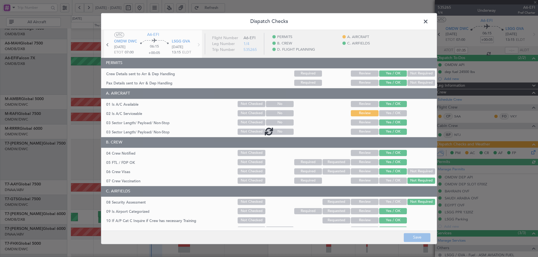
click at [377, 115] on div at bounding box center [269, 131] width 336 height 203
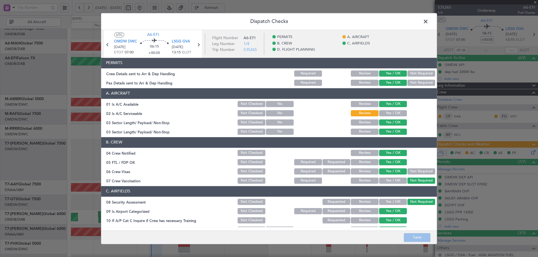
click at [383, 113] on button "Yes / OK" at bounding box center [393, 113] width 28 height 6
click at [415, 239] on button "Save" at bounding box center [417, 237] width 27 height 9
click at [428, 20] on span at bounding box center [428, 22] width 0 height 11
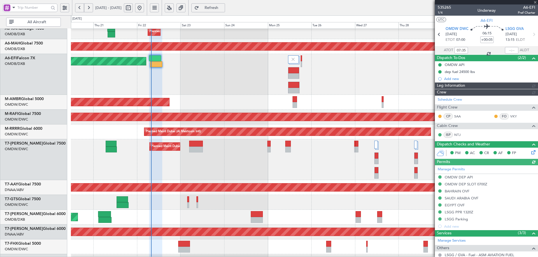
type input "Dherander Fithani (DHF)"
type input "7093"
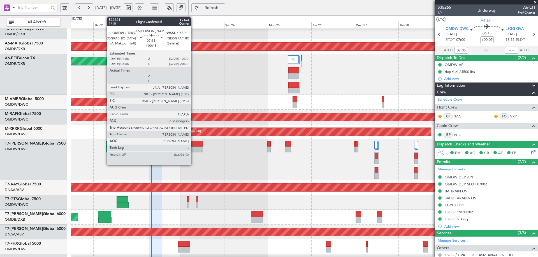
click at [194, 148] on div at bounding box center [196, 150] width 14 height 6
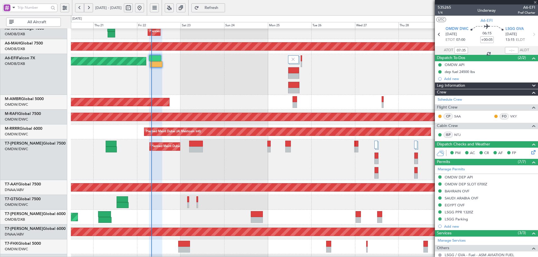
type input "+00:45"
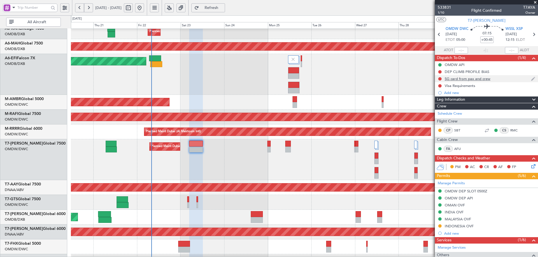
click at [475, 80] on div "SG card from pax and crew" at bounding box center [468, 78] width 46 height 5
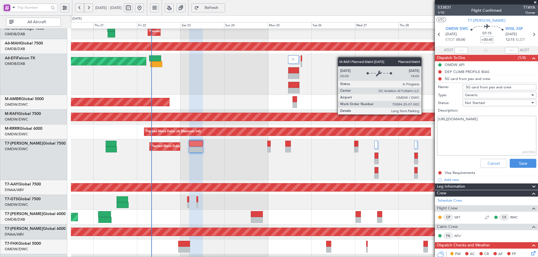
drag, startPoint x: 513, startPoint y: 121, endPoint x: 424, endPoint y: 115, distance: 89.6
click at [424, 115] on fb-app "[DATE] - [DATE] Refresh Quick Links All Aircraft Planned Maint [GEOGRAPHIC_DATA…" at bounding box center [269, 132] width 538 height 251
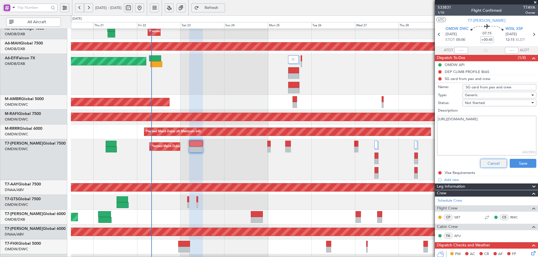
click at [490, 165] on button "Cancel" at bounding box center [493, 163] width 27 height 9
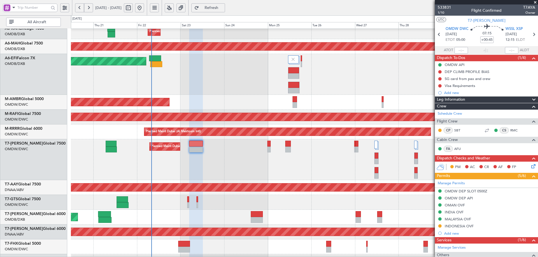
click at [449, 95] on div "Add new" at bounding box center [489, 92] width 91 height 5
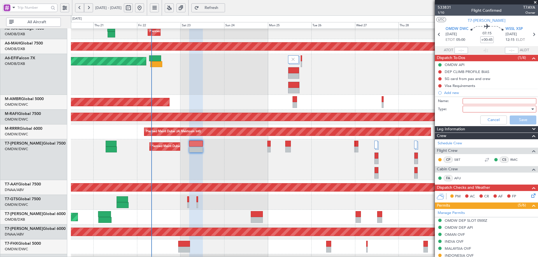
click at [466, 101] on input "Name:" at bounding box center [500, 101] width 74 height 6
type input "FLIGHT PLANNING"
click at [466, 110] on div at bounding box center [497, 109] width 65 height 8
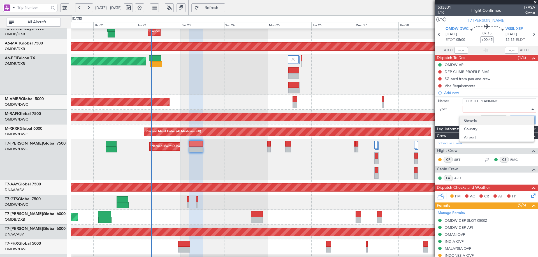
click at [470, 122] on span "Generic" at bounding box center [497, 121] width 66 height 8
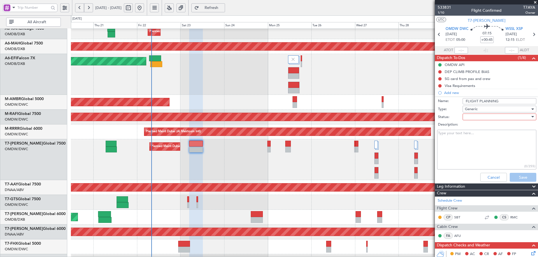
click at [472, 115] on div at bounding box center [497, 117] width 65 height 8
drag, startPoint x: 468, startPoint y: 128, endPoint x: 461, endPoint y: 148, distance: 21.4
click at [468, 128] on span "Not Started" at bounding box center [497, 128] width 66 height 8
click at [460, 148] on textarea "Description:" at bounding box center [486, 150] width 99 height 40
paste textarea "Please plan our fuel [DATE] to land with 10 000 lbs"
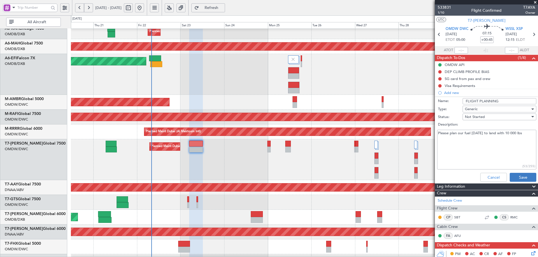
type textarea "Please plan our fuel [DATE] to land with 10 000 lbs"
click at [517, 176] on button "Save" at bounding box center [523, 177] width 27 height 9
